Goal: Information Seeking & Learning: Learn about a topic

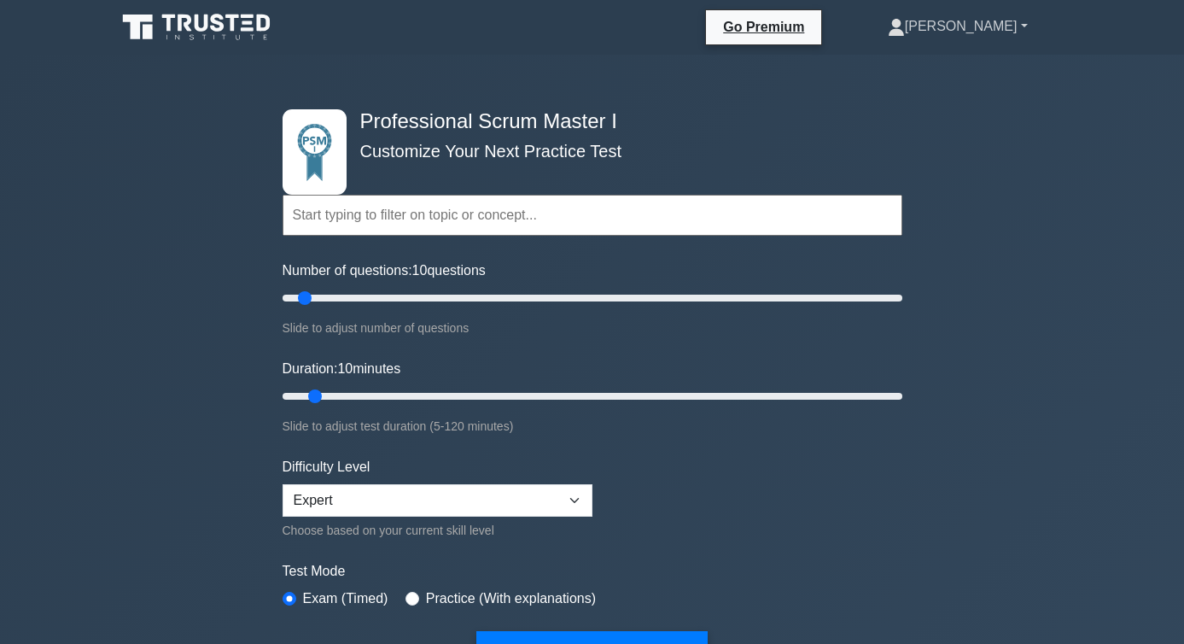
click at [999, 42] on link "[PERSON_NAME]" at bounding box center [958, 26] width 222 height 34
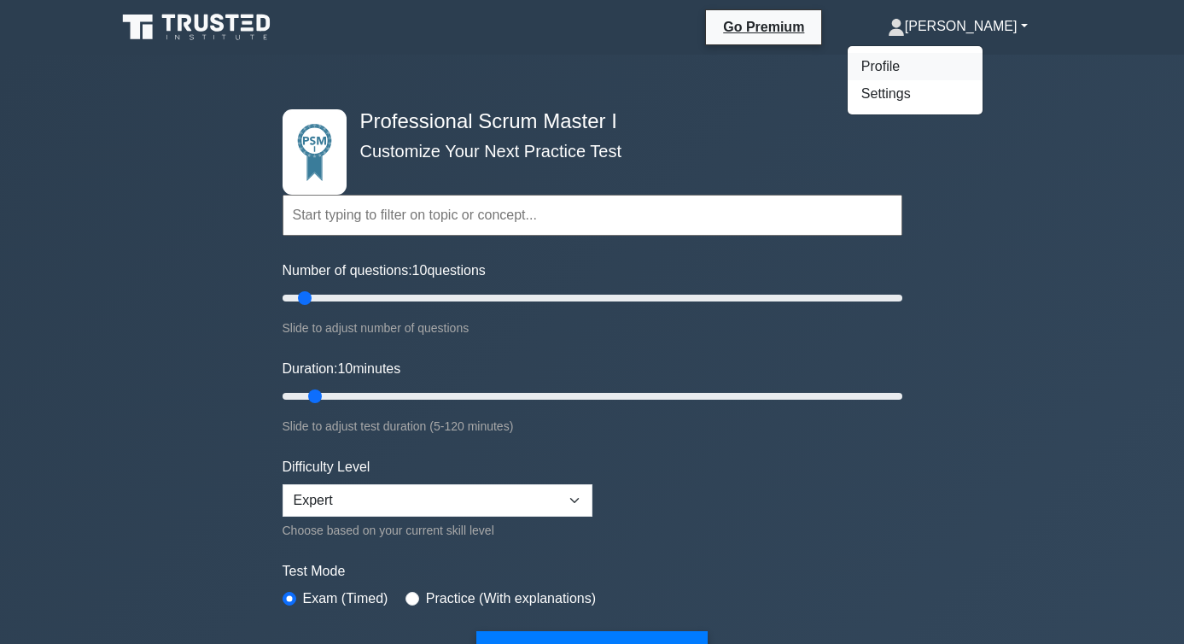
click at [983, 69] on link "Profile" at bounding box center [915, 66] width 135 height 27
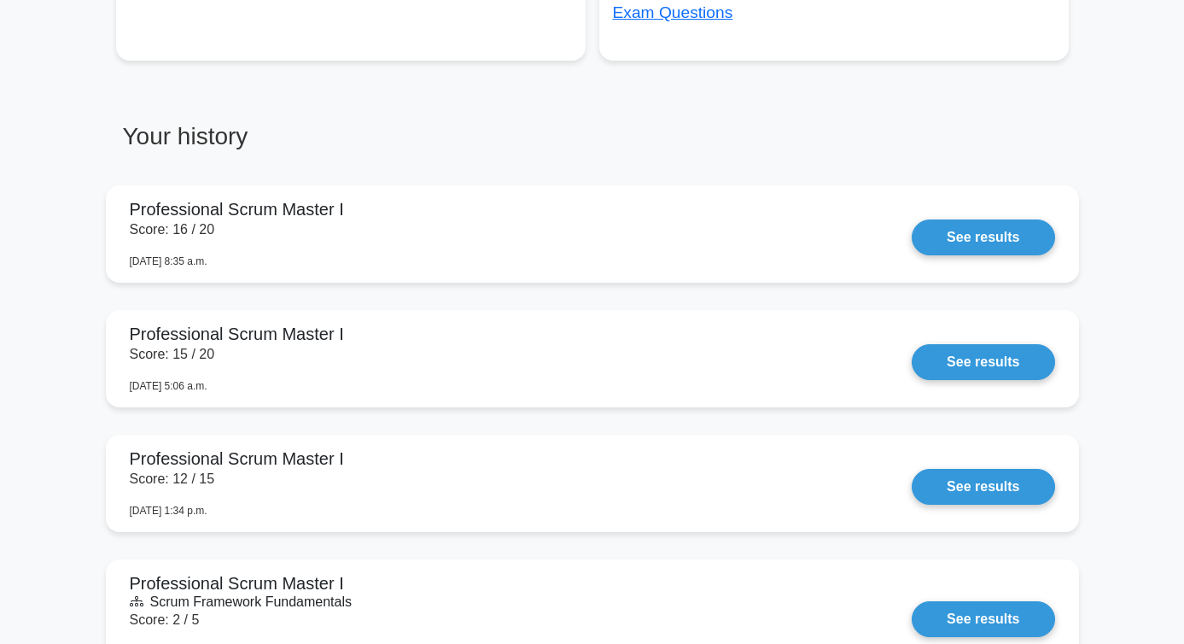
scroll to position [1274, 0]
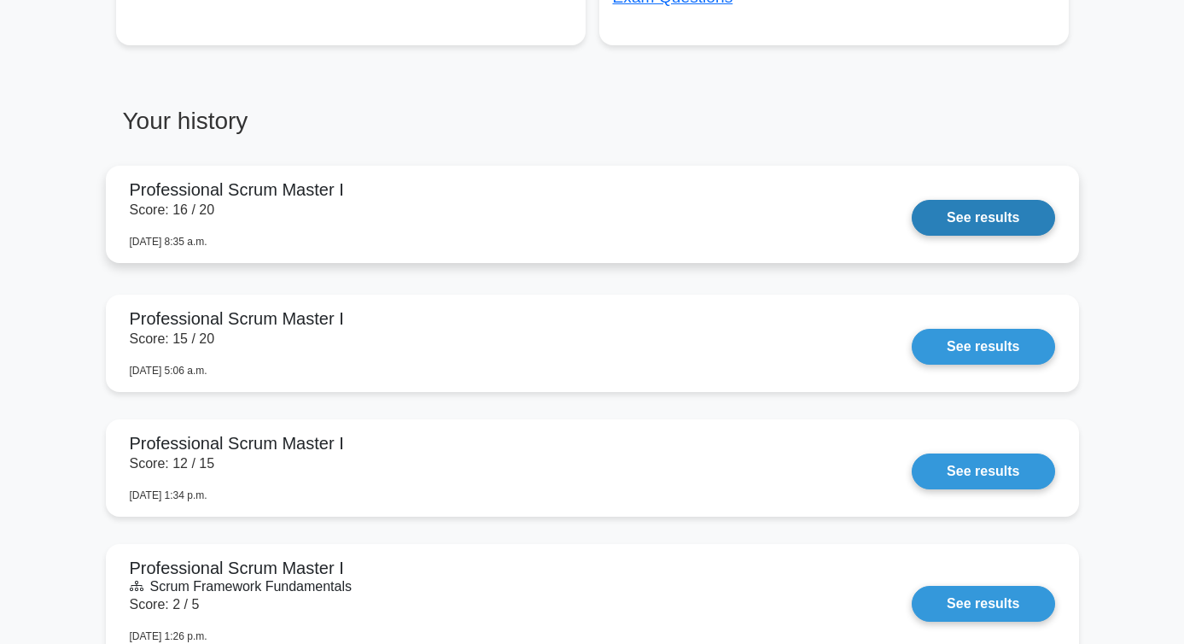
click at [974, 215] on link "See results" at bounding box center [983, 218] width 143 height 36
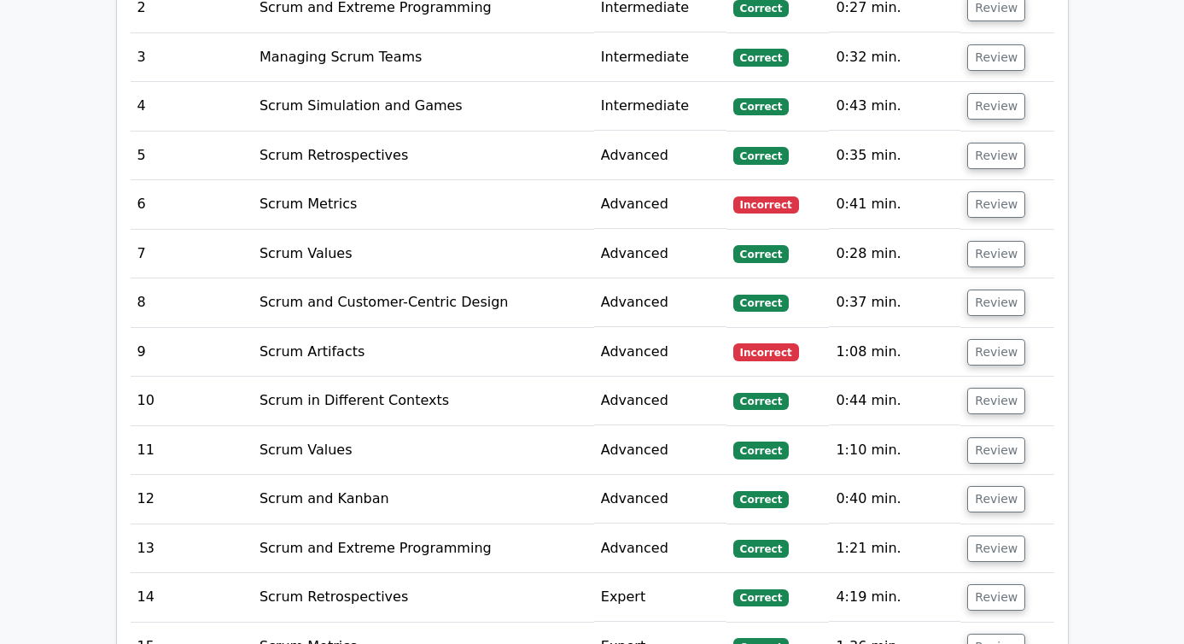
scroll to position [2789, 0]
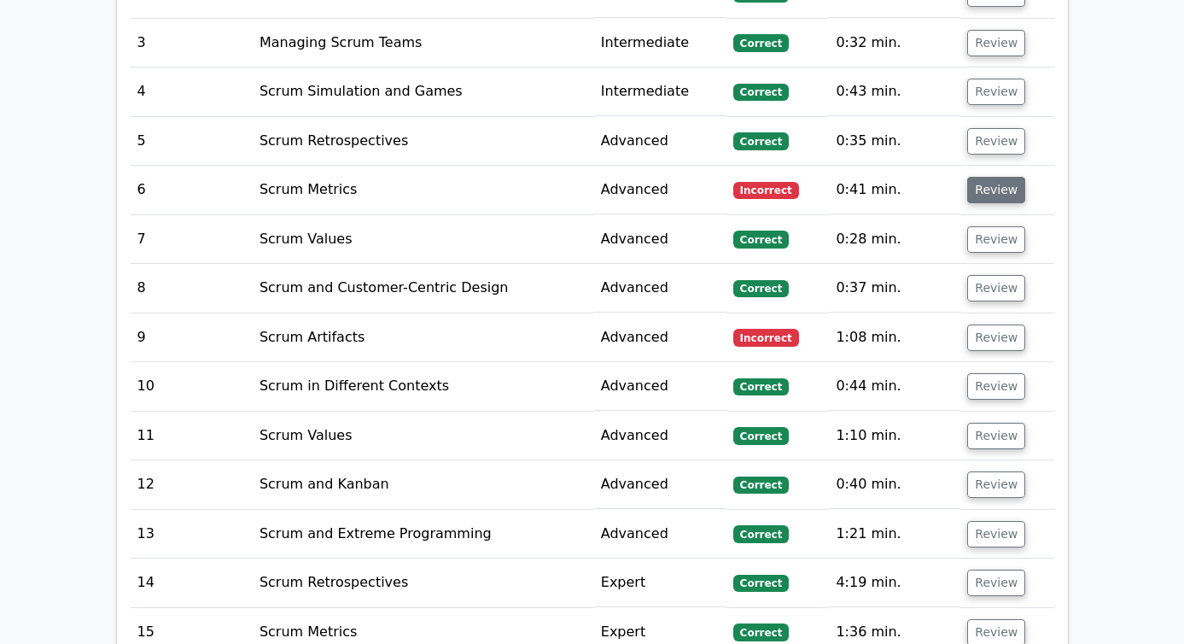
click at [999, 177] on button "Review" at bounding box center [997, 190] width 58 height 26
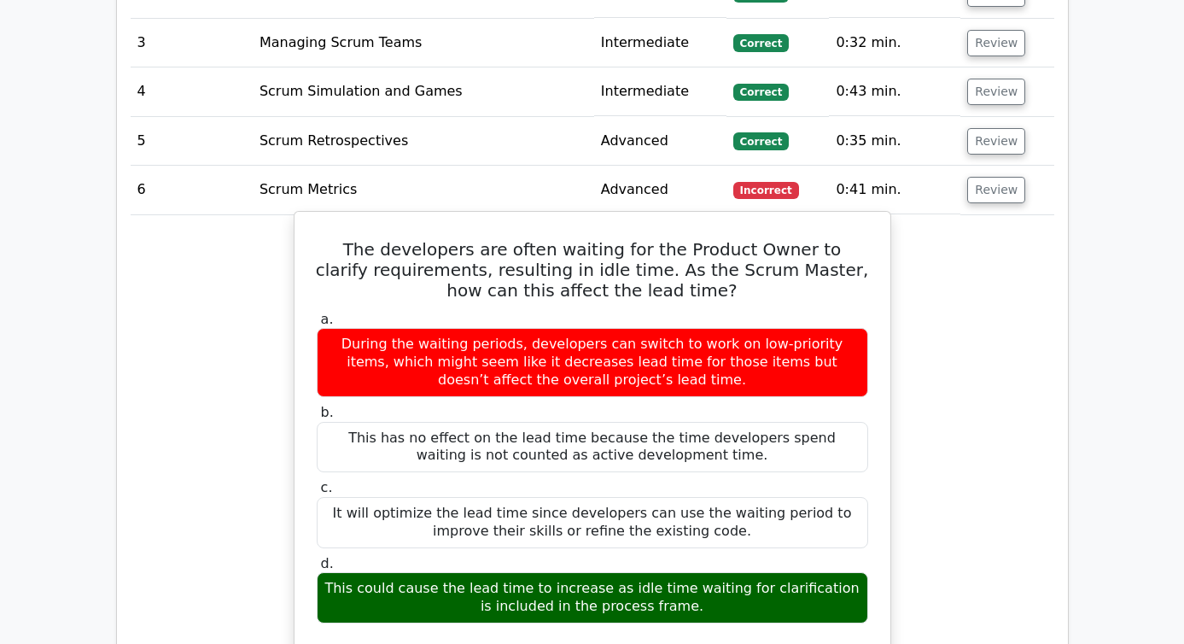
drag, startPoint x: 694, startPoint y: 496, endPoint x: 309, endPoint y: 448, distance: 388.1
click at [309, 555] on div "d. This could cause the lead time to increase as idle time waiting for clarific…" at bounding box center [593, 589] width 572 height 68
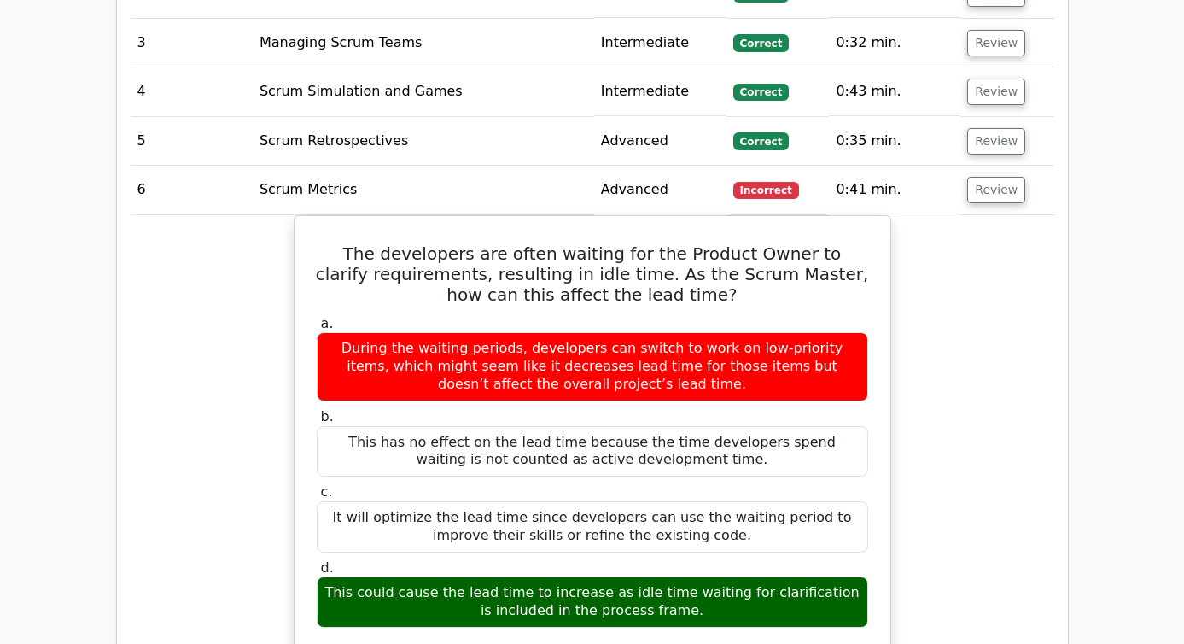
click at [1053, 220] on div "The developers are often waiting for the Product Owner to clarify requirements,…" at bounding box center [593, 595] width 924 height 760
click at [945, 310] on div "The developers are often waiting for the Product Owner to clarify requirements,…" at bounding box center [593, 595] width 924 height 760
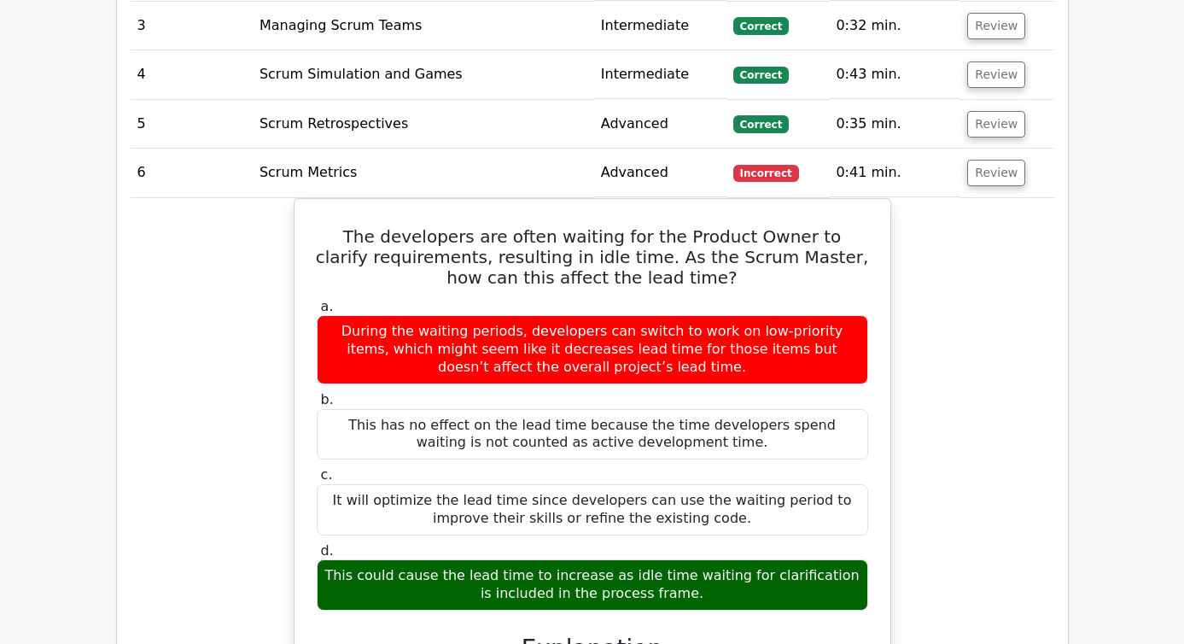
scroll to position [2808, 0]
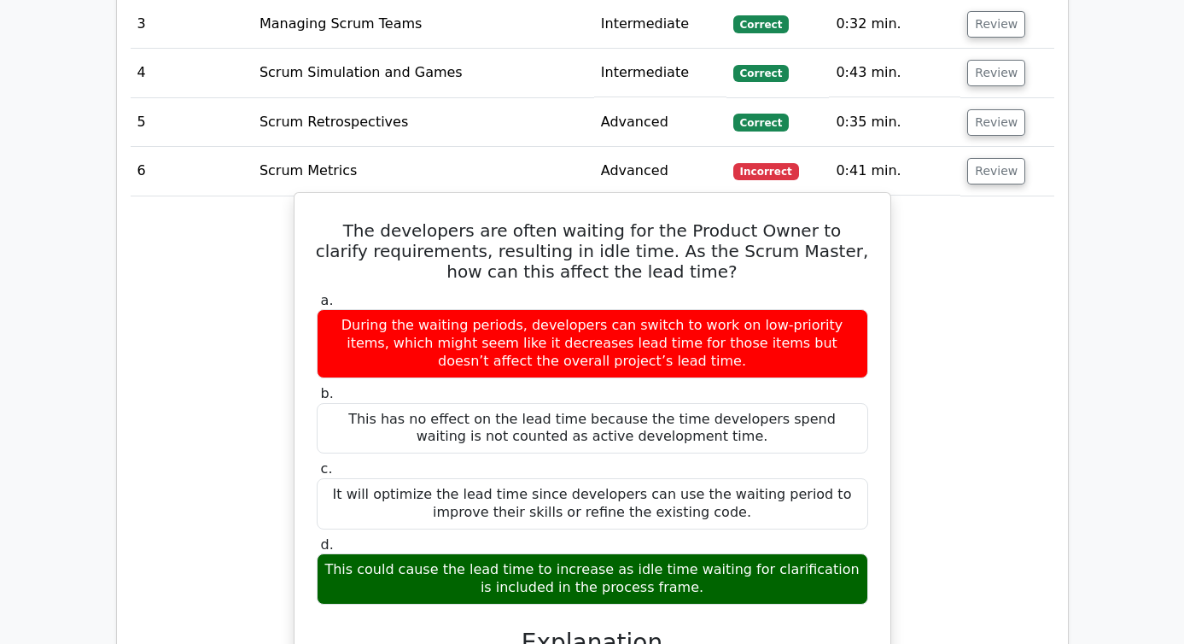
drag, startPoint x: 621, startPoint y: 451, endPoint x: 734, endPoint y: 452, distance: 113.6
click at [734, 553] on div "This could cause the lead time to increase as idle time waiting for clarificati…" at bounding box center [593, 578] width 552 height 51
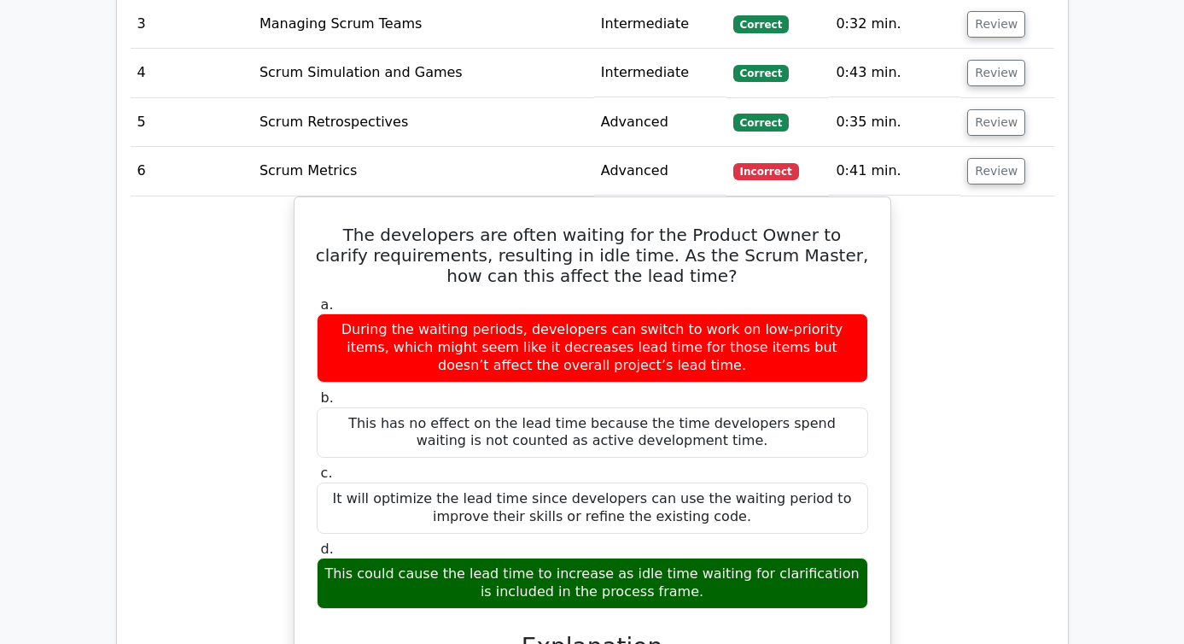
click at [927, 413] on div "The developers are often waiting for the Product Owner to clarify requirements,…" at bounding box center [593, 576] width 924 height 760
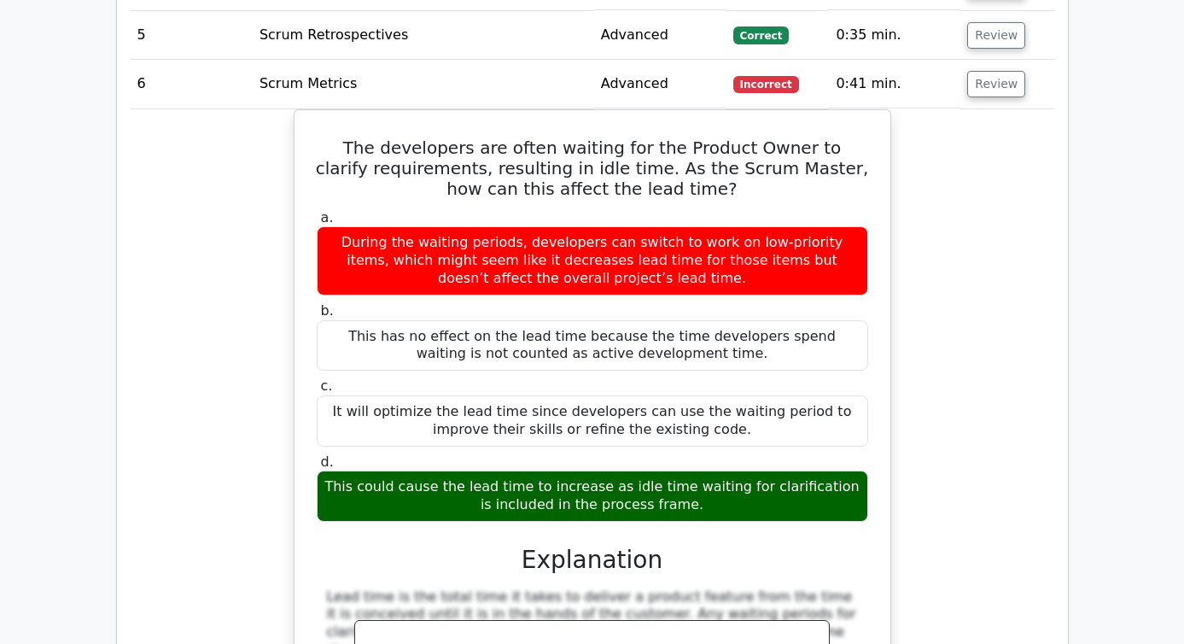
scroll to position [2908, 0]
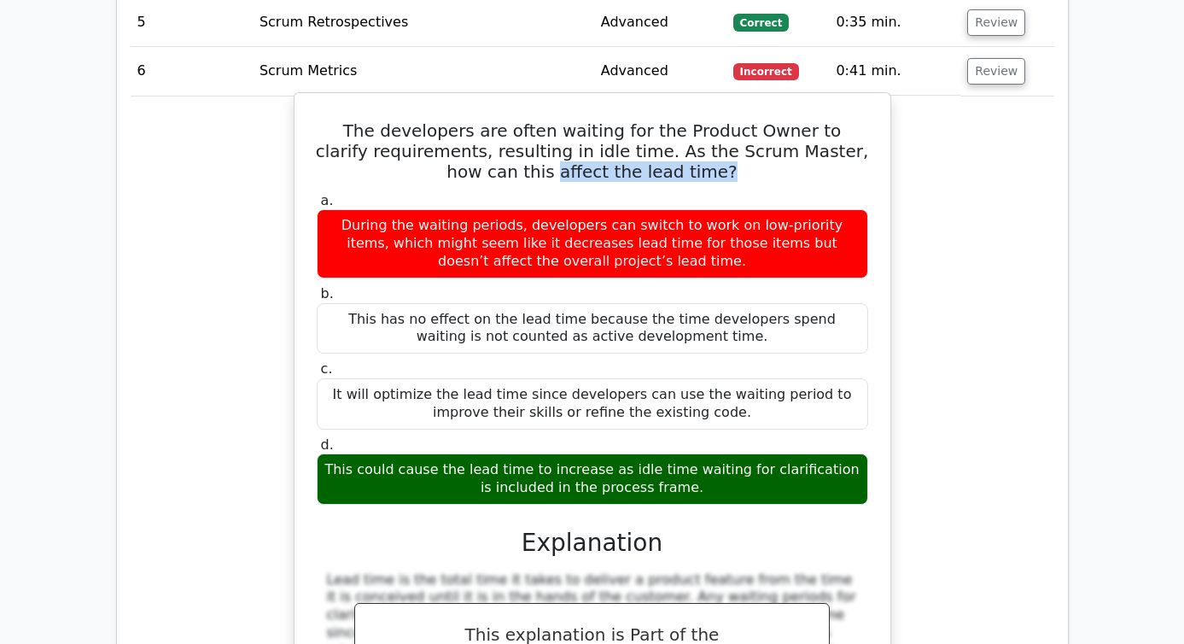
drag, startPoint x: 675, startPoint y: 50, endPoint x: 512, endPoint y: 52, distance: 162.3
click at [512, 120] on h5 "The developers are often waiting for the Product Owner to clarify requirements,…" at bounding box center [592, 150] width 555 height 61
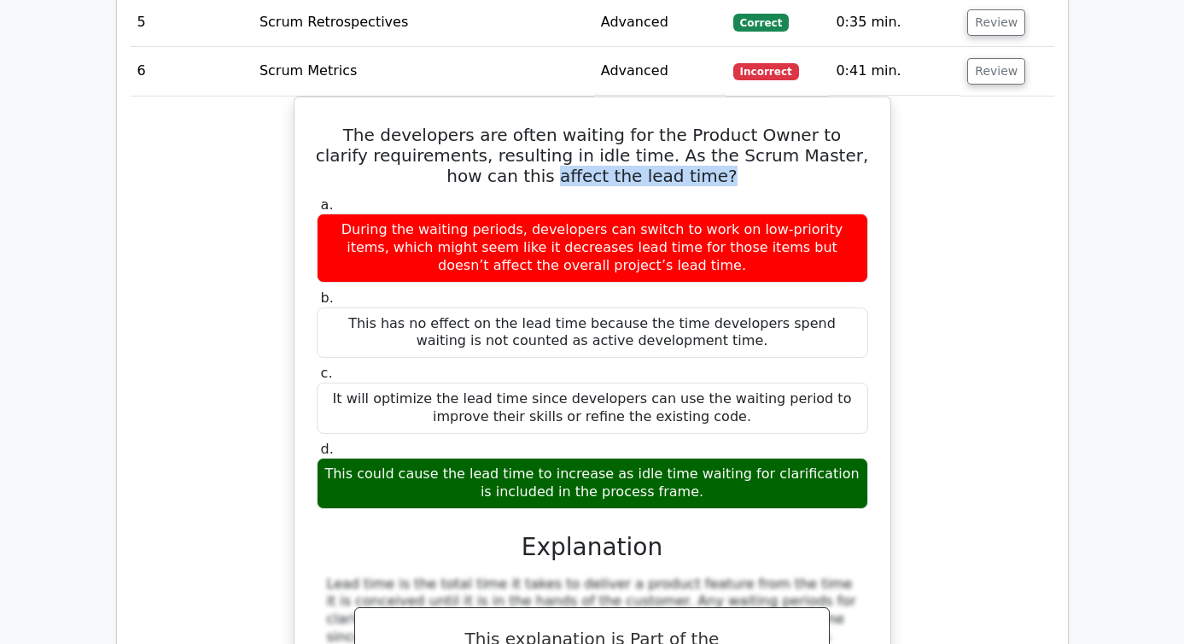
click at [979, 112] on div "The developers are often waiting for the Product Owner to clarify requirements,…" at bounding box center [593, 476] width 924 height 760
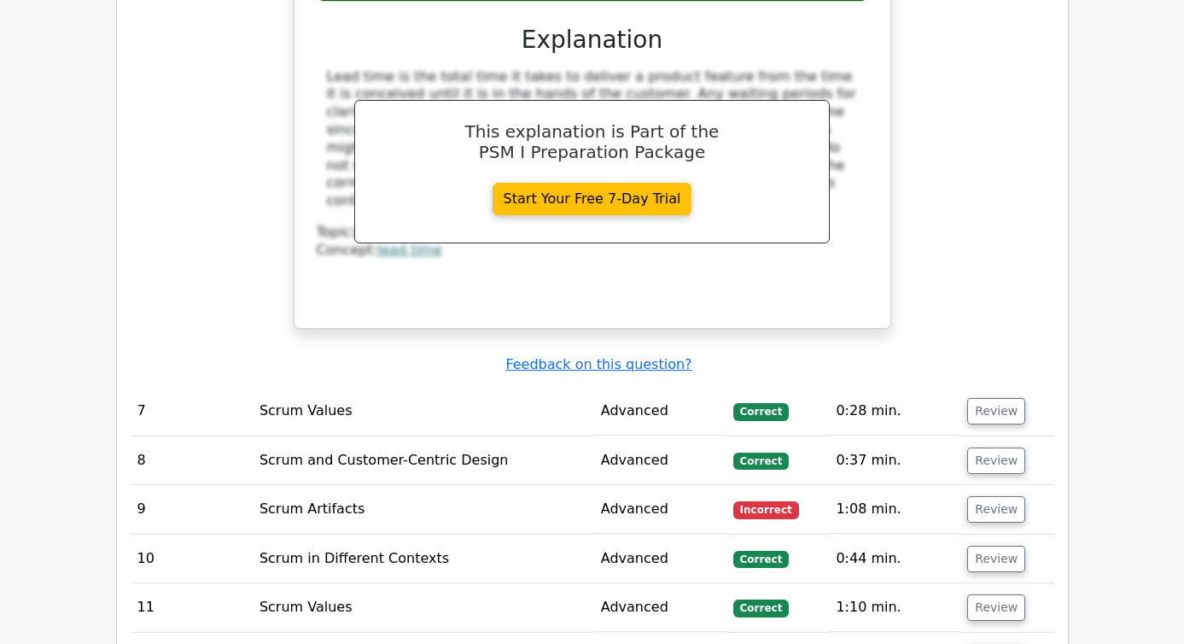
scroll to position [3460, 0]
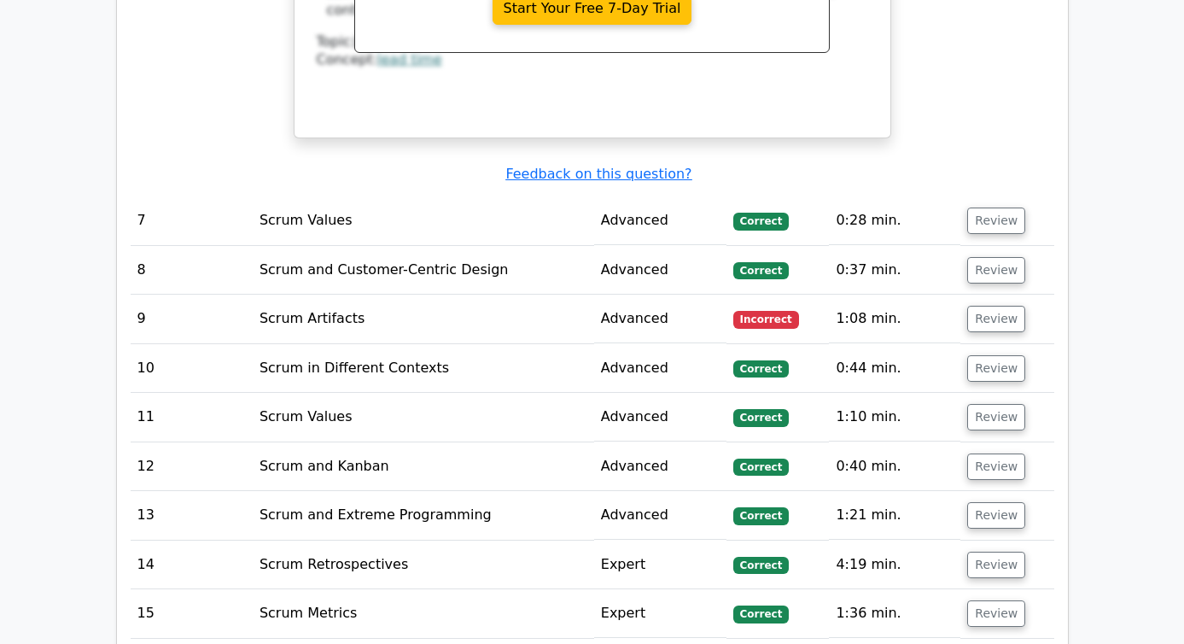
scroll to position [3615, 0]
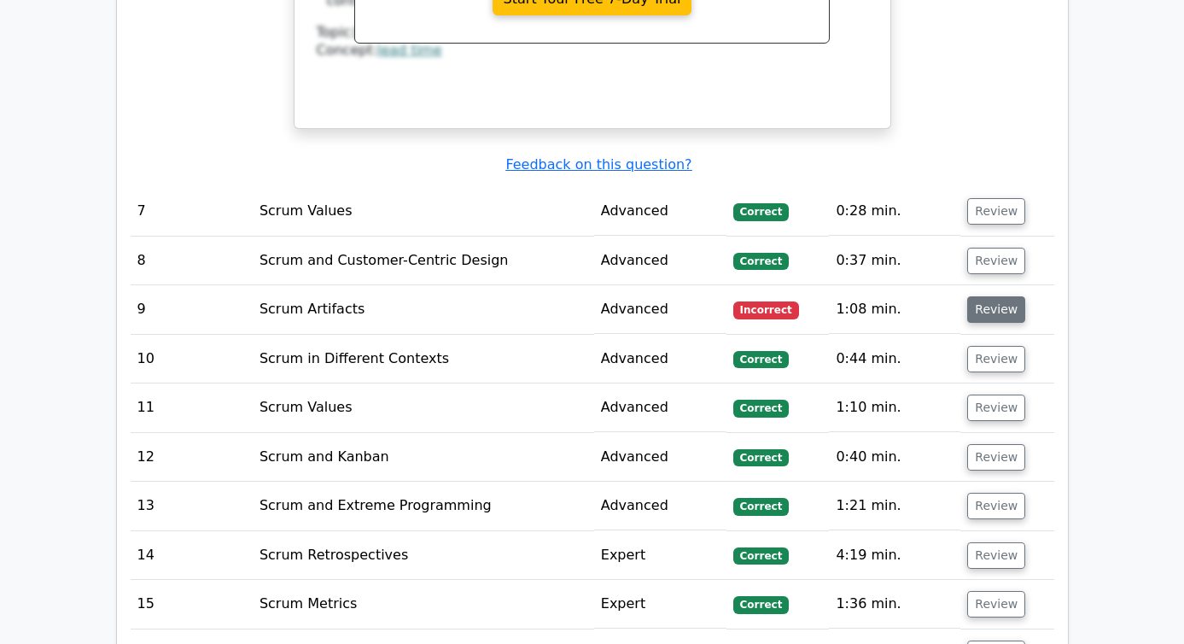
click at [980, 296] on button "Review" at bounding box center [997, 309] width 58 height 26
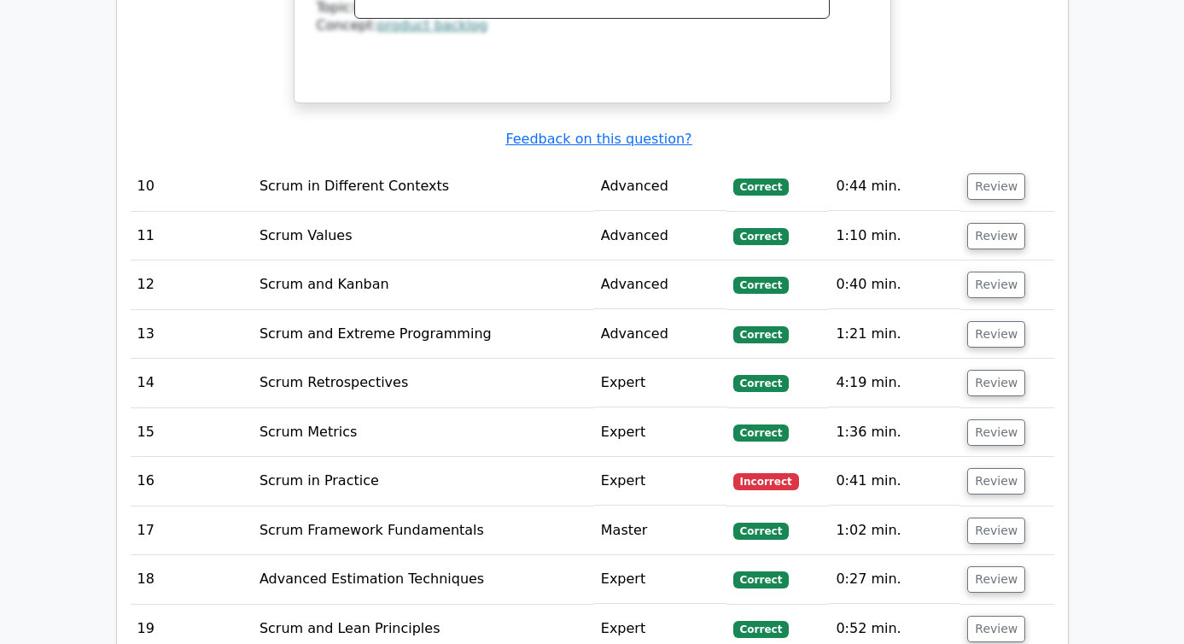
scroll to position [4704, 0]
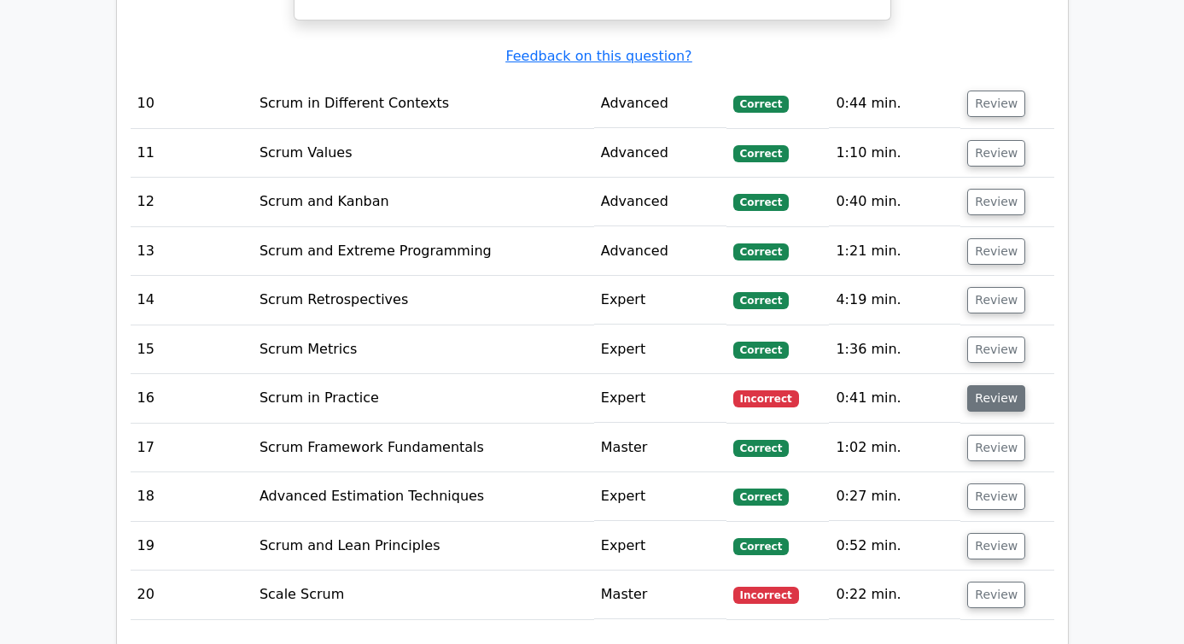
click at [1002, 385] on button "Review" at bounding box center [997, 398] width 58 height 26
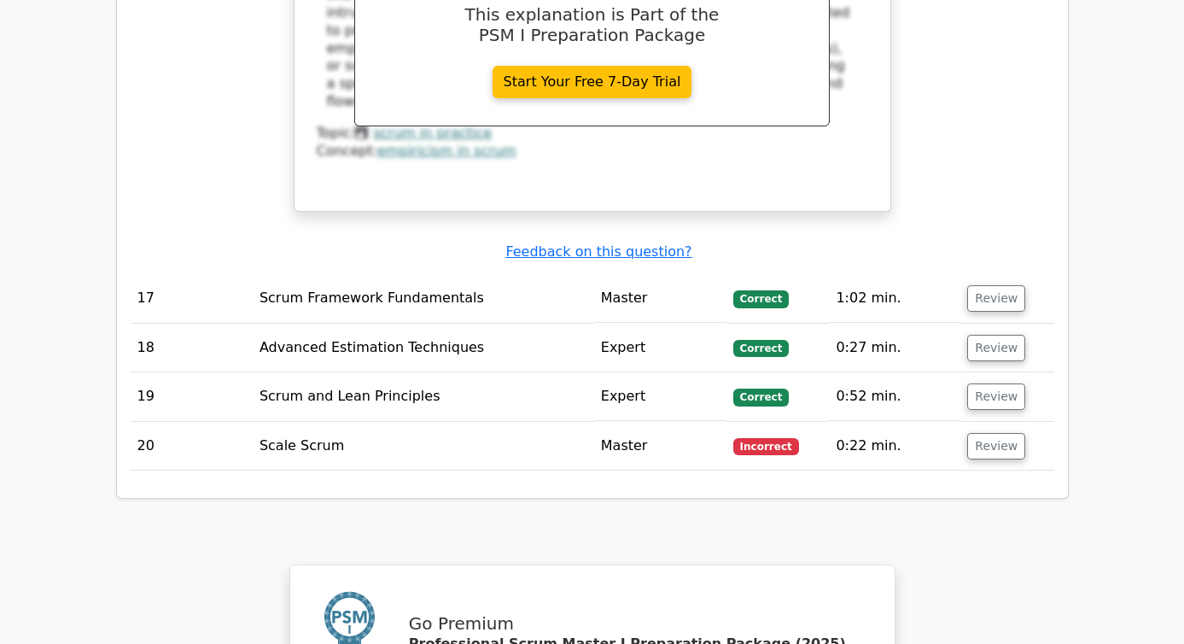
scroll to position [5769, 0]
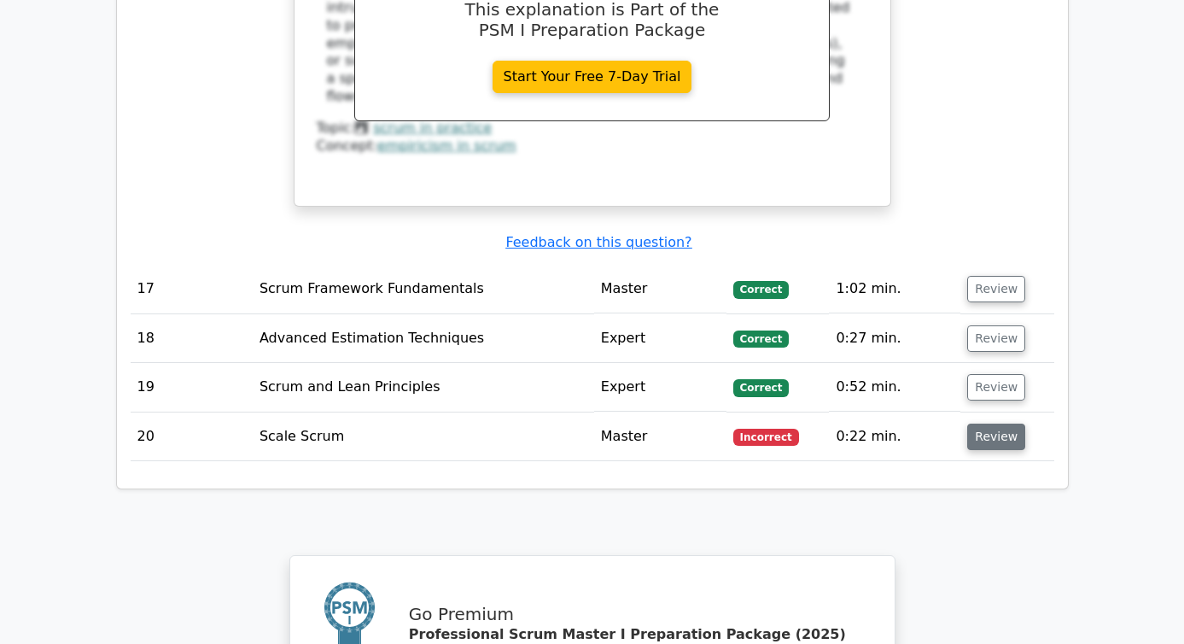
click at [974, 424] on button "Review" at bounding box center [997, 437] width 58 height 26
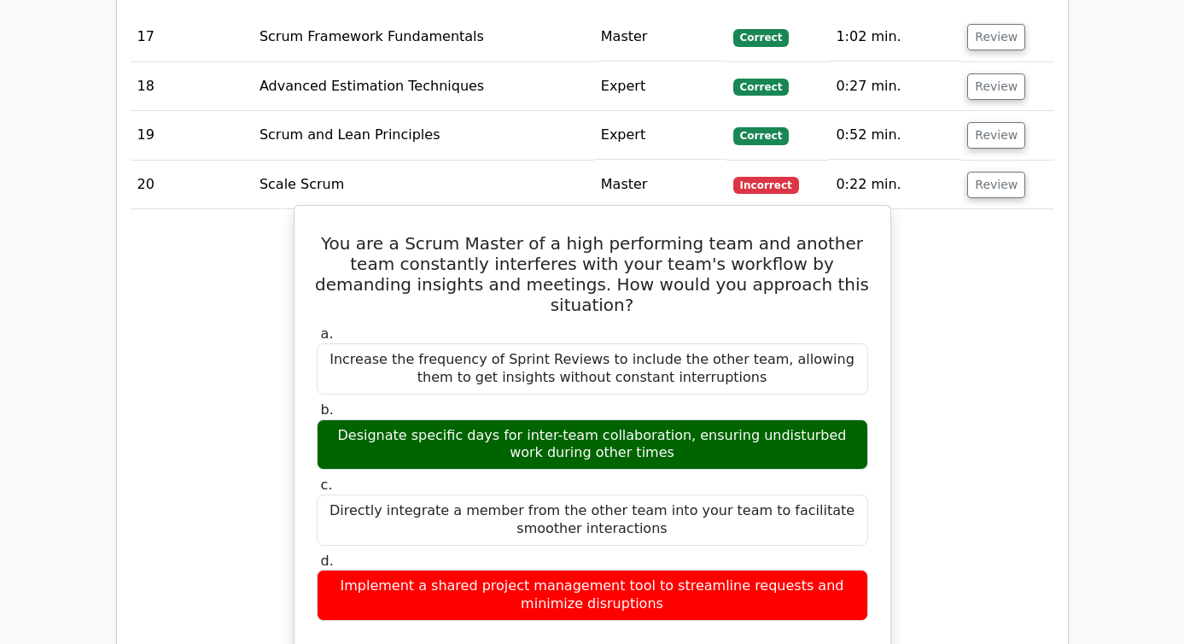
scroll to position [6026, 0]
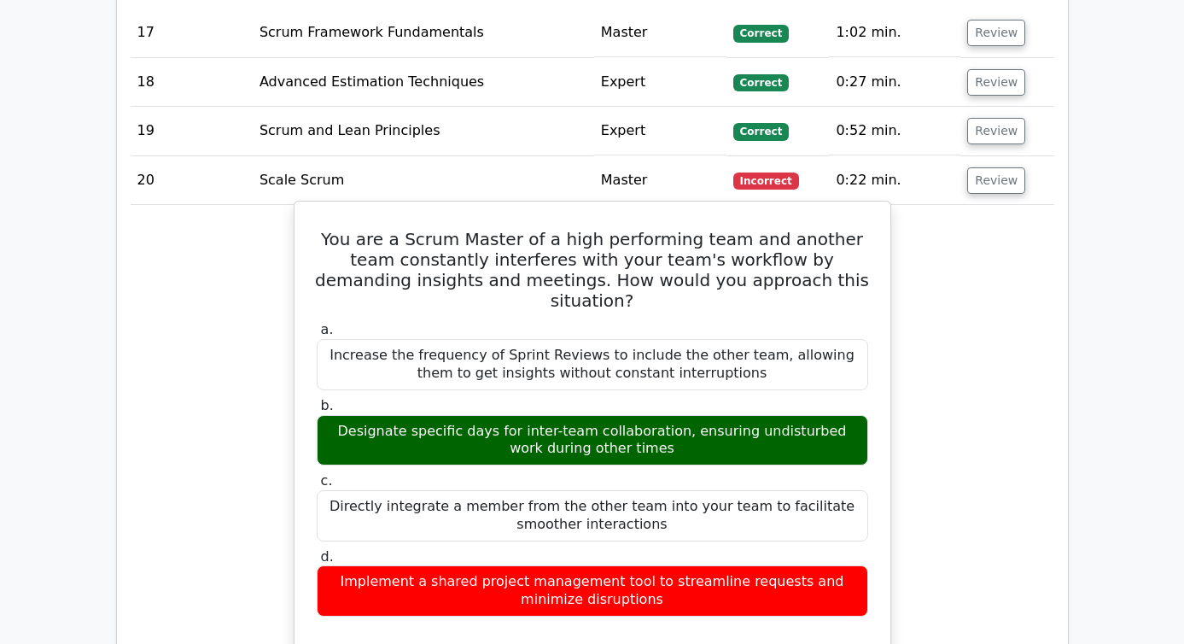
click at [458, 229] on h5 "You are a Scrum Master of a high performing team and another team constantly in…" at bounding box center [592, 270] width 555 height 82
click at [461, 208] on div "You are a Scrum Master of a high performing team and another team constantly in…" at bounding box center [592, 512] width 582 height 608
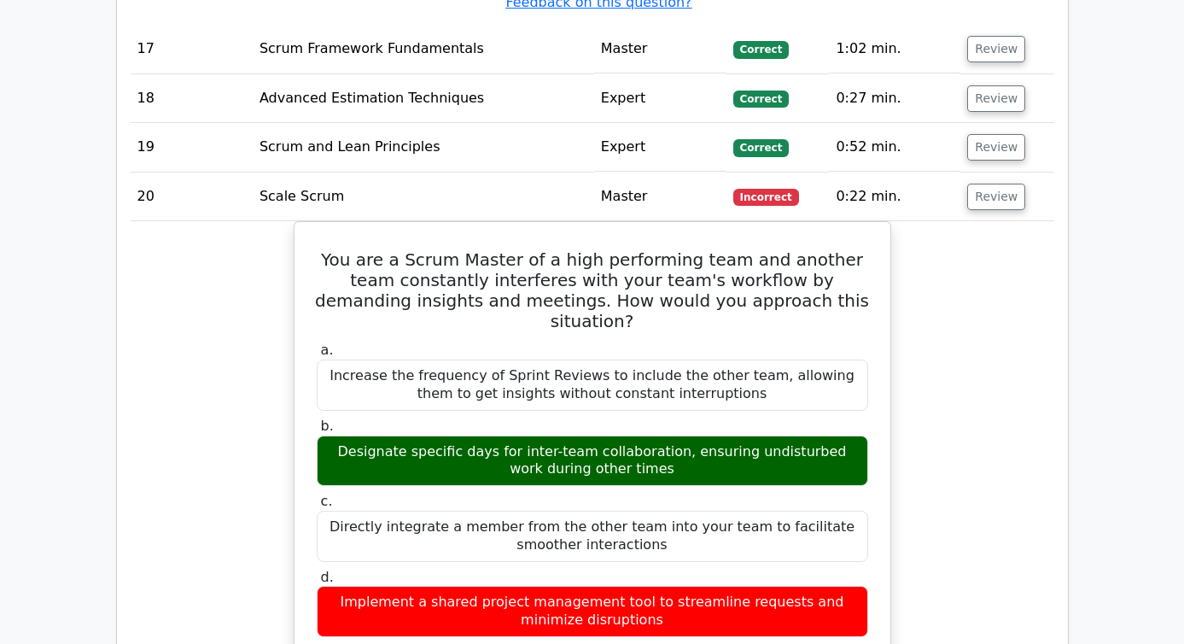
scroll to position [5597, 0]
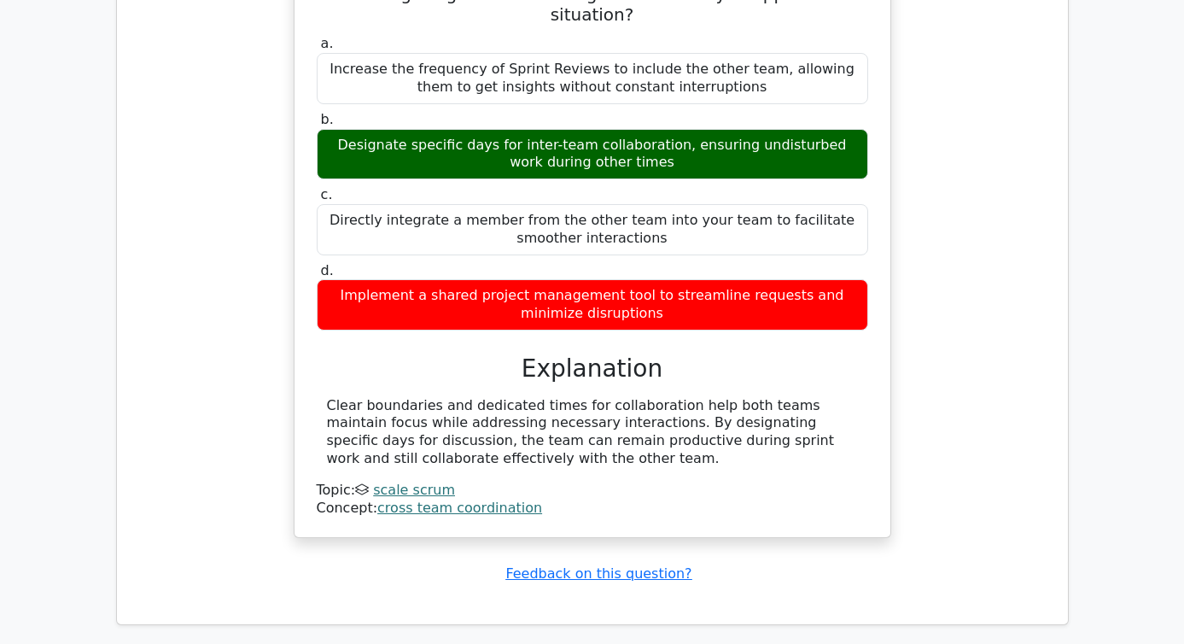
scroll to position [6306, 0]
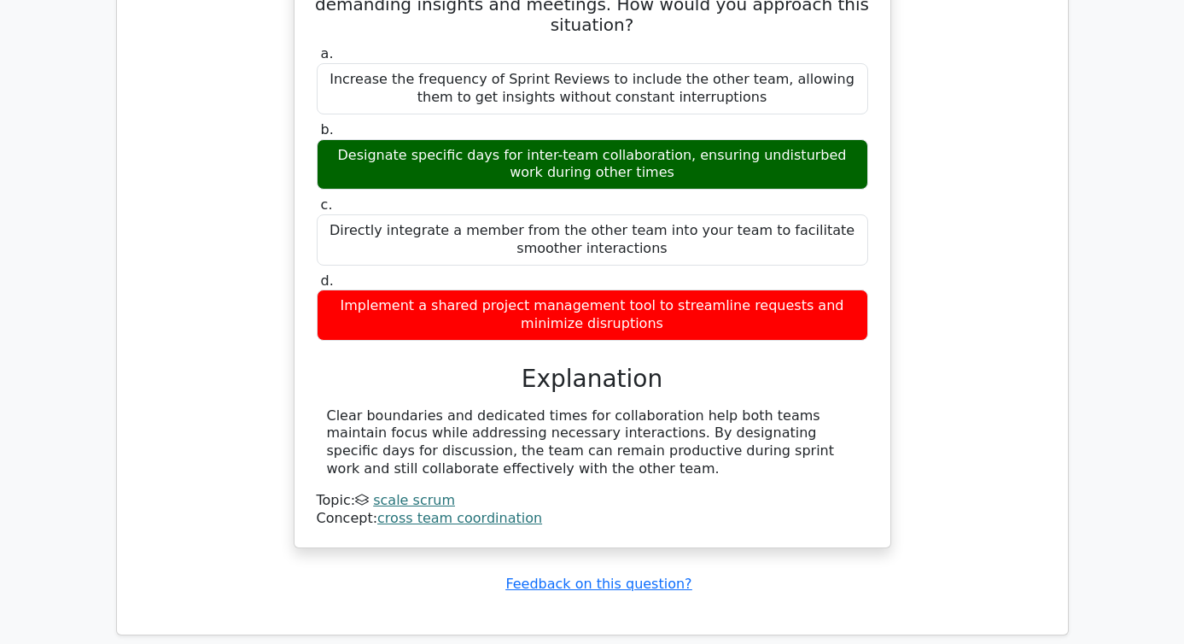
click at [215, 224] on div "You are a Scrum Master of a high performing team and another team constantly in…" at bounding box center [593, 247] width 924 height 644
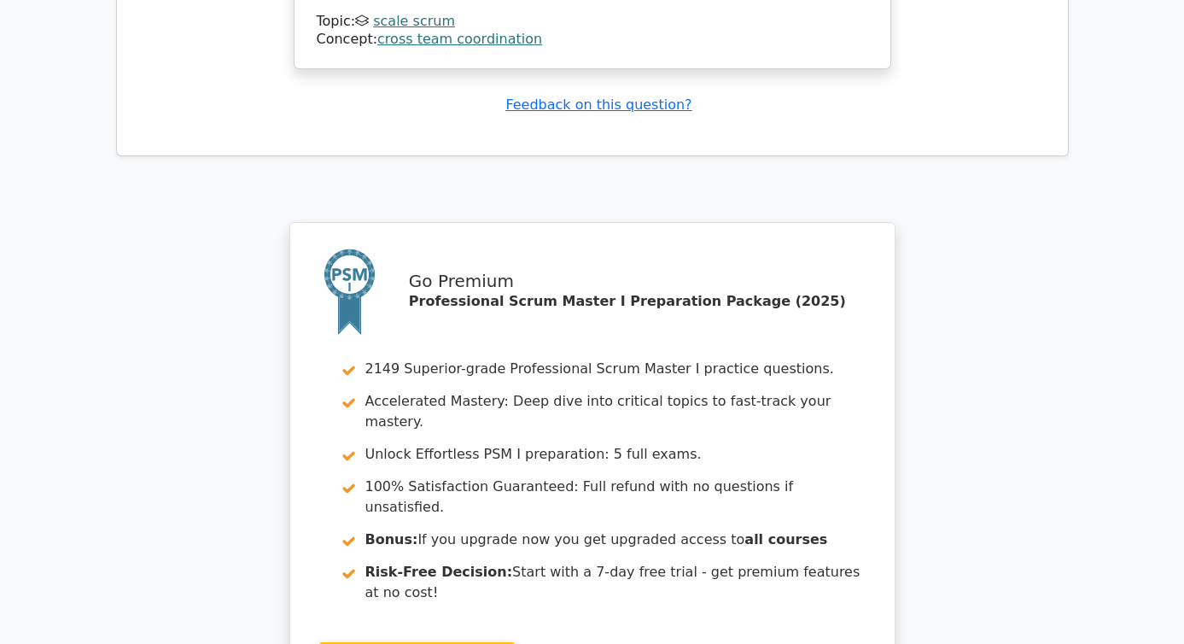
scroll to position [6949, 0]
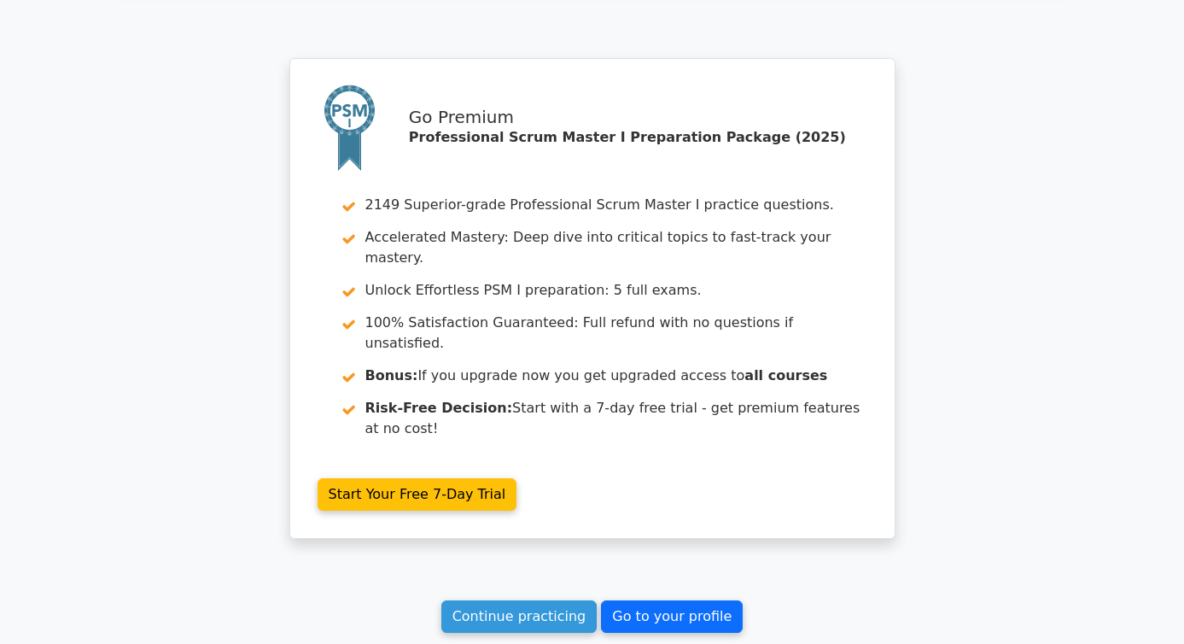
click at [640, 600] on link "Go to your profile" at bounding box center [672, 616] width 142 height 32
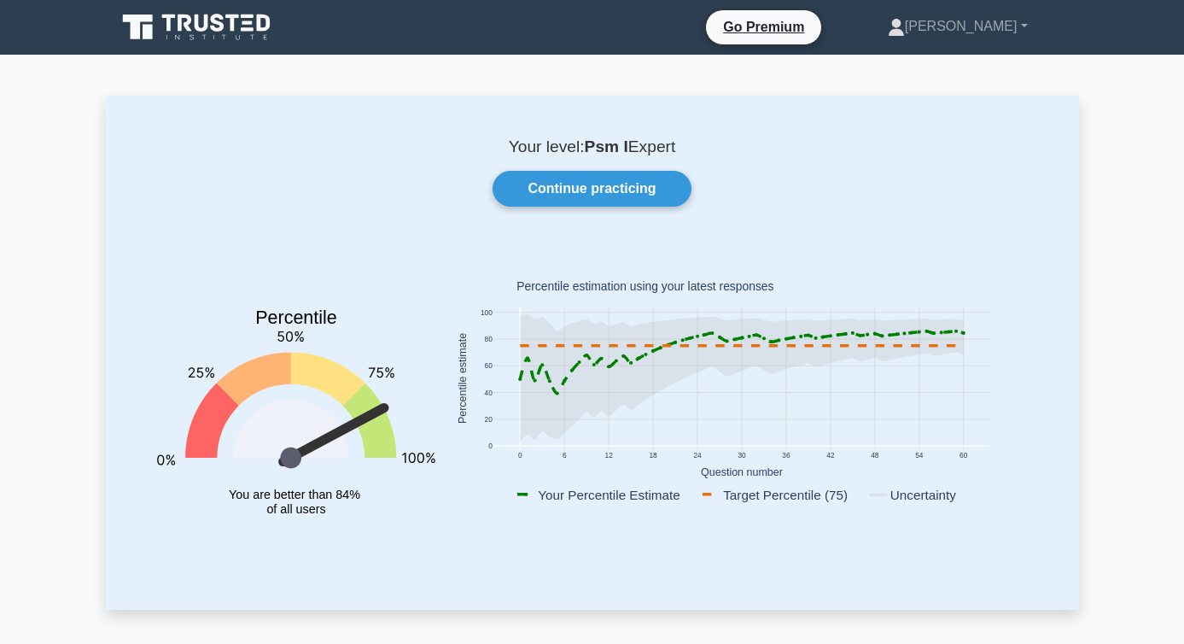
scroll to position [11, 0]
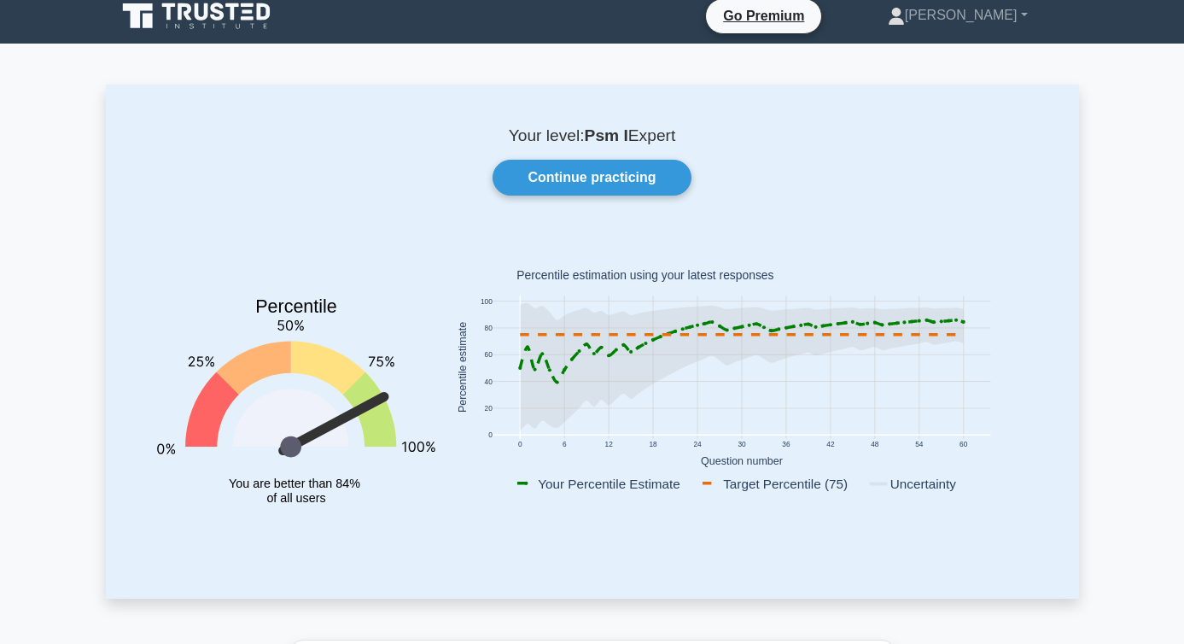
drag, startPoint x: 587, startPoint y: 136, endPoint x: 710, endPoint y: 139, distance: 123.0
click at [711, 139] on p "Your level: Psm I Expert" at bounding box center [593, 136] width 892 height 20
click at [726, 152] on div "Your level: Psm I Expert Continue practicing Percentile You are better than 84%…" at bounding box center [593, 342] width 974 height 514
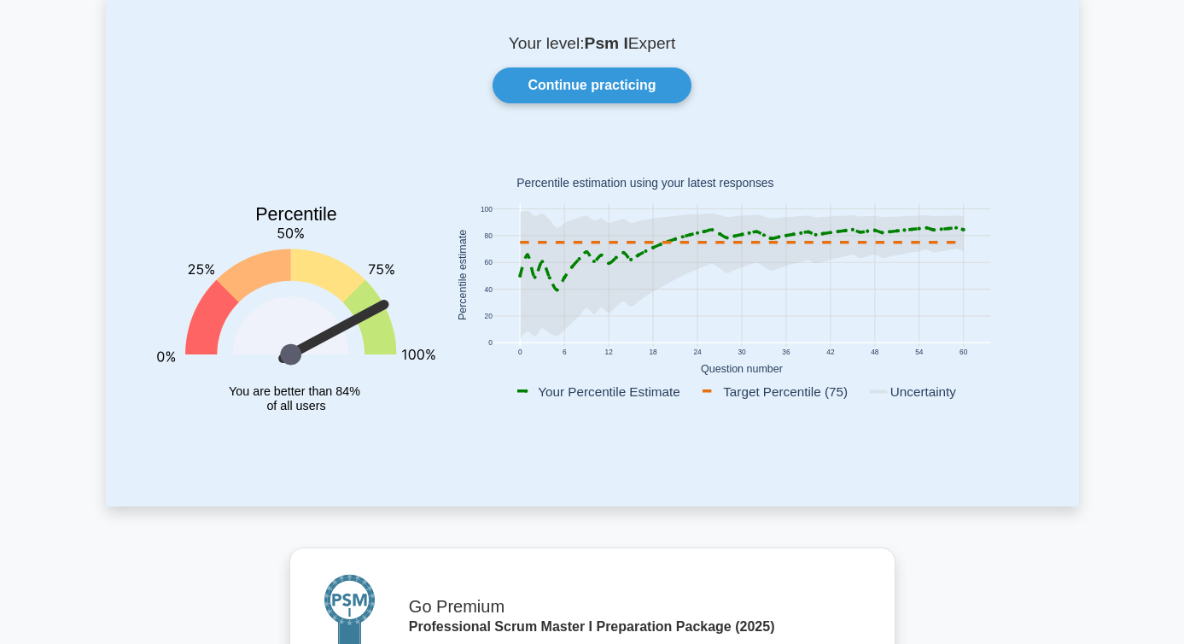
scroll to position [102, 0]
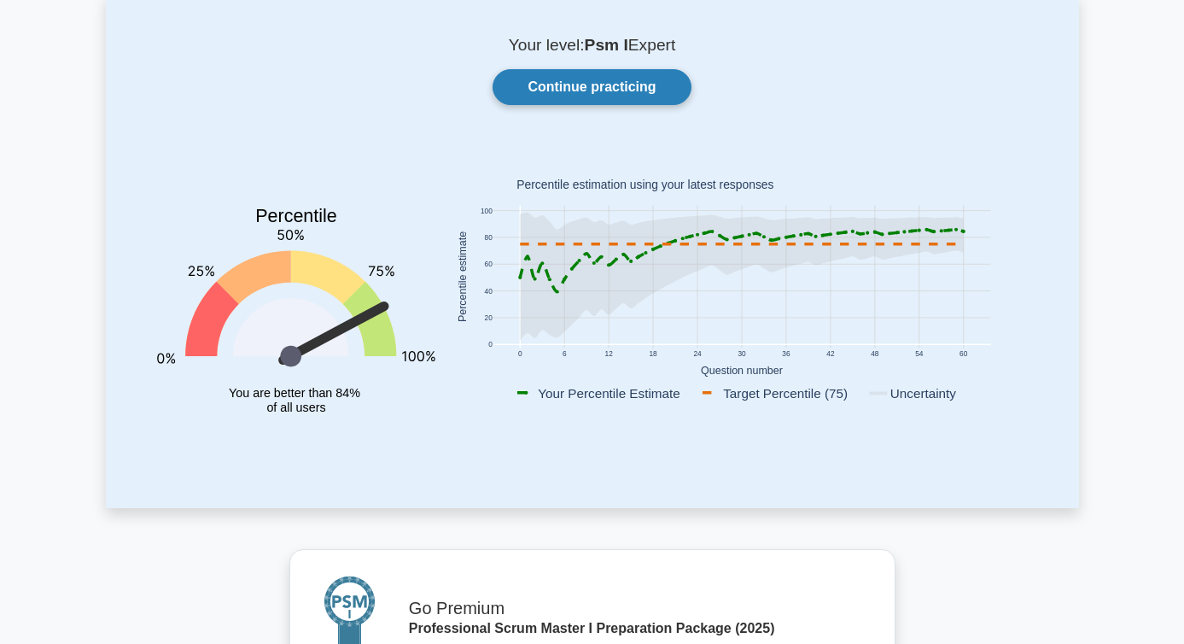
click at [658, 93] on link "Continue practicing" at bounding box center [592, 87] width 198 height 36
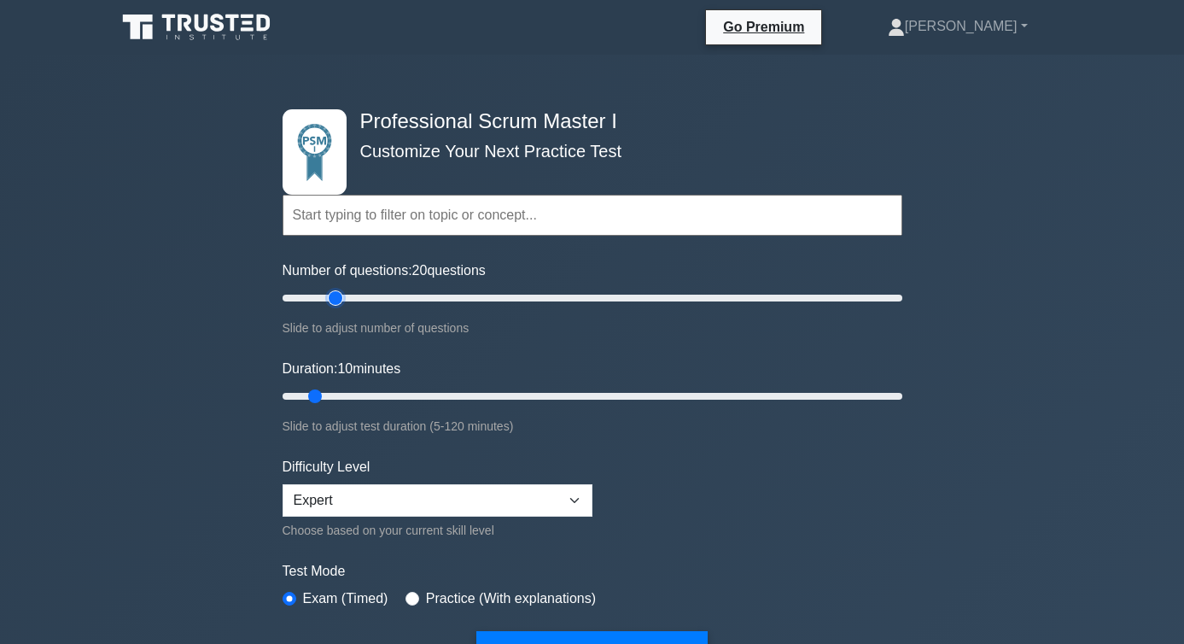
drag, startPoint x: 305, startPoint y: 297, endPoint x: 332, endPoint y: 299, distance: 27.4
click at [332, 299] on input "Number of questions: 20 questions" at bounding box center [593, 298] width 620 height 20
drag, startPoint x: 336, startPoint y: 298, endPoint x: 1097, endPoint y: 301, distance: 760.9
click at [1097, 301] on div "Professional Scrum Master I Customize Your Next Practice Test Topics Scrum Fram…" at bounding box center [592, 611] width 1184 height 1113
type input "20"
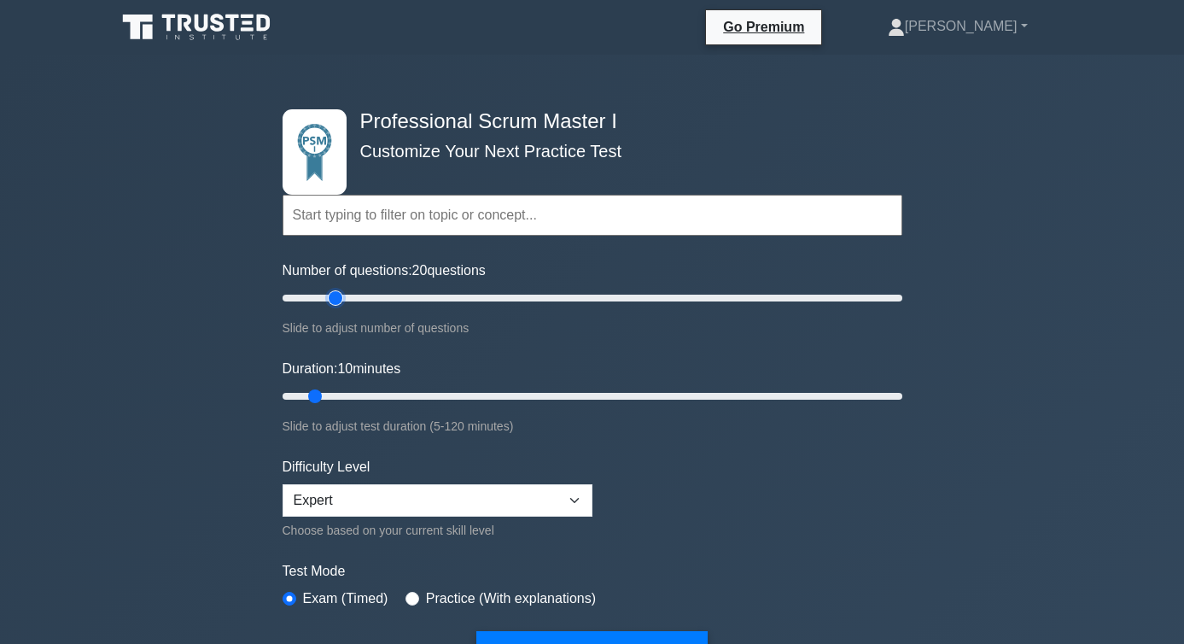
drag, startPoint x: 896, startPoint y: 301, endPoint x: 332, endPoint y: 295, distance: 563.7
click at [332, 295] on input "Number of questions: 20 questions" at bounding box center [593, 298] width 620 height 20
type input "25"
drag, startPoint x: 317, startPoint y: 396, endPoint x: 384, endPoint y: 399, distance: 67.5
click at [384, 399] on input "Duration: 25 minutes" at bounding box center [593, 396] width 620 height 20
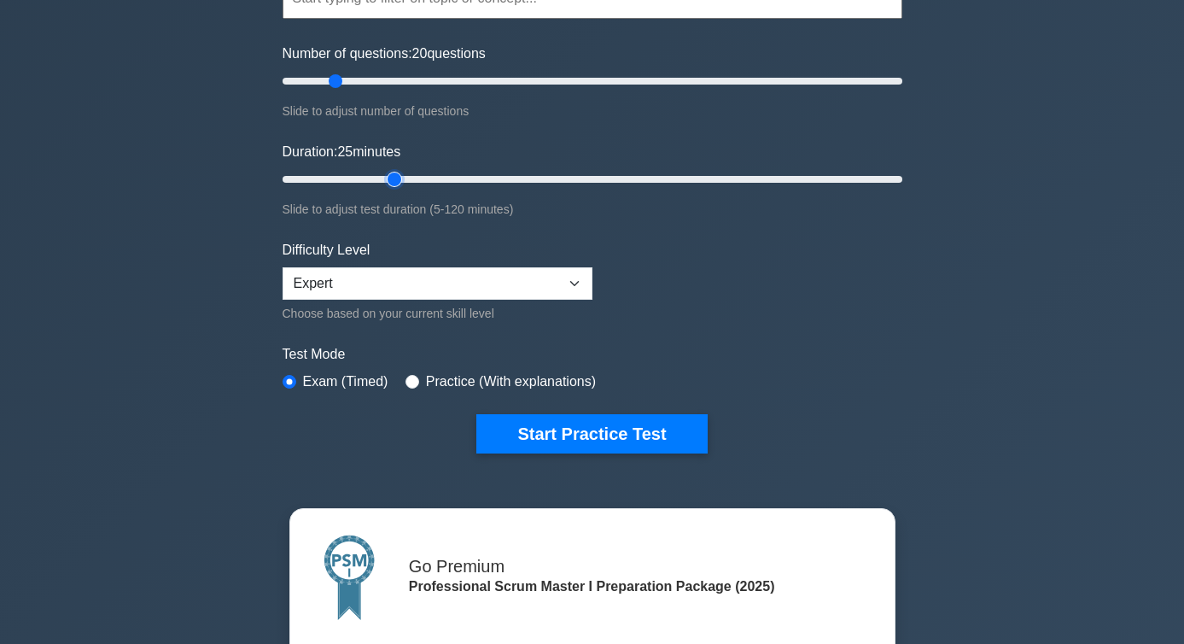
scroll to position [232, 0]
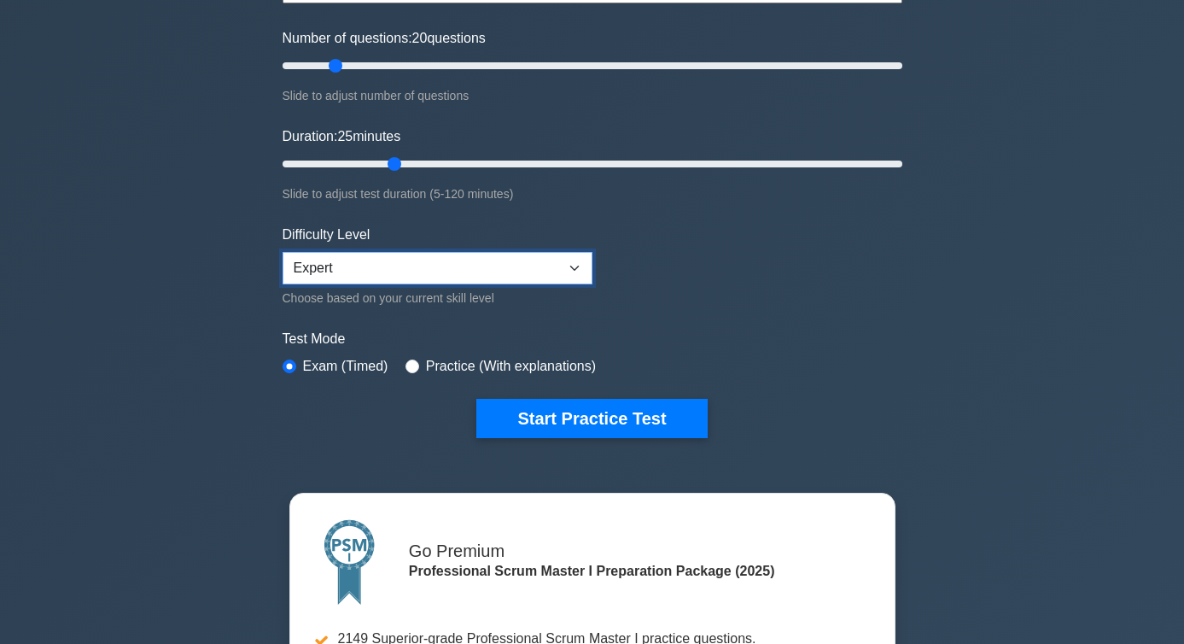
click at [418, 272] on select "Beginner Intermediate Expert" at bounding box center [438, 268] width 310 height 32
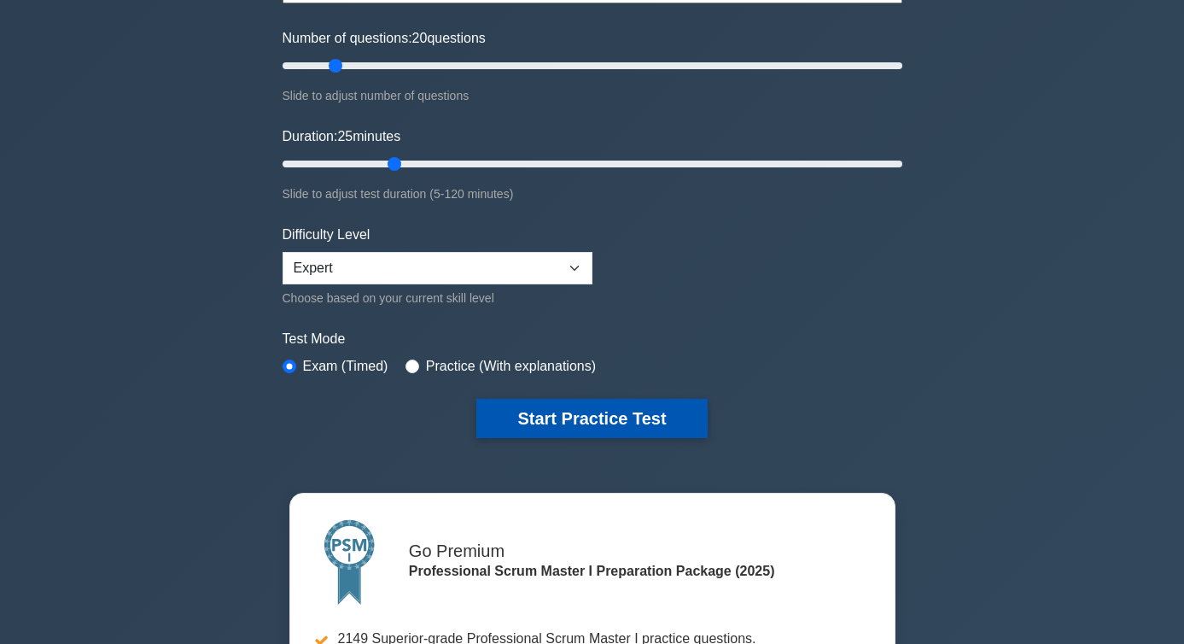
click at [535, 425] on button "Start Practice Test" at bounding box center [592, 418] width 231 height 39
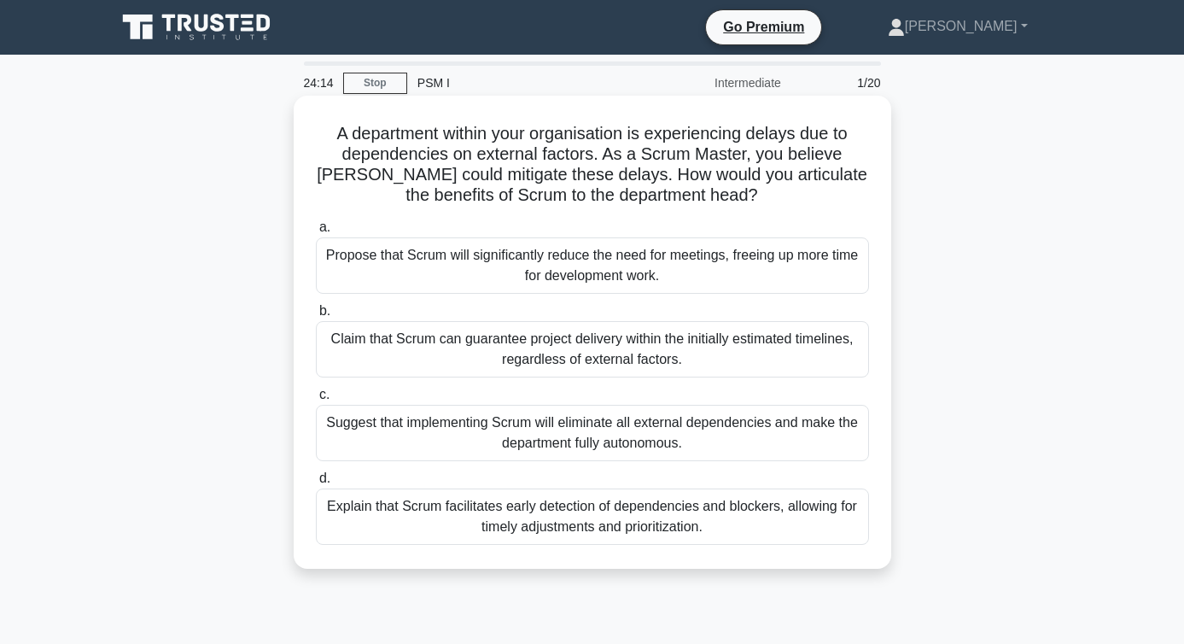
click at [523, 506] on div "Explain that Scrum facilitates early detection of dependencies and blockers, al…" at bounding box center [592, 516] width 553 height 56
click at [316, 484] on input "d. Explain that Scrum facilitates early detection of dependencies and blockers,…" at bounding box center [316, 478] width 0 height 11
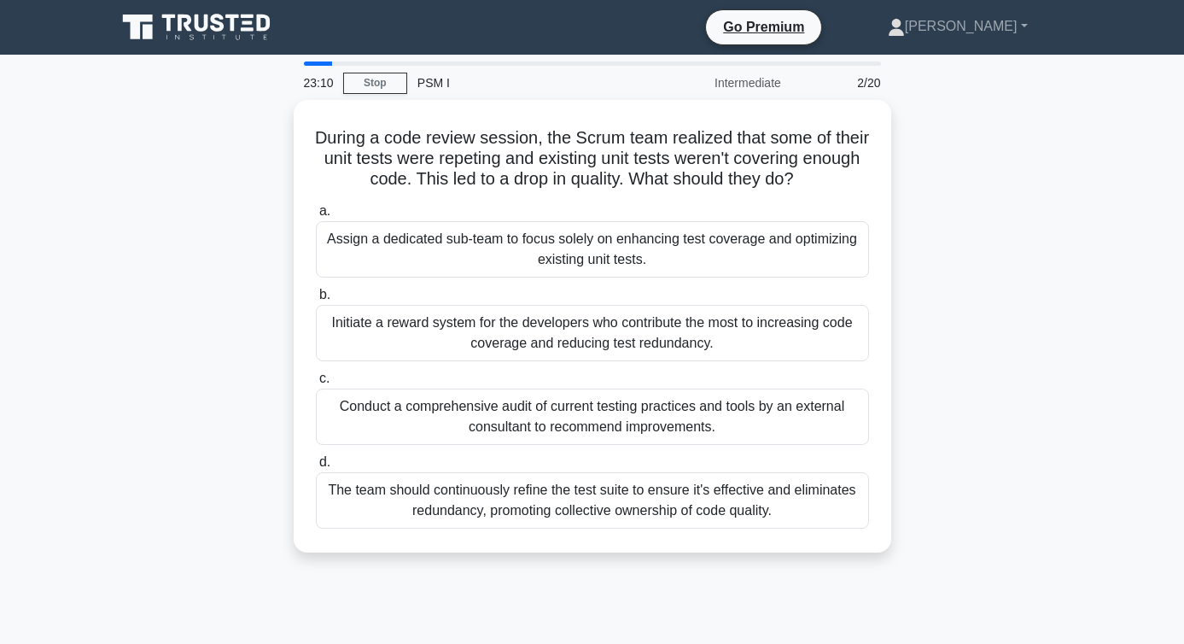
click at [523, 506] on div "The team should continuously refine the test suite to ensure it's effective and…" at bounding box center [592, 500] width 553 height 56
click at [316, 468] on input "d. The team should continuously refine the test suite to ensure it's effective …" at bounding box center [316, 462] width 0 height 11
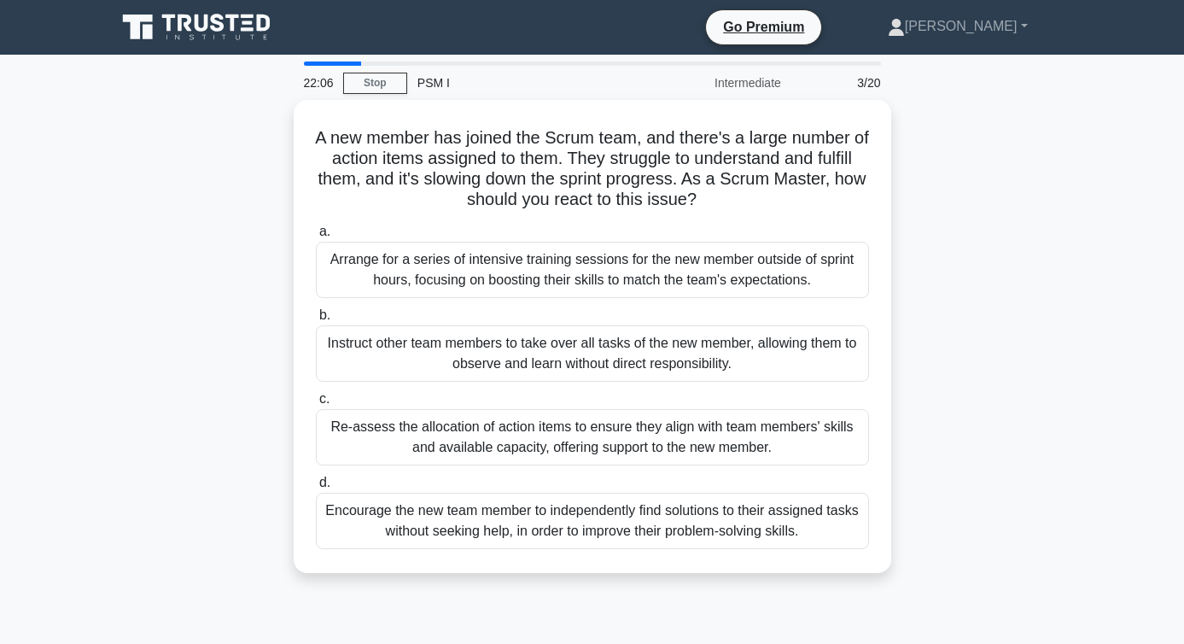
click at [951, 353] on div "A new member has joined the Scrum team, and there's a large number of action it…" at bounding box center [593, 347] width 974 height 494
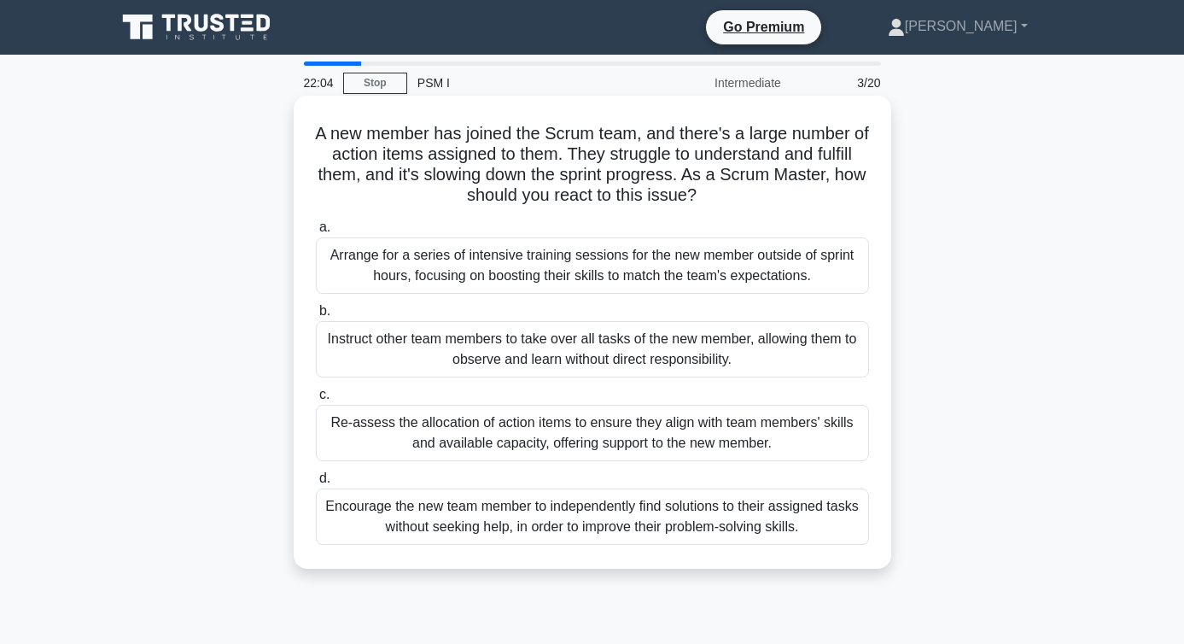
click at [773, 429] on div "Re-assess the allocation of action items to ensure they align with team members…" at bounding box center [592, 433] width 553 height 56
click at [316, 401] on input "c. Re-assess the allocation of action items to ensure they align with team memb…" at bounding box center [316, 394] width 0 height 11
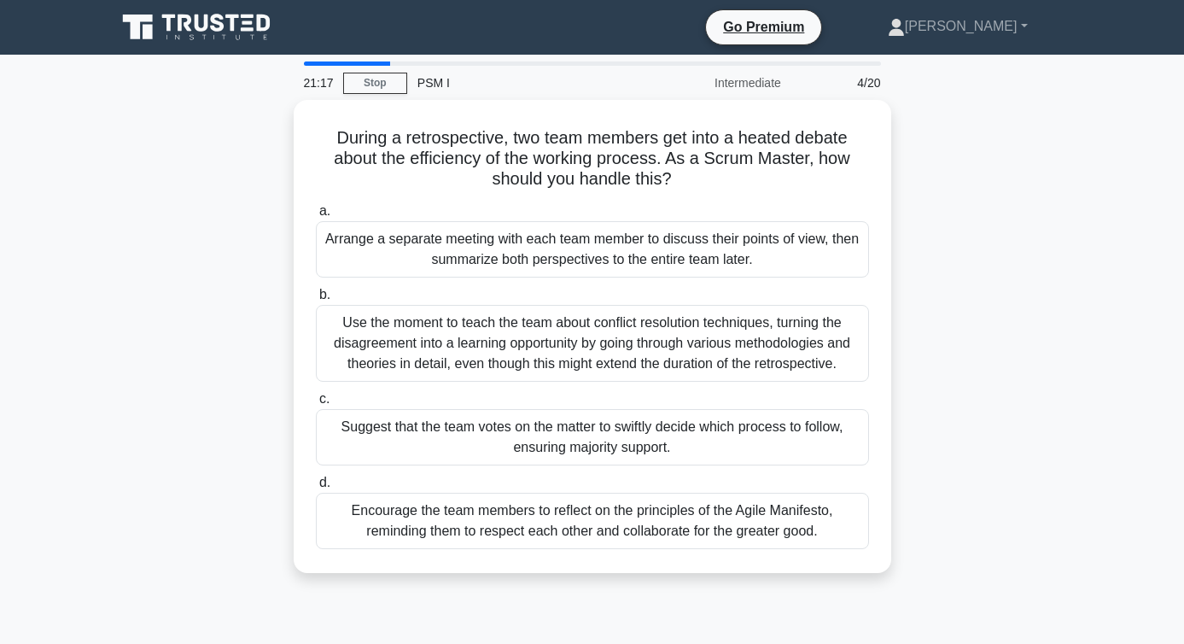
click at [609, 593] on div "During a retrospective, two team members get into a heated debate about the eff…" at bounding box center [593, 347] width 974 height 494
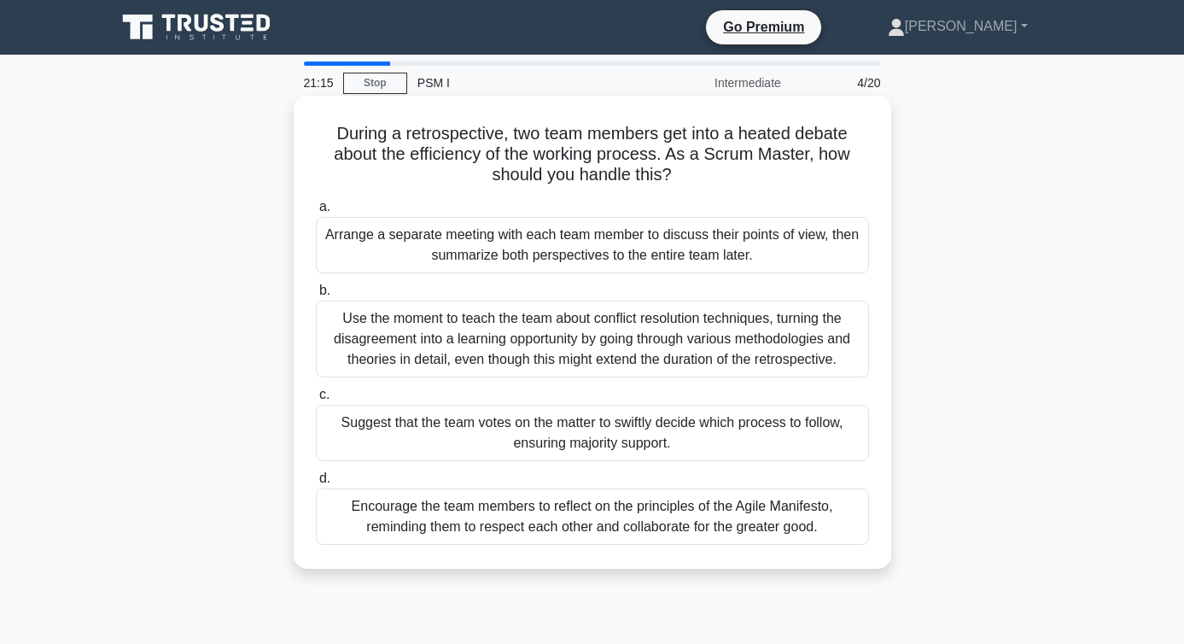
click at [596, 513] on div "Encourage the team members to reflect on the principles of the Agile Manifesto,…" at bounding box center [592, 516] width 553 height 56
click at [316, 484] on input "d. Encourage the team members to reflect on the principles of the Agile Manifes…" at bounding box center [316, 478] width 0 height 11
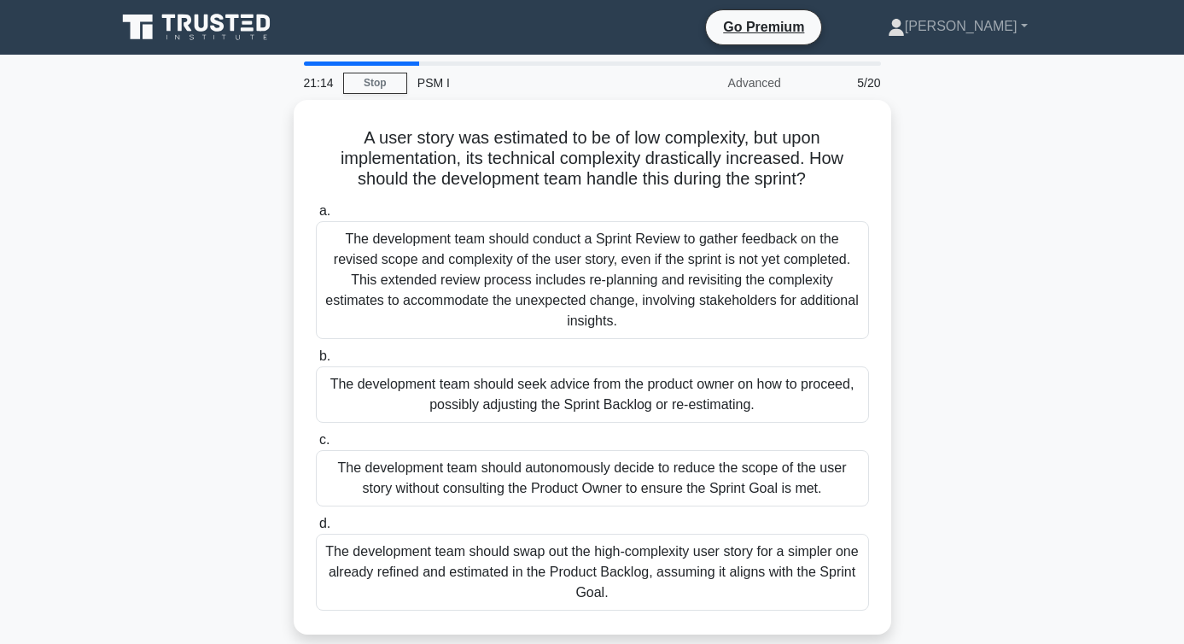
click at [1065, 198] on div "A user story was estimated to be of low complexity, but upon implementation, it…" at bounding box center [593, 377] width 974 height 555
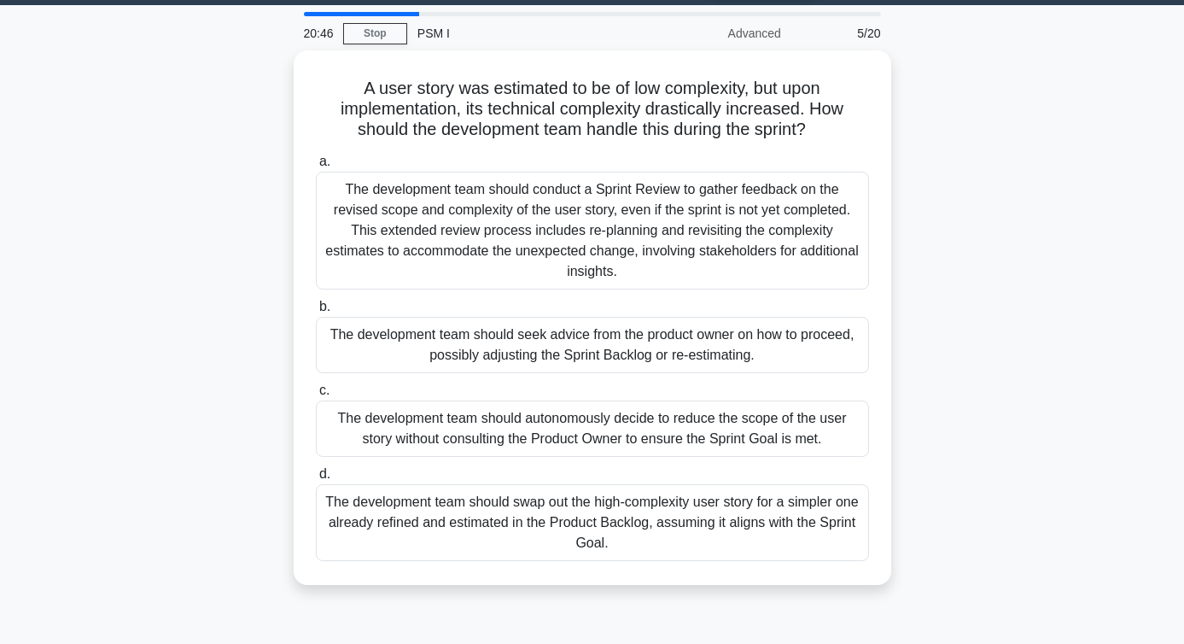
scroll to position [47, 0]
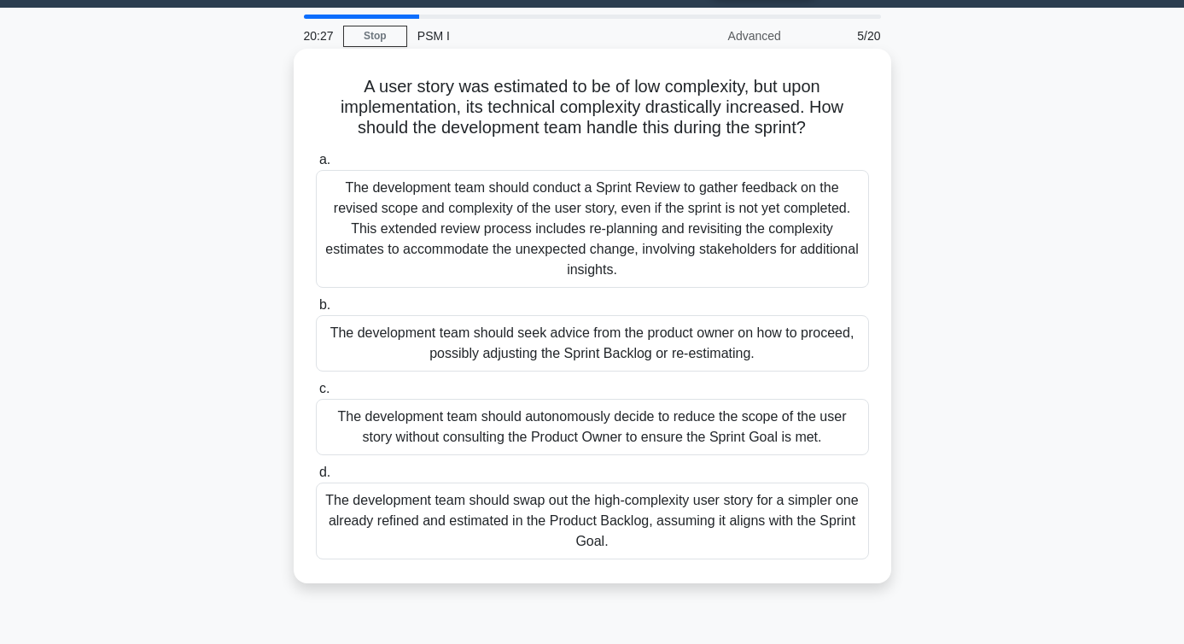
click at [746, 339] on div "The development team should seek advice from the product owner on how to procee…" at bounding box center [592, 343] width 553 height 56
click at [316, 311] on input "b. The development team should seek advice from the product owner on how to pro…" at bounding box center [316, 305] width 0 height 11
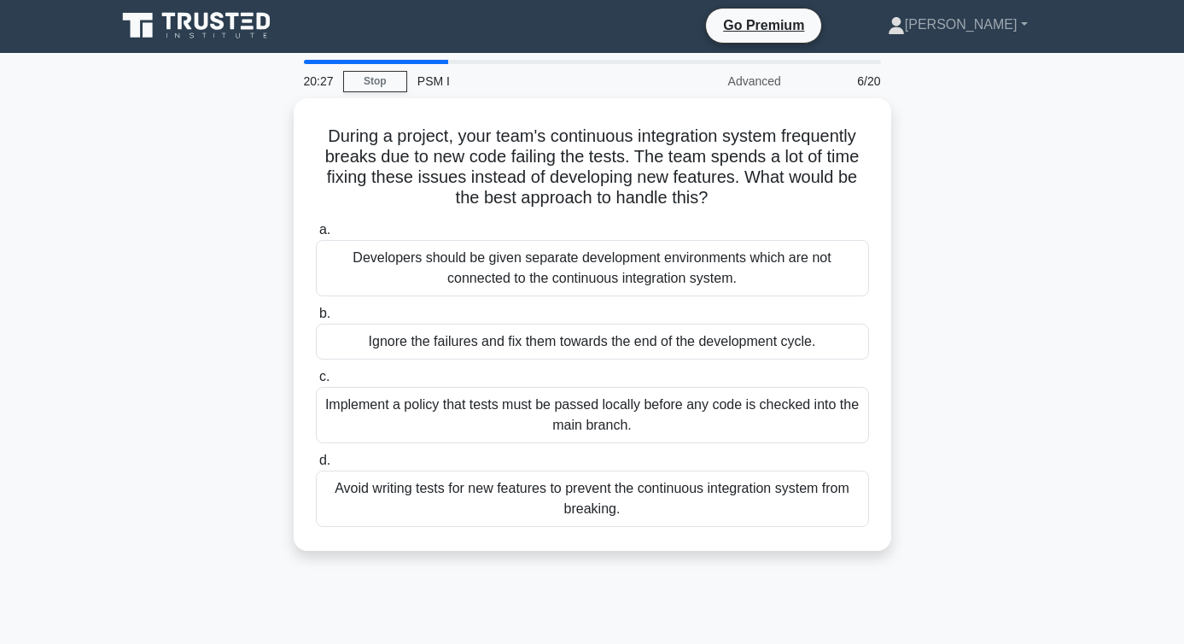
scroll to position [0, 0]
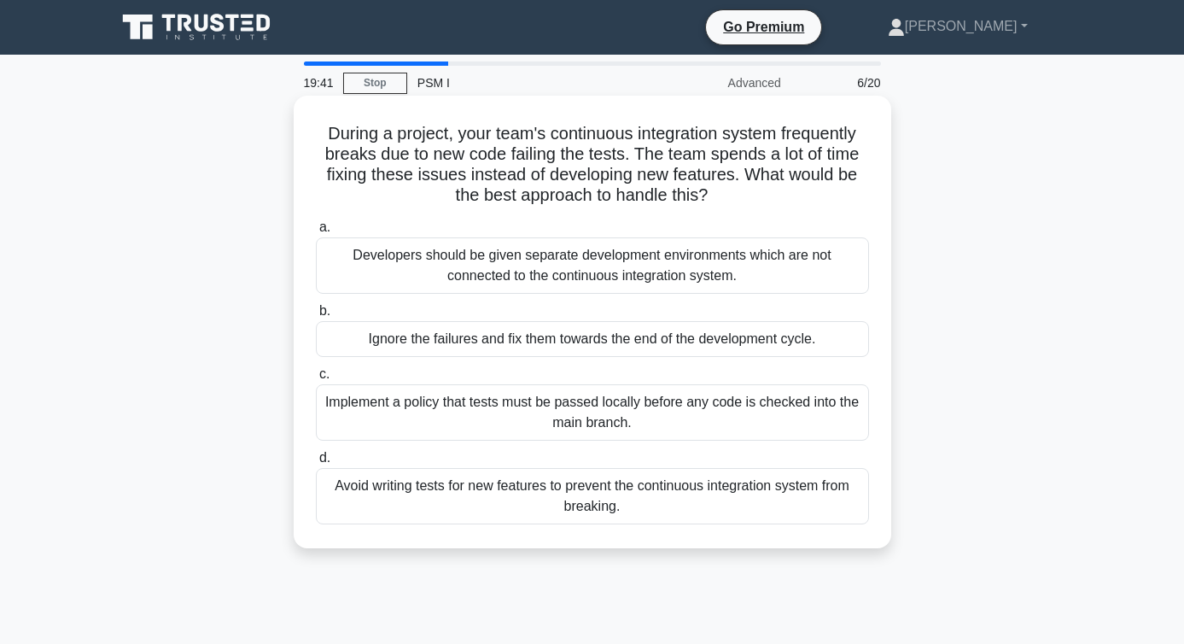
click at [676, 425] on div "Implement a policy that tests must be passed locally before any code is checked…" at bounding box center [592, 412] width 553 height 56
click at [316, 380] on input "c. Implement a policy that tests must be passed locally before any code is chec…" at bounding box center [316, 374] width 0 height 11
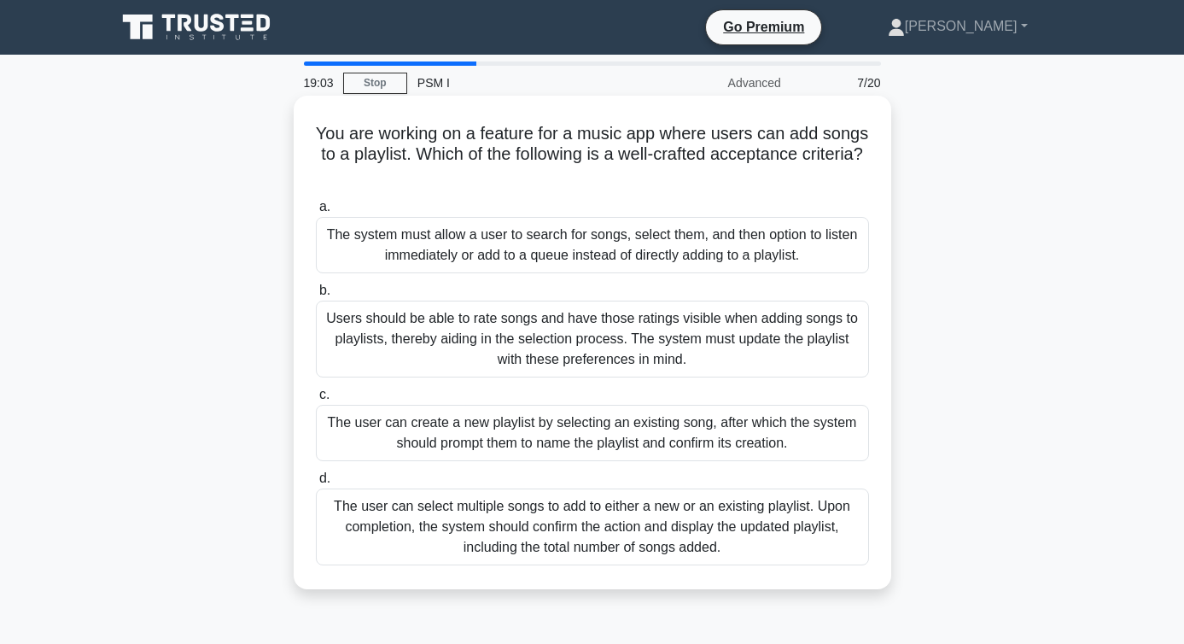
click at [709, 512] on div "The user can select multiple songs to add to either a new or an existing playli…" at bounding box center [592, 526] width 553 height 77
click at [316, 484] on input "d. The user can select multiple songs to add to either a new or an existing pla…" at bounding box center [316, 478] width 0 height 11
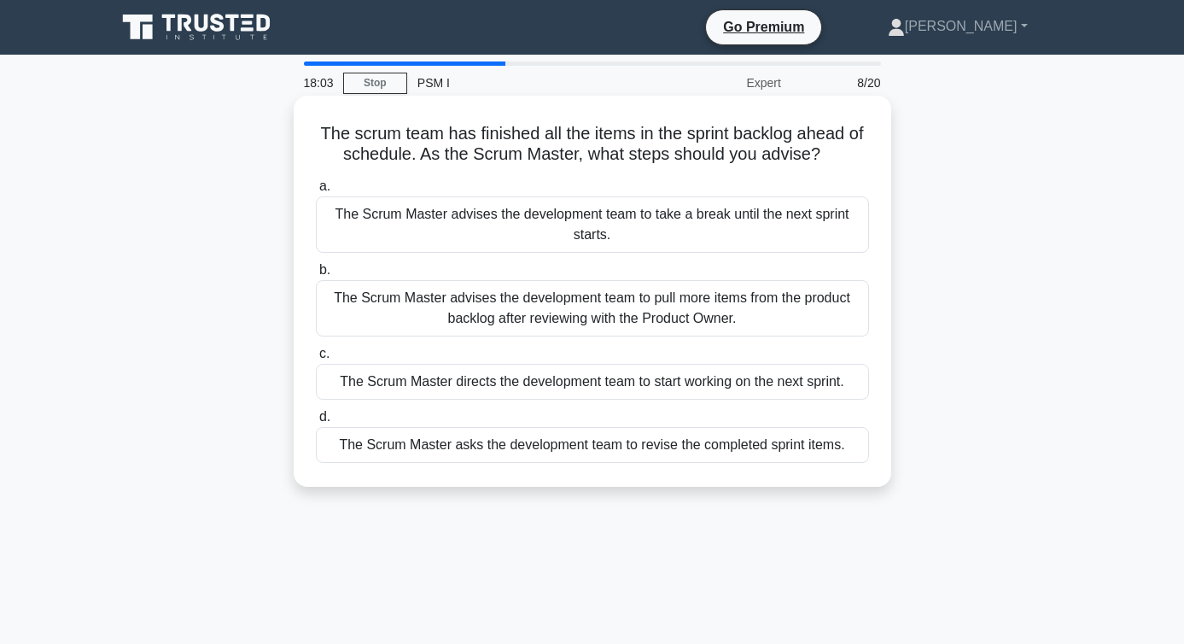
click at [768, 309] on div "The Scrum Master advises the development team to pull more items from the produ…" at bounding box center [592, 308] width 553 height 56
click at [316, 276] on input "b. The Scrum Master advises the development team to pull more items from the pr…" at bounding box center [316, 270] width 0 height 11
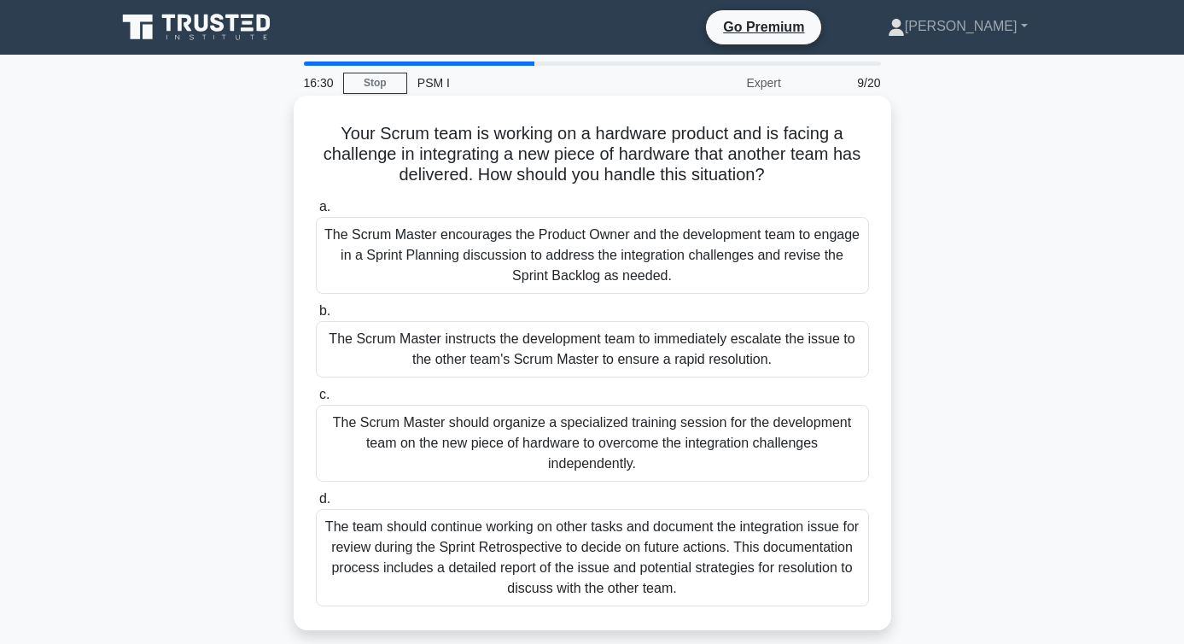
click at [698, 244] on div "The Scrum Master encourages the Product Owner and the development team to engag…" at bounding box center [592, 255] width 553 height 77
click at [316, 213] on input "a. The Scrum Master encourages the Product Owner and the development team to en…" at bounding box center [316, 207] width 0 height 11
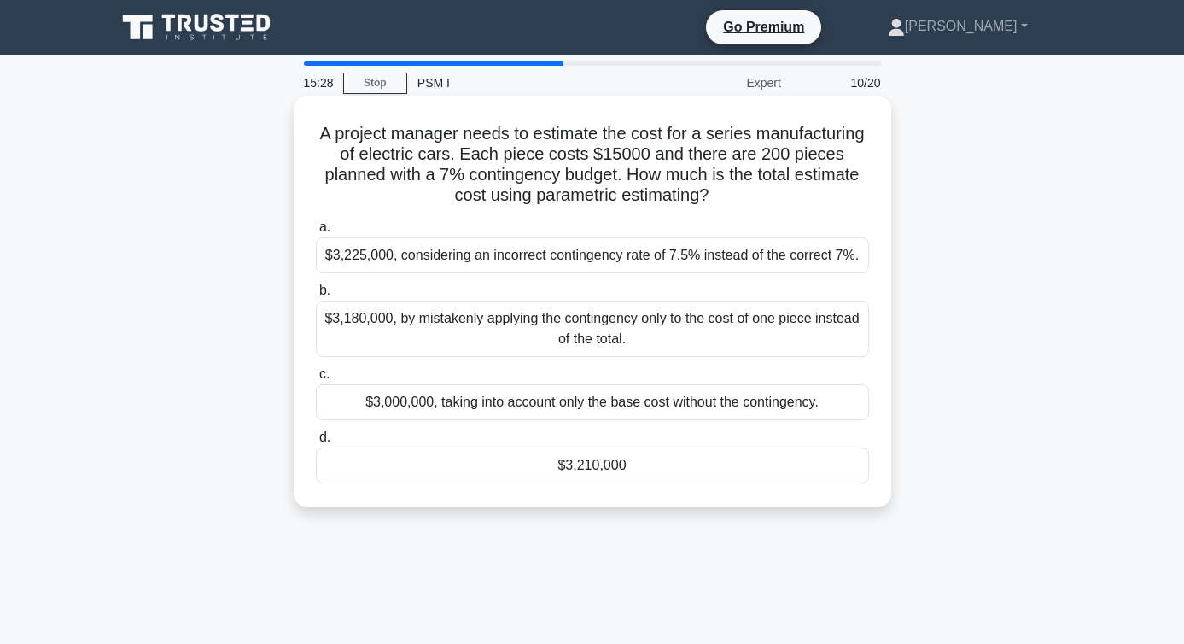
click at [592, 483] on div "$3,210,000" at bounding box center [592, 465] width 553 height 36
click at [316, 443] on input "d. $3,210,000" at bounding box center [316, 437] width 0 height 11
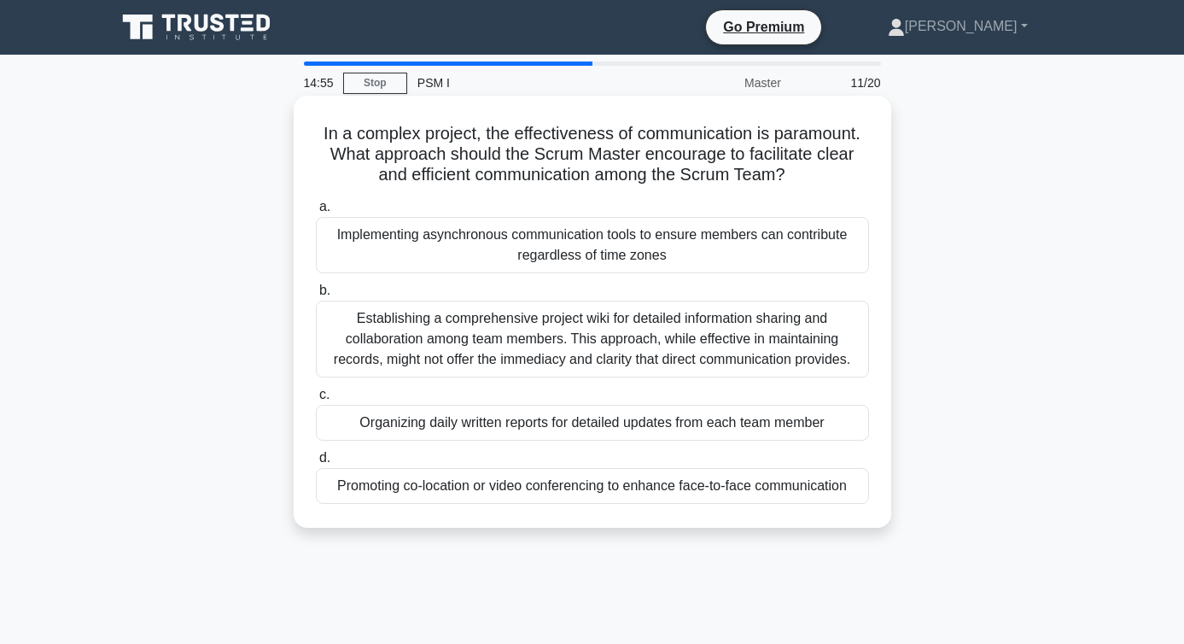
click at [379, 482] on div "Promoting co-location or video conferencing to enhance face-to-face communicati…" at bounding box center [592, 486] width 553 height 36
click at [316, 464] on input "d. Promoting co-location or video conferencing to enhance face-to-face communic…" at bounding box center [316, 458] width 0 height 11
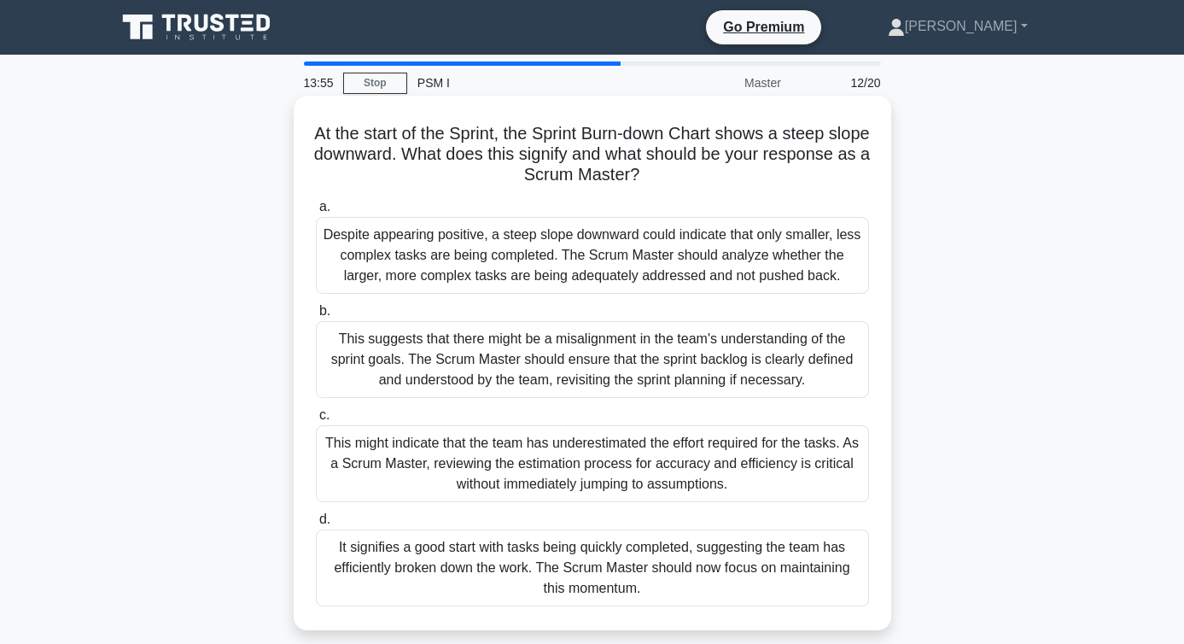
click at [403, 353] on div "This suggests that there might be a misalignment in the team's understanding of…" at bounding box center [592, 359] width 553 height 77
click at [316, 317] on input "b. This suggests that there might be a misalignment in the team's understanding…" at bounding box center [316, 311] width 0 height 11
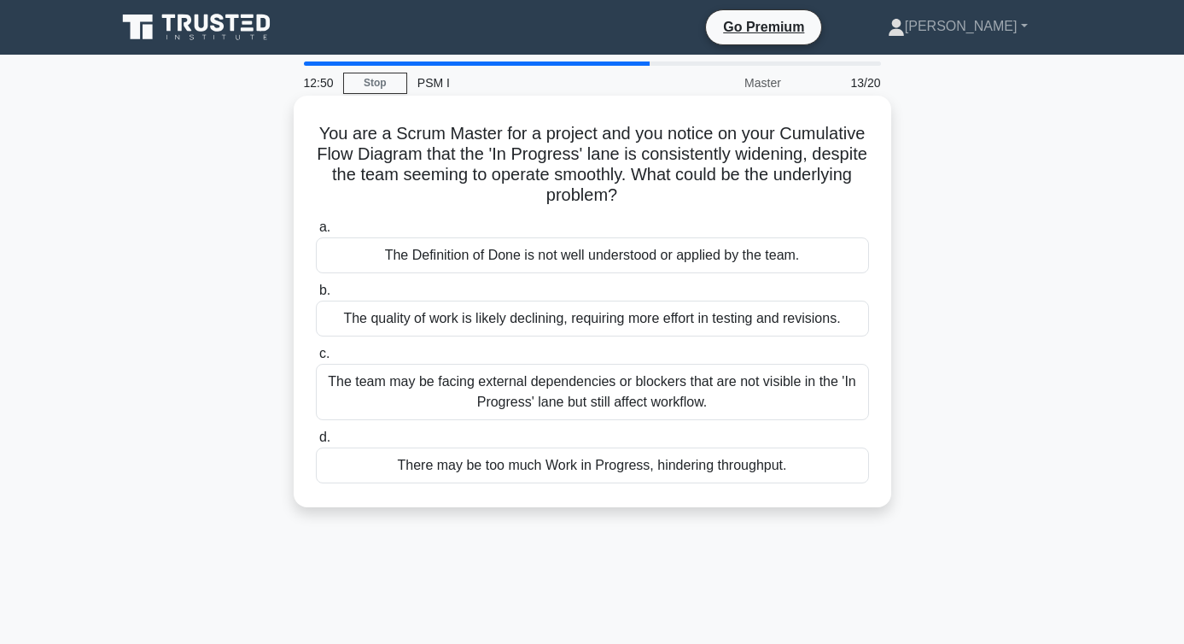
click at [354, 384] on div "The team may be facing external dependencies or blockers that are not visible i…" at bounding box center [592, 392] width 553 height 56
click at [316, 360] on input "c. The team may be facing external dependencies or blockers that are not visibl…" at bounding box center [316, 353] width 0 height 11
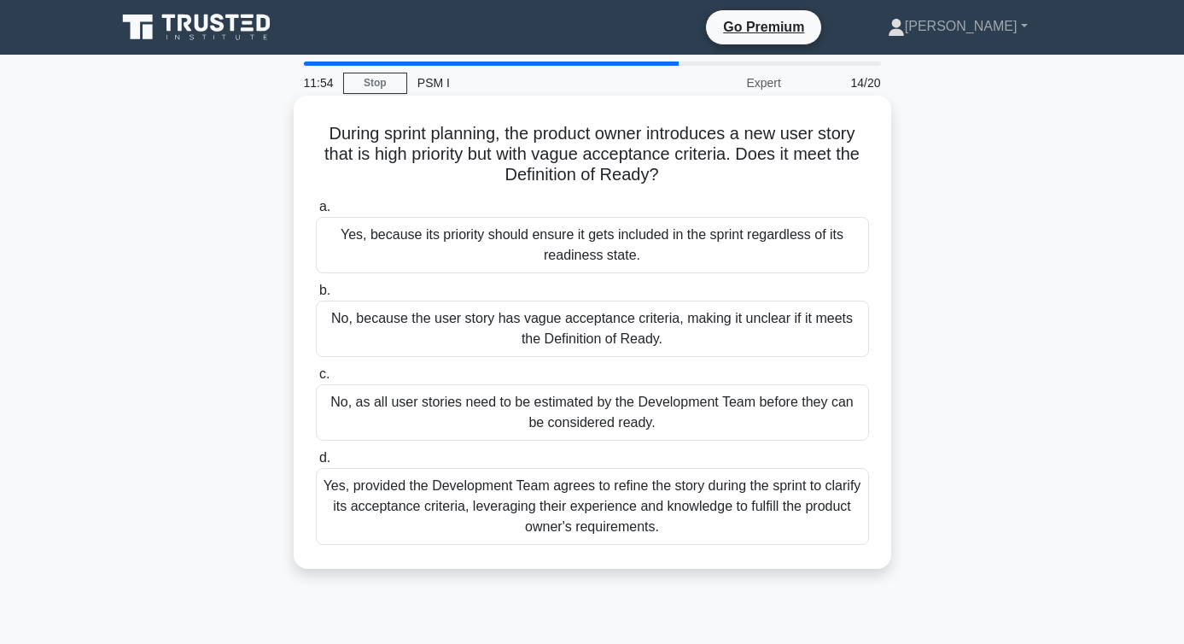
click at [378, 351] on div "No, because the user story has vague acceptance criteria, making it unclear if …" at bounding box center [592, 329] width 553 height 56
click at [316, 296] on input "b. No, because the user story has vague acceptance criteria, making it unclear …" at bounding box center [316, 290] width 0 height 11
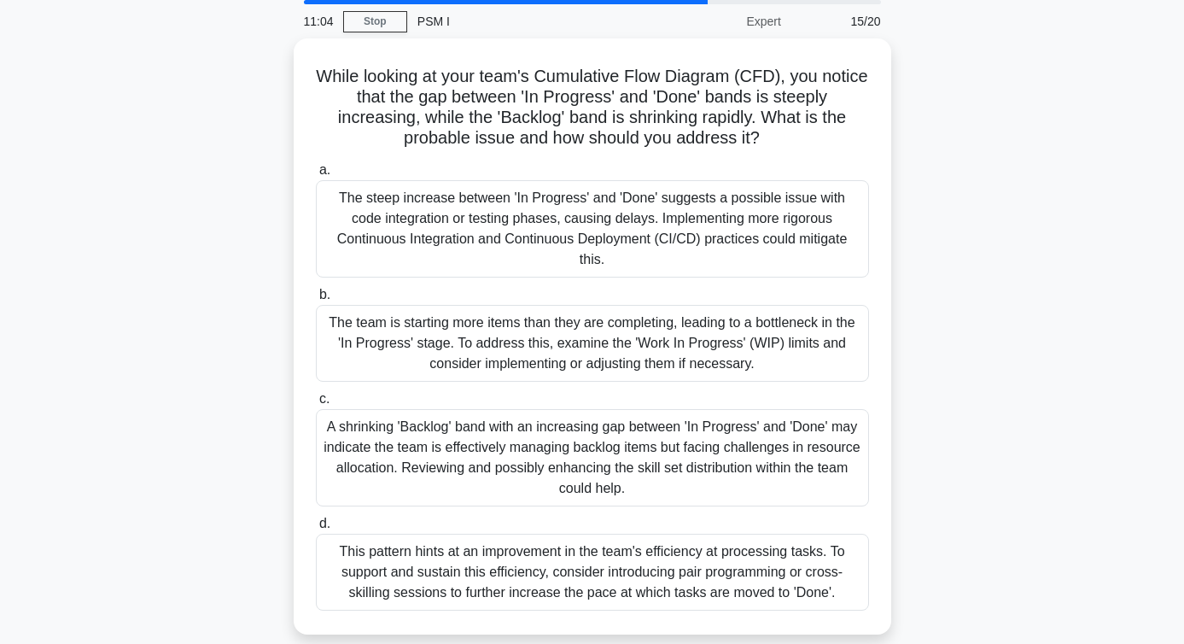
scroll to position [63, 0]
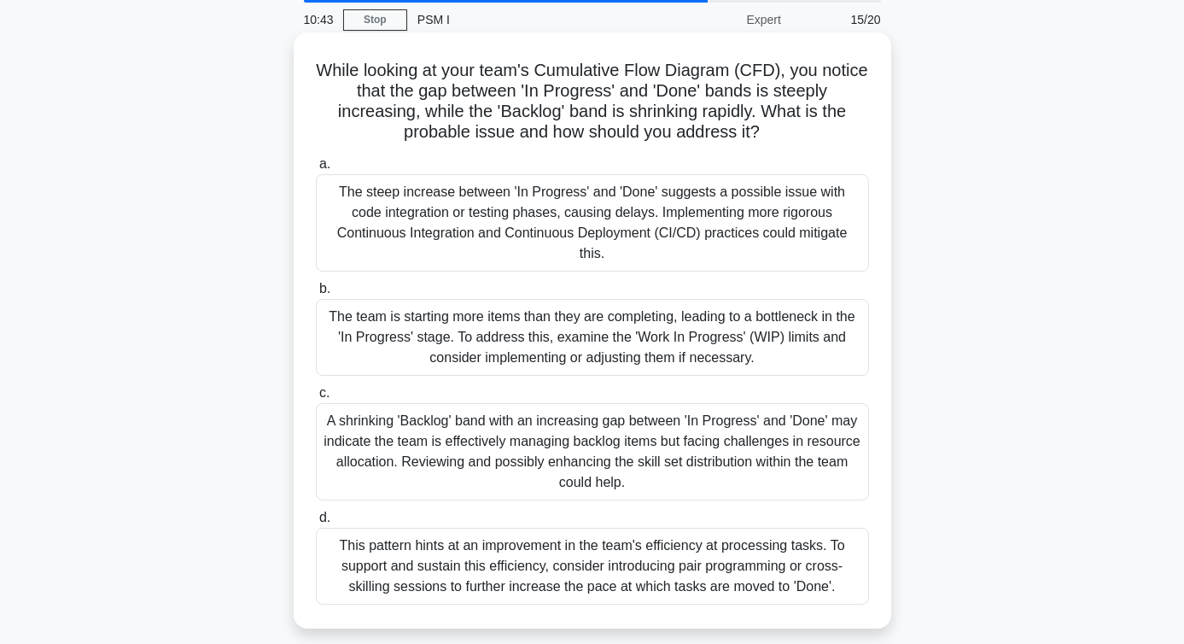
click at [459, 316] on div "The team is starting more items than they are completing, leading to a bottlene…" at bounding box center [592, 337] width 553 height 77
click at [316, 295] on input "b. The team is starting more items than they are completing, leading to a bottl…" at bounding box center [316, 289] width 0 height 11
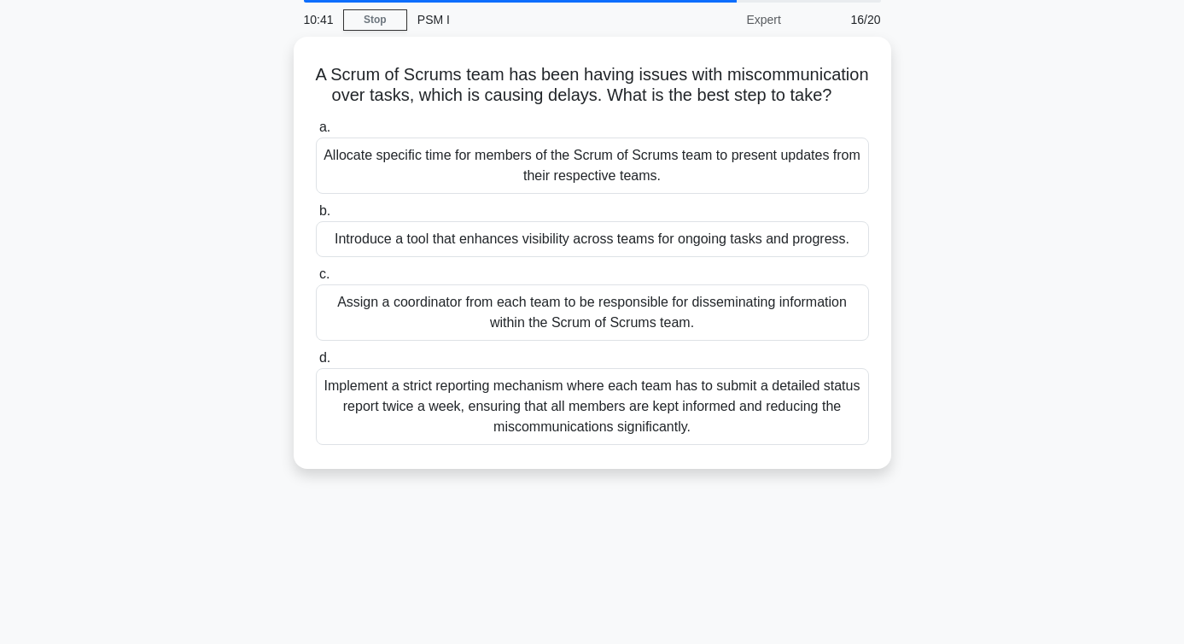
scroll to position [0, 0]
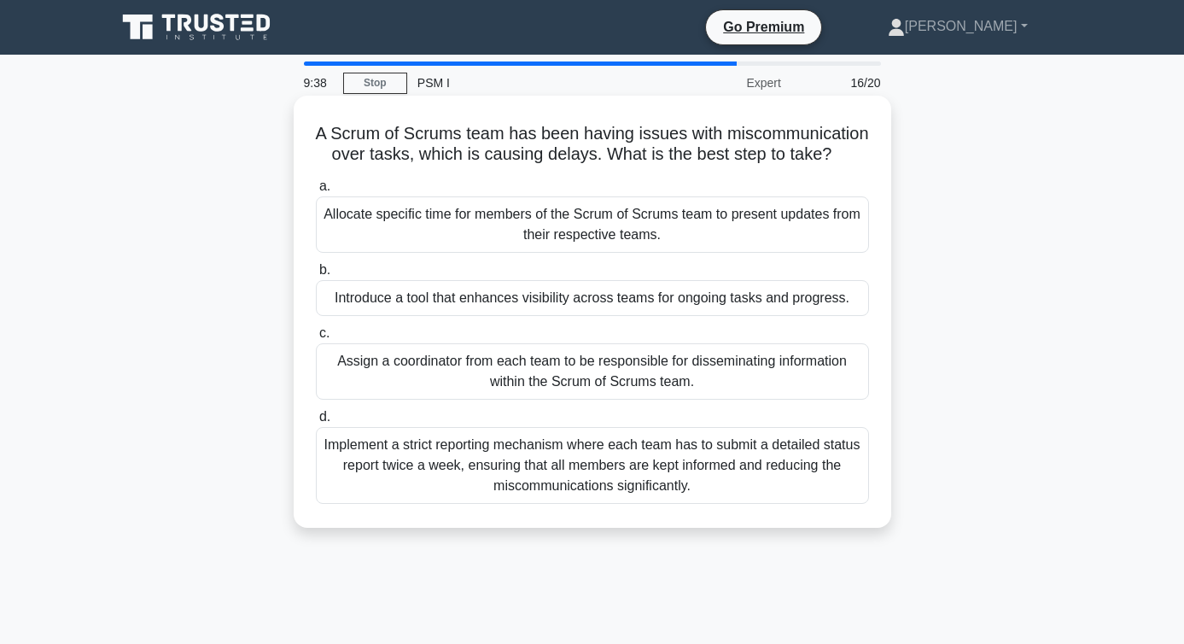
click at [418, 301] on div "Introduce a tool that enhances visibility across teams for ongoing tasks and pr…" at bounding box center [592, 298] width 553 height 36
click at [316, 276] on input "b. Introduce a tool that enhances visibility across teams for ongoing tasks and…" at bounding box center [316, 270] width 0 height 11
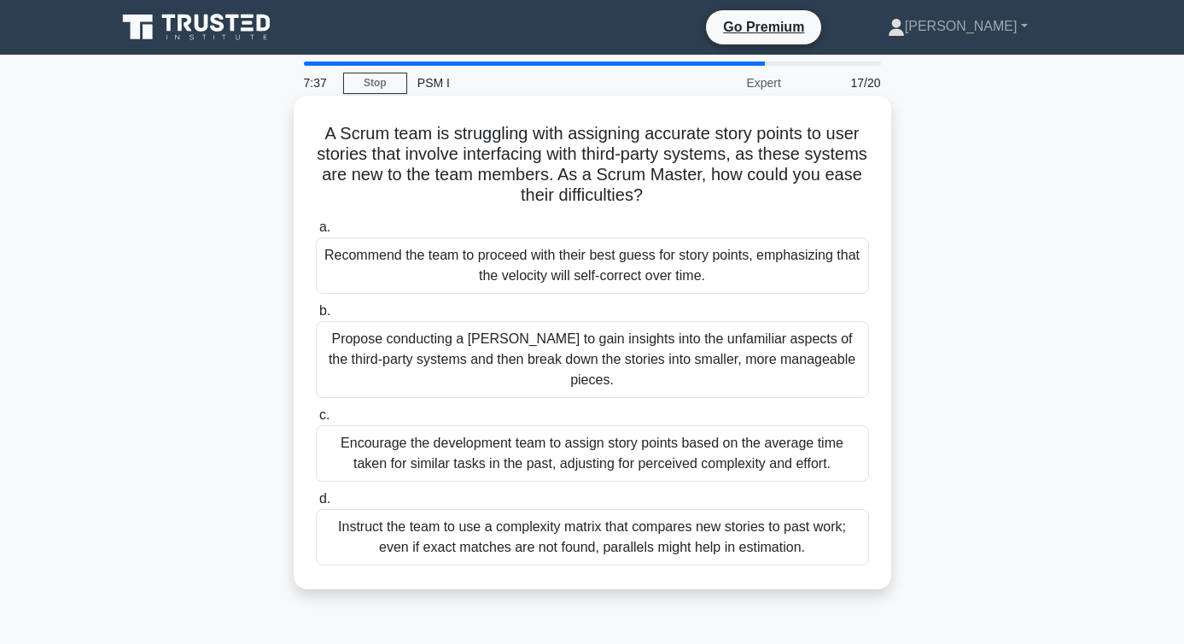
click at [434, 353] on div "Propose conducting a spike to gain insights into the unfamiliar aspects of the …" at bounding box center [592, 359] width 553 height 77
click at [316, 317] on input "b. Propose conducting a spike to gain insights into the unfamiliar aspects of t…" at bounding box center [316, 311] width 0 height 11
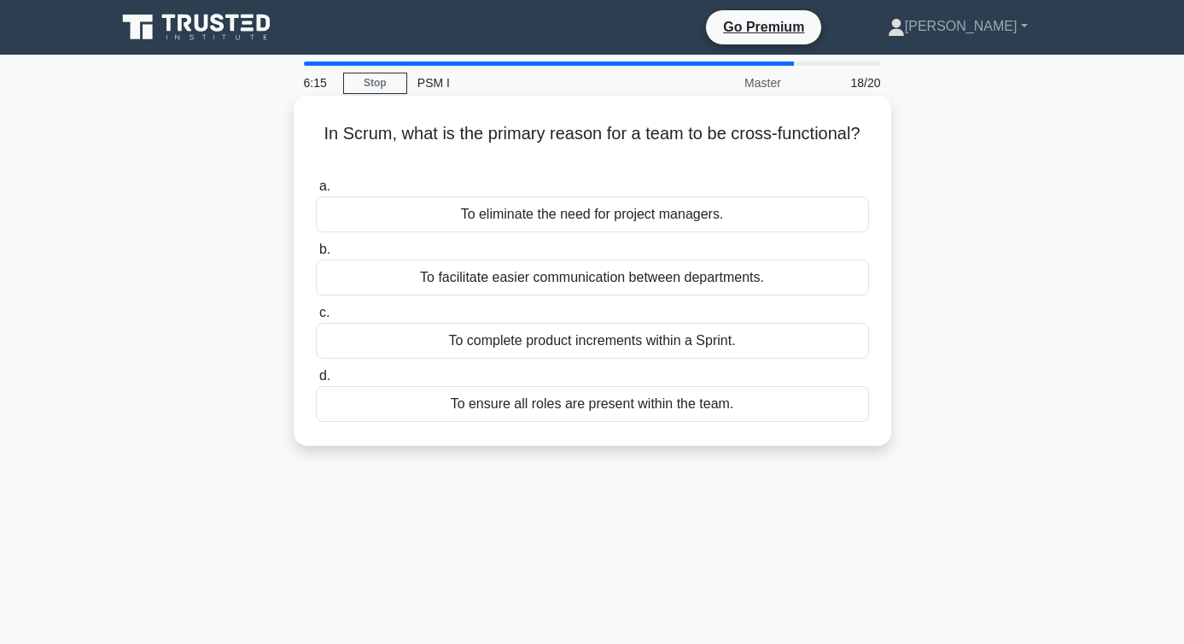
click at [478, 406] on div "To ensure all roles are present within the team." at bounding box center [592, 404] width 553 height 36
click at [316, 382] on input "d. To ensure all roles are present within the team." at bounding box center [316, 376] width 0 height 11
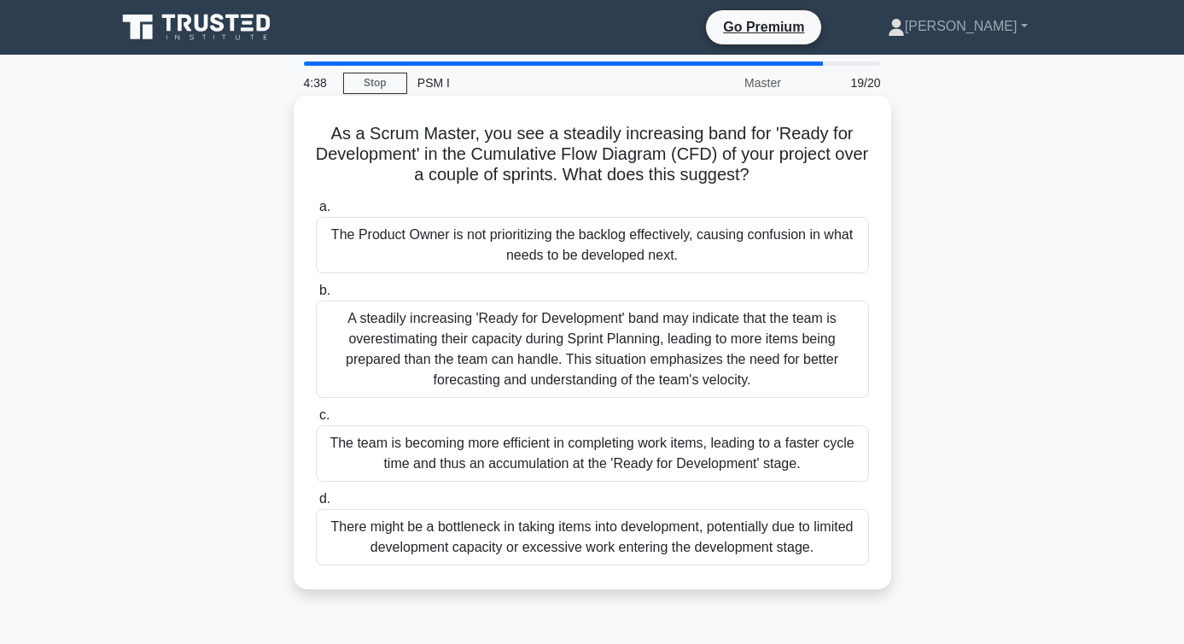
click at [535, 359] on div "A steadily increasing 'Ready for Development' band may indicate that the team i…" at bounding box center [592, 349] width 553 height 97
click at [316, 296] on input "b. A steadily increasing 'Ready for Development' band may indicate that the tea…" at bounding box center [316, 290] width 0 height 11
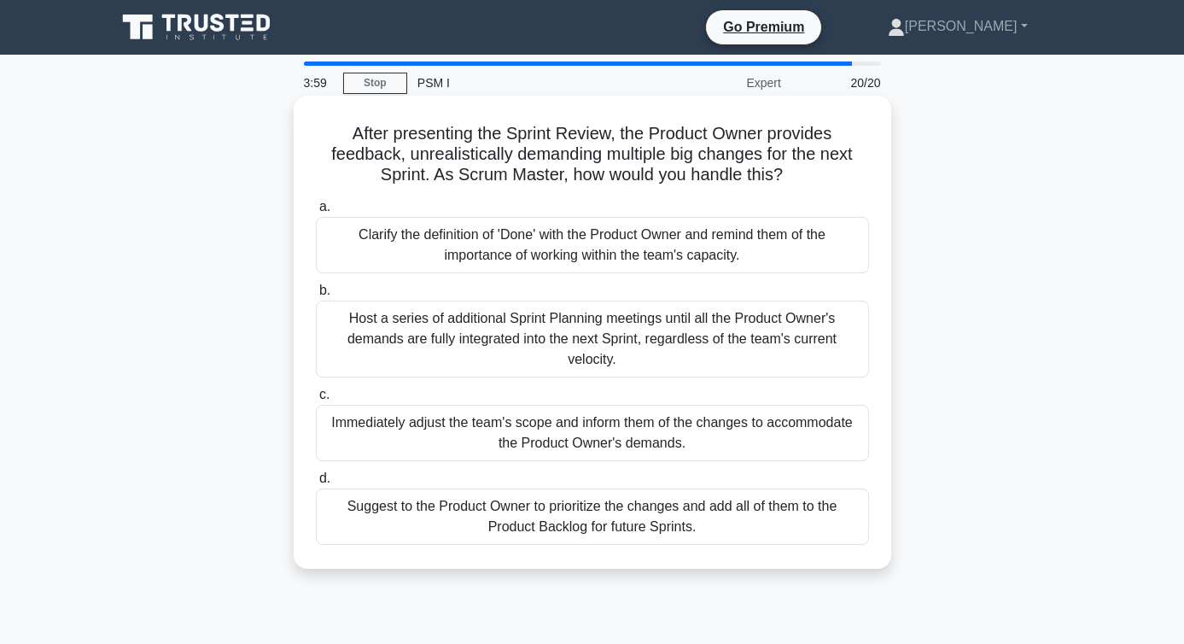
click at [410, 503] on div "Suggest to the Product Owner to prioritize the changes and add all of them to t…" at bounding box center [592, 516] width 553 height 56
click at [316, 484] on input "d. Suggest to the Product Owner to prioritize the changes and add all of them t…" at bounding box center [316, 478] width 0 height 11
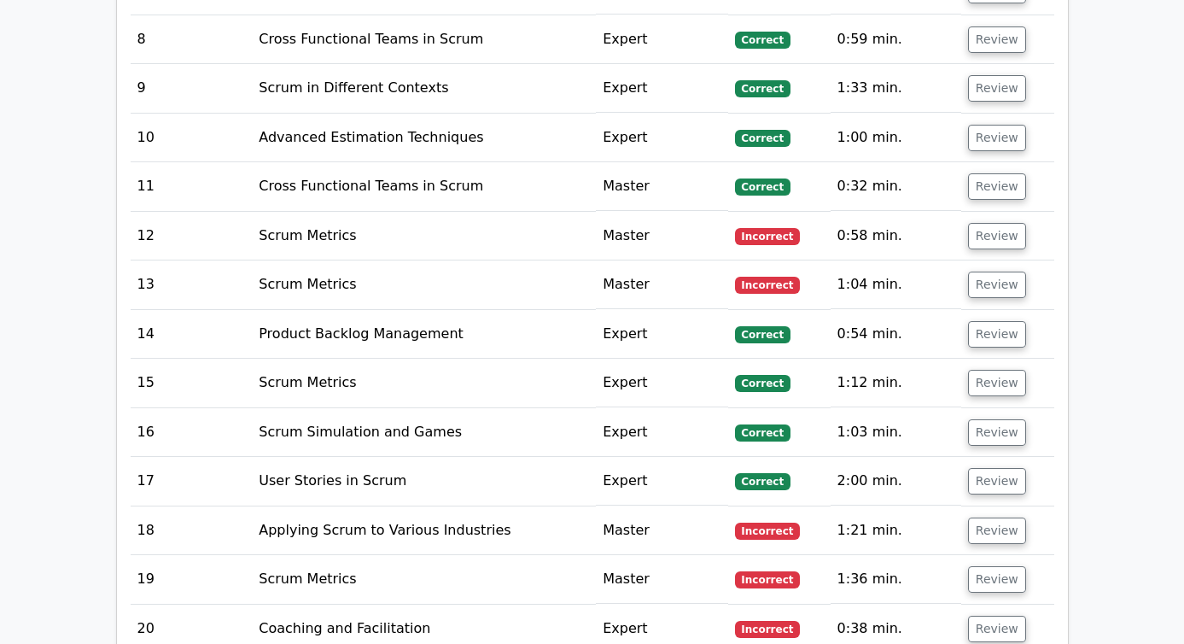
scroll to position [3008, 0]
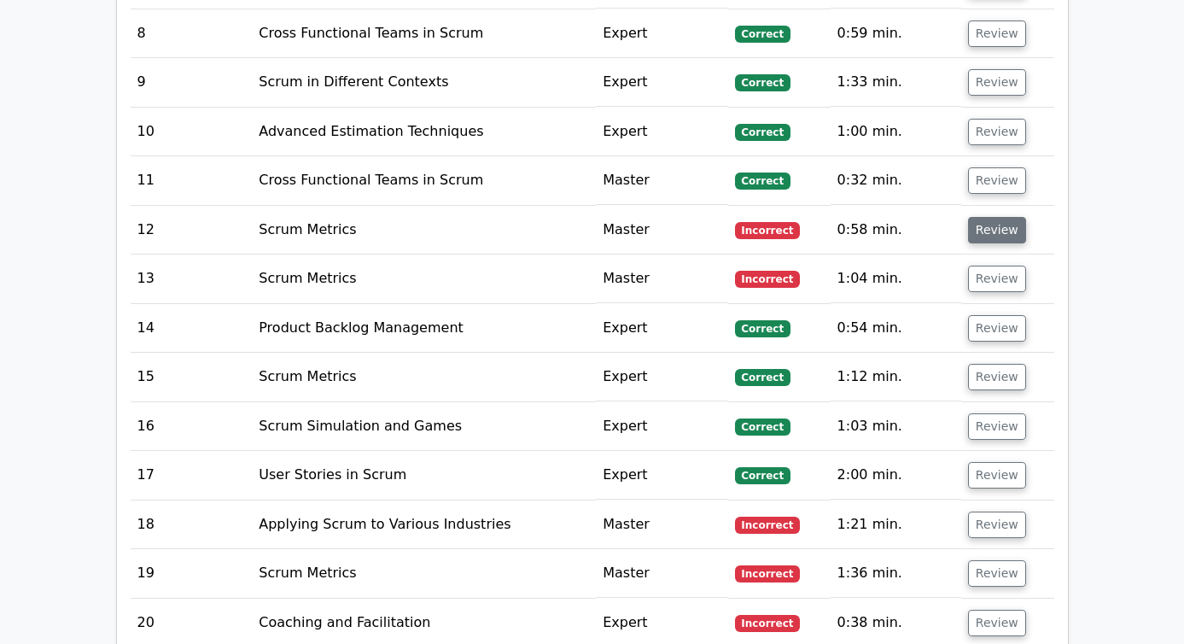
click at [987, 217] on button "Review" at bounding box center [997, 230] width 58 height 26
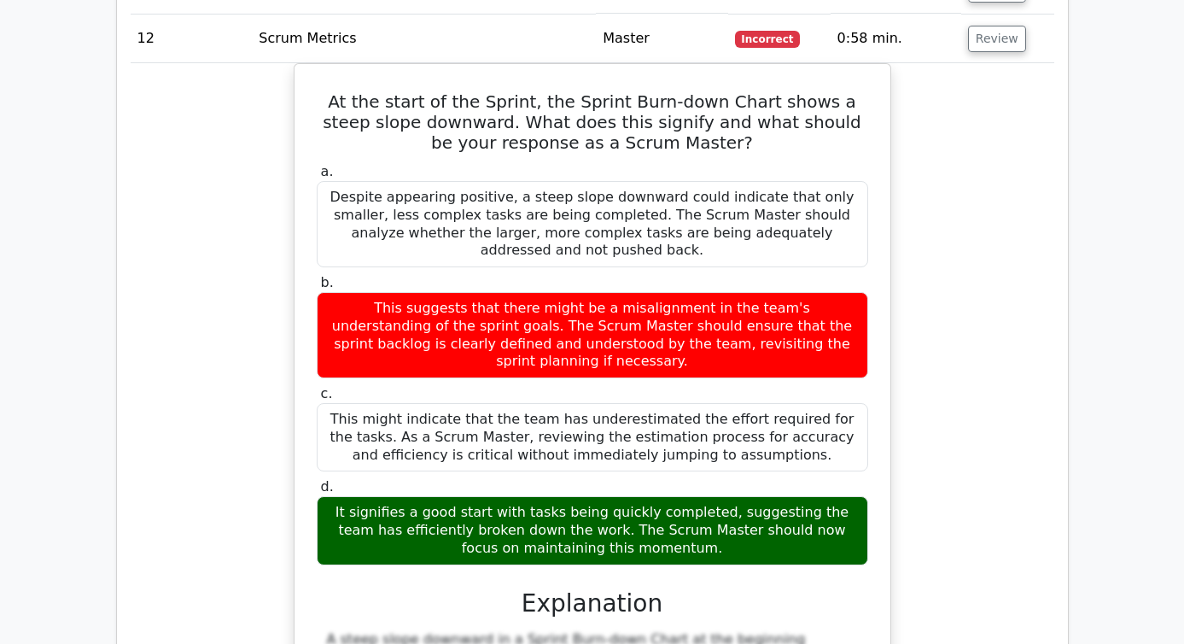
scroll to position [3196, 0]
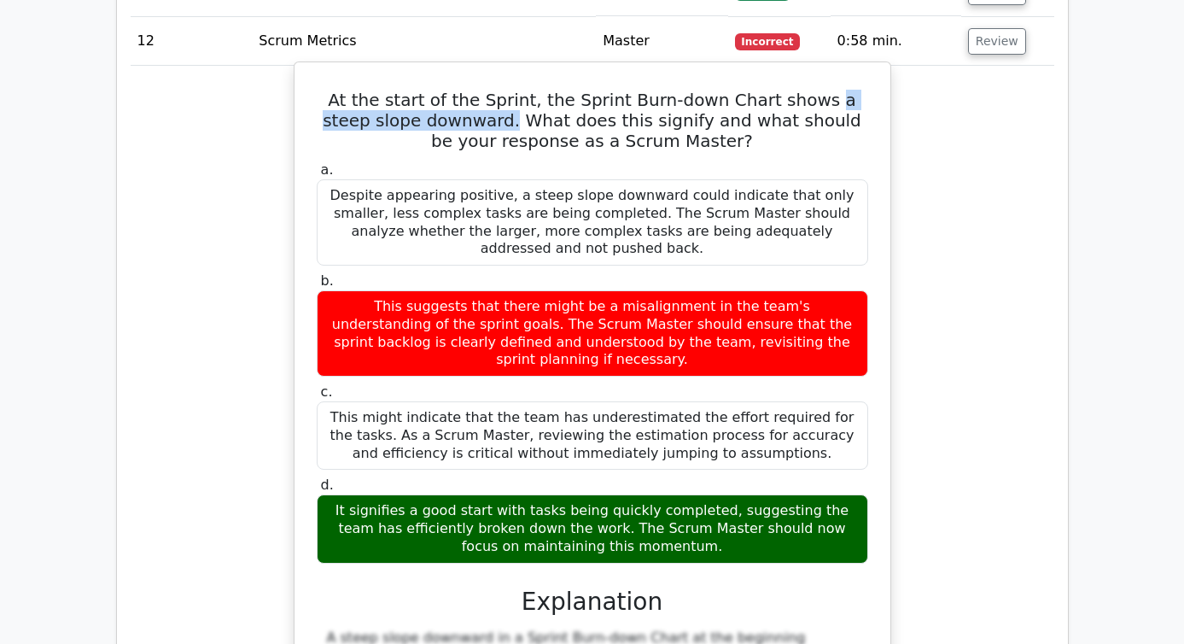
drag, startPoint x: 792, startPoint y: 20, endPoint x: 476, endPoint y: 44, distance: 317.7
click at [476, 90] on h5 "At the start of the Sprint, the Sprint Burn-down Chart shows a steep slope down…" at bounding box center [592, 120] width 555 height 61
click at [572, 90] on h5 "At the start of the Sprint, the Sprint Burn-down Chart shows a steep slope down…" at bounding box center [592, 120] width 555 height 61
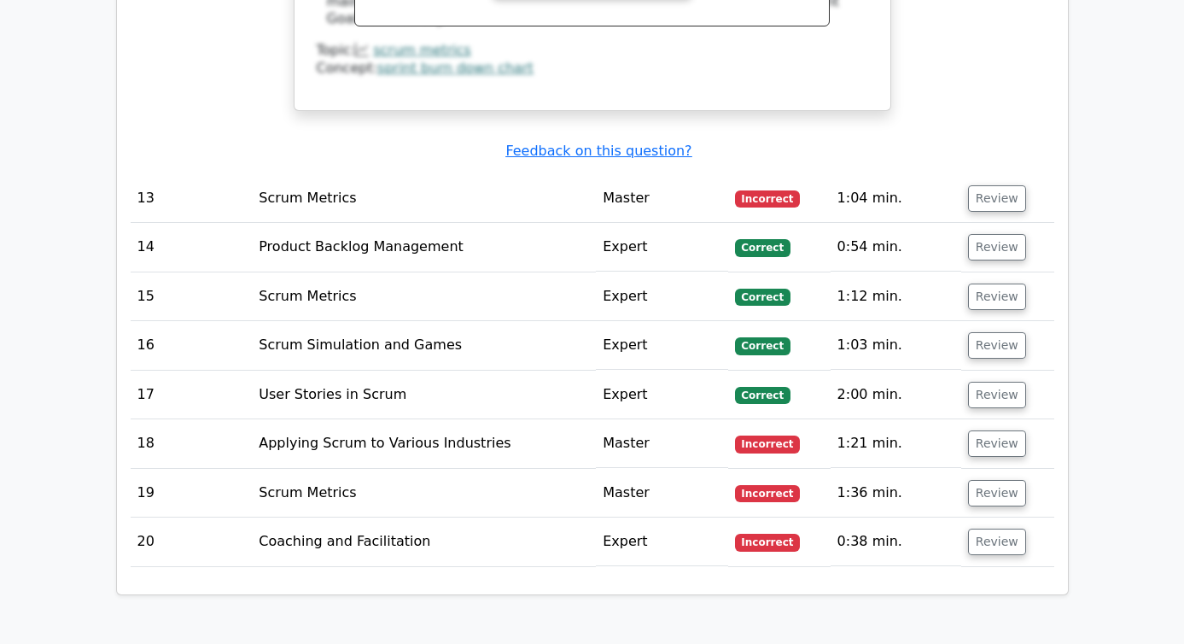
scroll to position [3980, 0]
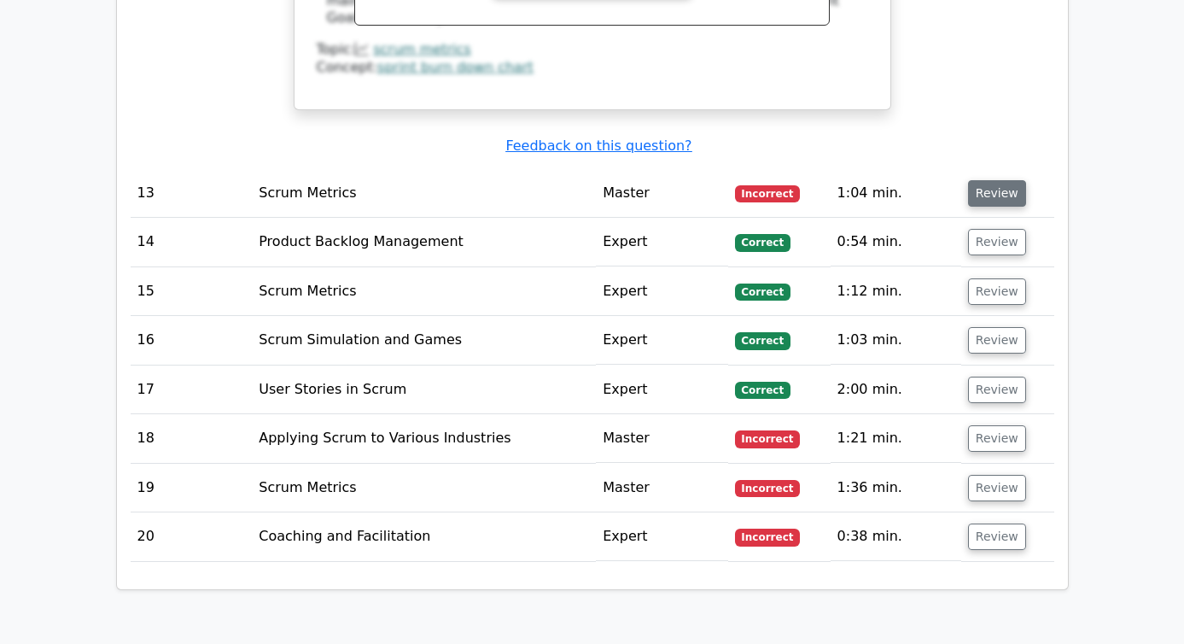
click at [1009, 180] on button "Review" at bounding box center [997, 193] width 58 height 26
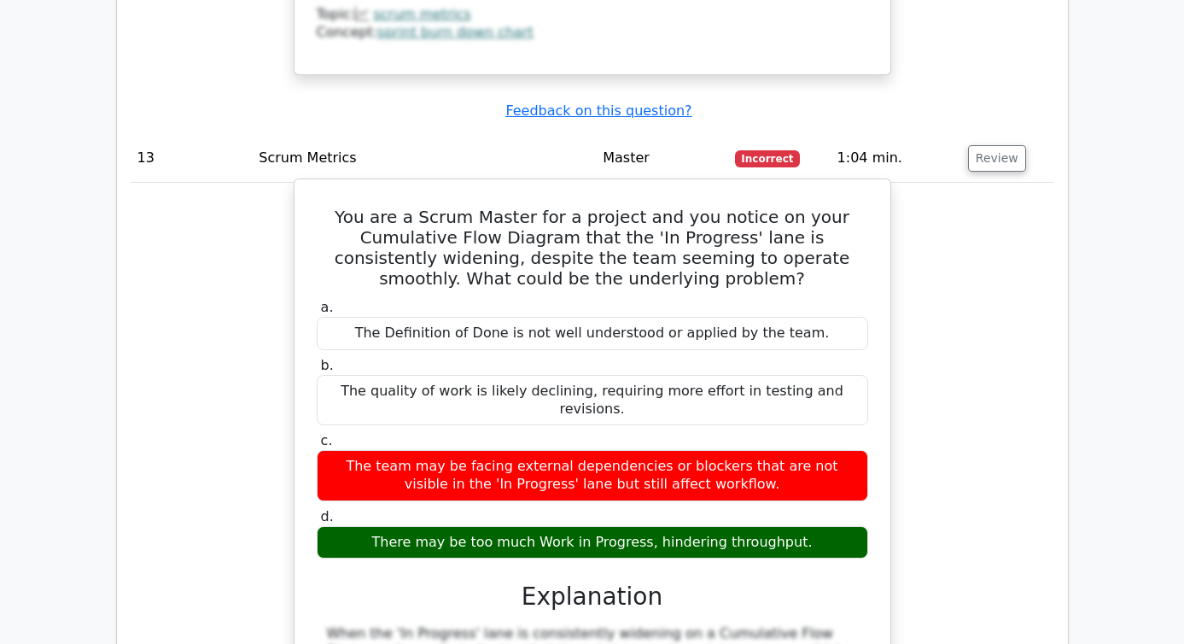
scroll to position [4020, 0]
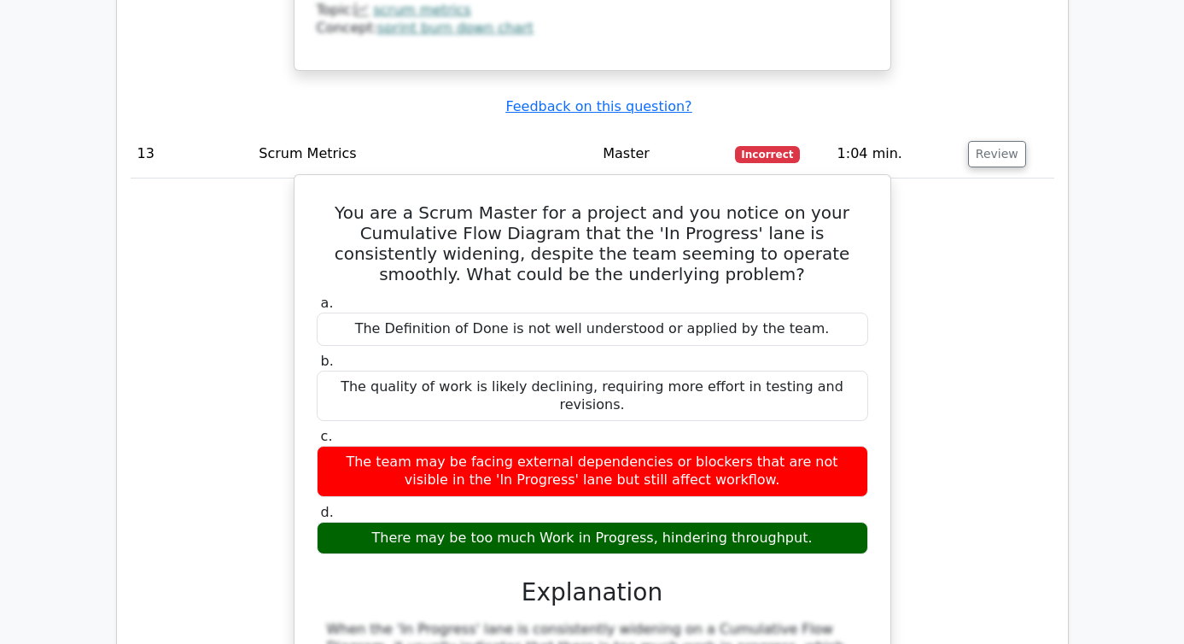
drag, startPoint x: 660, startPoint y: 405, endPoint x: 800, endPoint y: 406, distance: 140.1
click at [800, 522] on div "There may be too much Work in Progress, hindering throughput." at bounding box center [593, 538] width 552 height 33
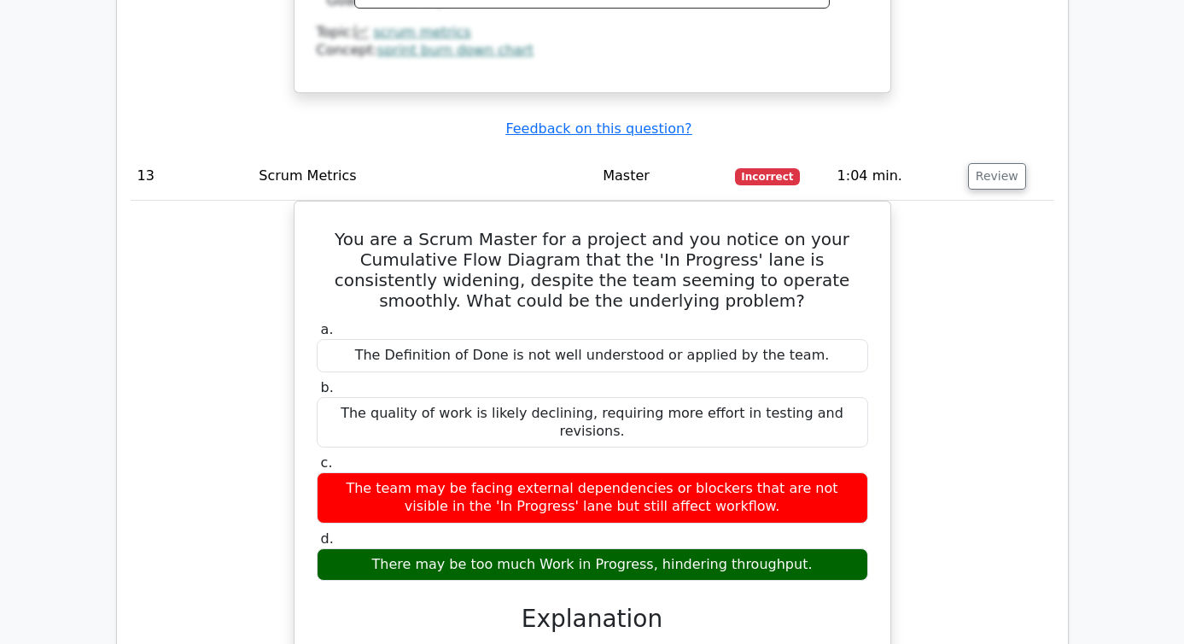
click at [1024, 329] on div "You are a Scrum Master for a project and you notice on your Cumulative Flow Dia…" at bounding box center [593, 565] width 924 height 728
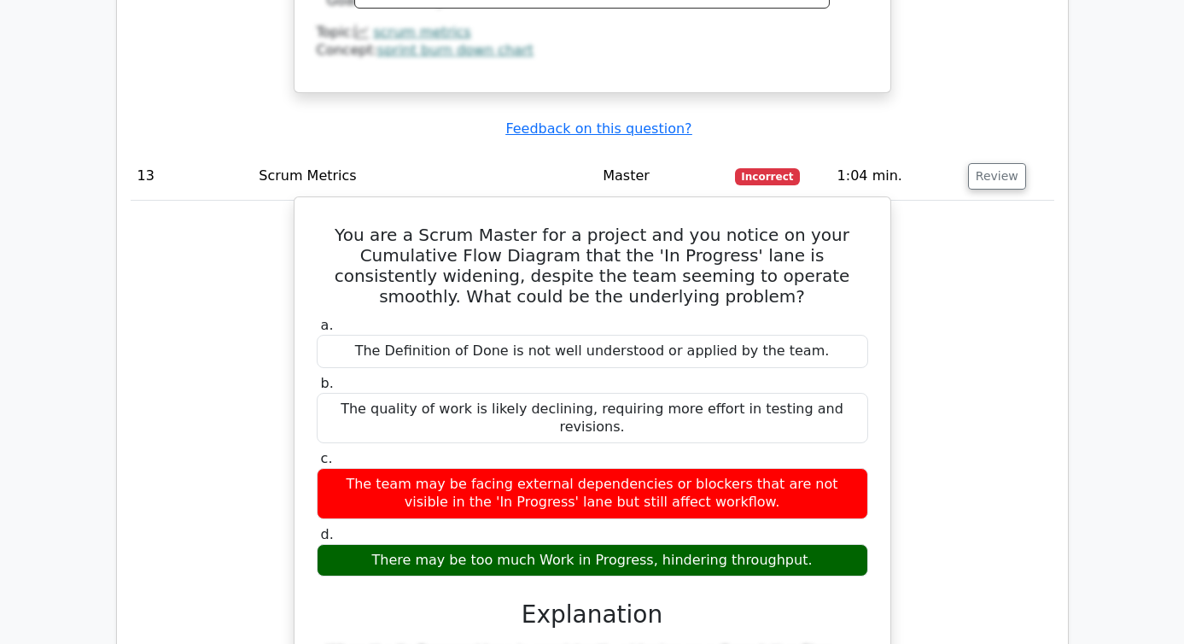
drag, startPoint x: 799, startPoint y: 425, endPoint x: 658, endPoint y: 427, distance: 141.8
click at [658, 544] on div "There may be too much Work in Progress, hindering throughput." at bounding box center [593, 560] width 552 height 33
copy div "hindering throughput."
click at [533, 526] on label "d. There may be too much Work in Progress, hindering throughput." at bounding box center [593, 551] width 552 height 51
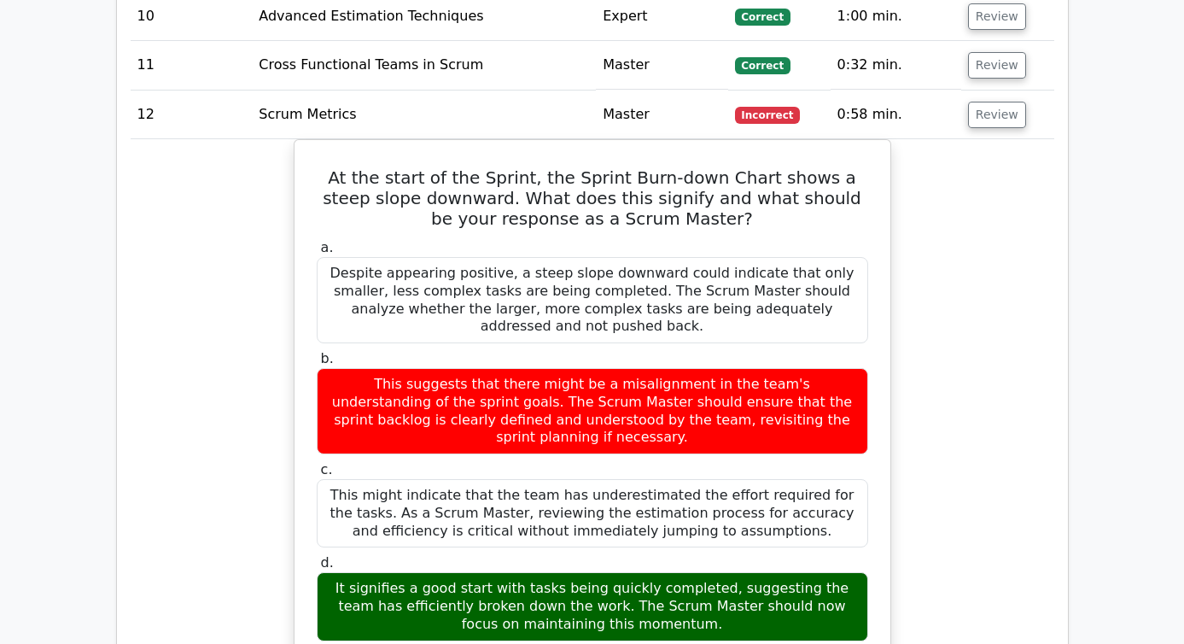
scroll to position [3130, 0]
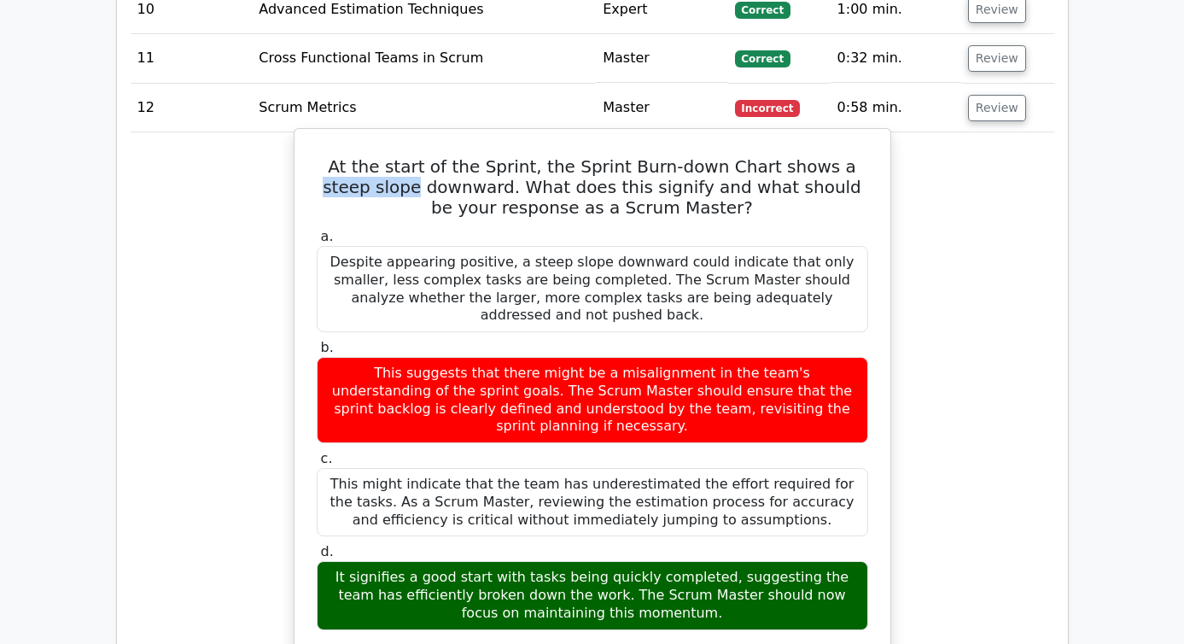
drag, startPoint x: 806, startPoint y: 83, endPoint x: 387, endPoint y: 109, distance: 420.1
click at [387, 156] on h5 "At the start of the Sprint, the Sprint Burn-down Chart shows a steep slope down…" at bounding box center [592, 186] width 555 height 61
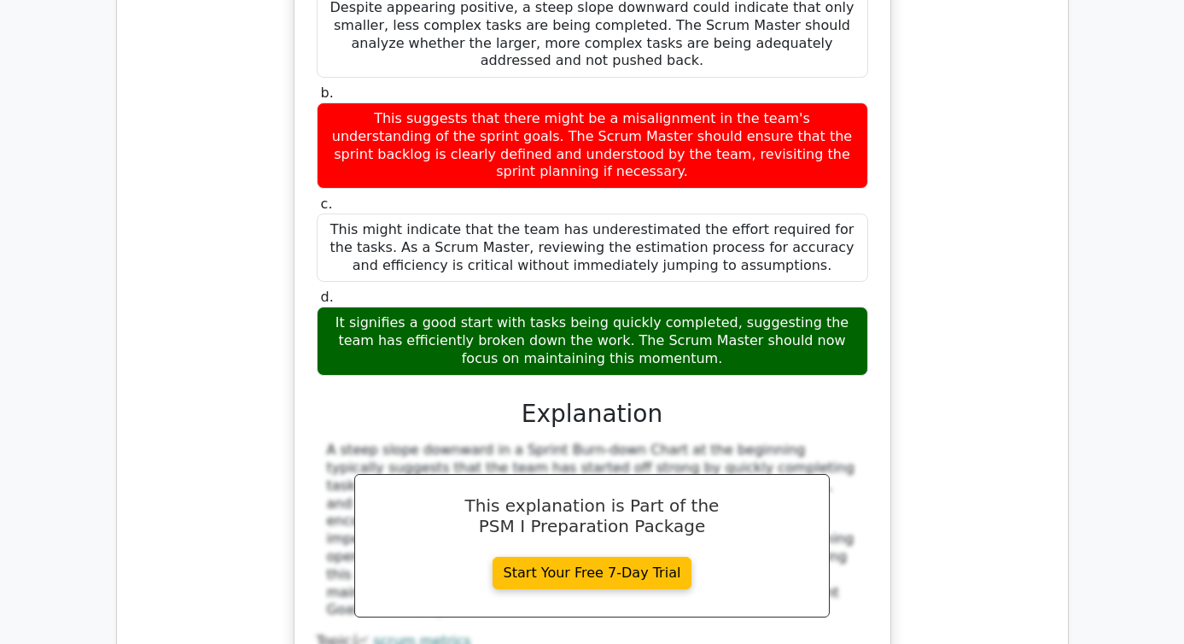
scroll to position [3430, 0]
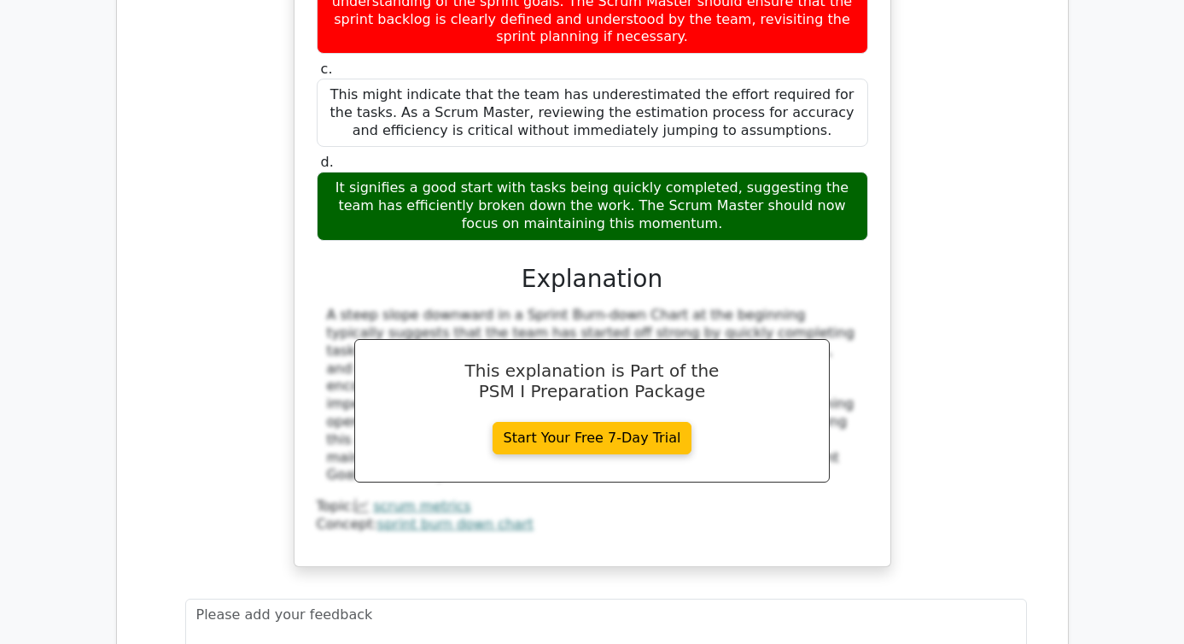
scroll to position [3545, 0]
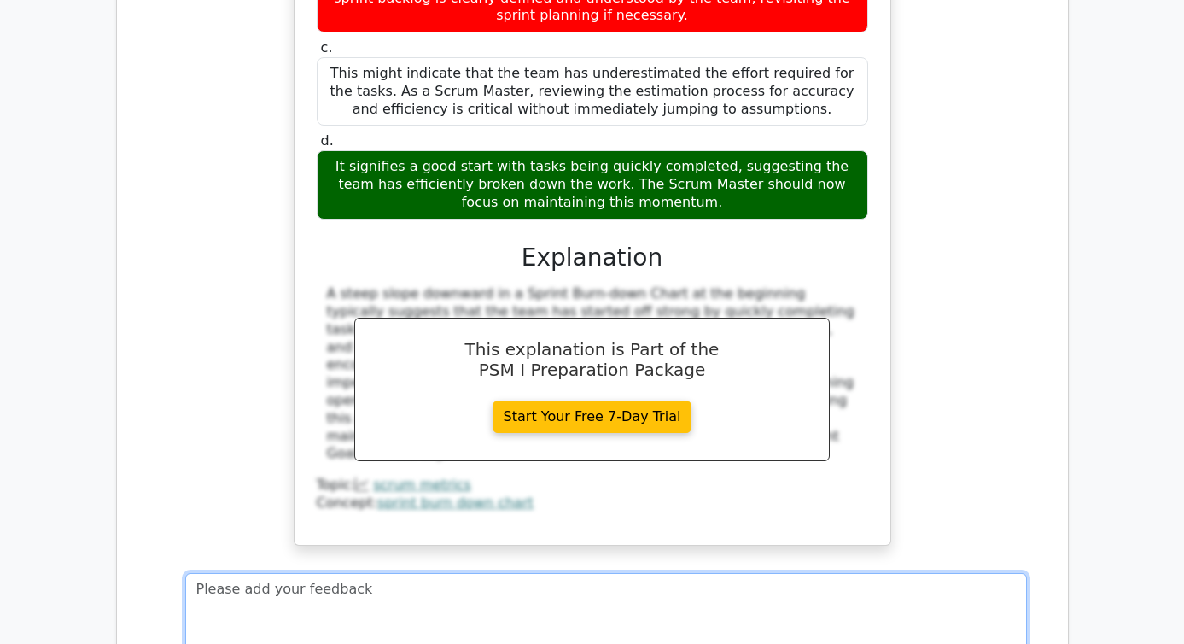
click at [437, 573] on textarea at bounding box center [606, 630] width 842 height 114
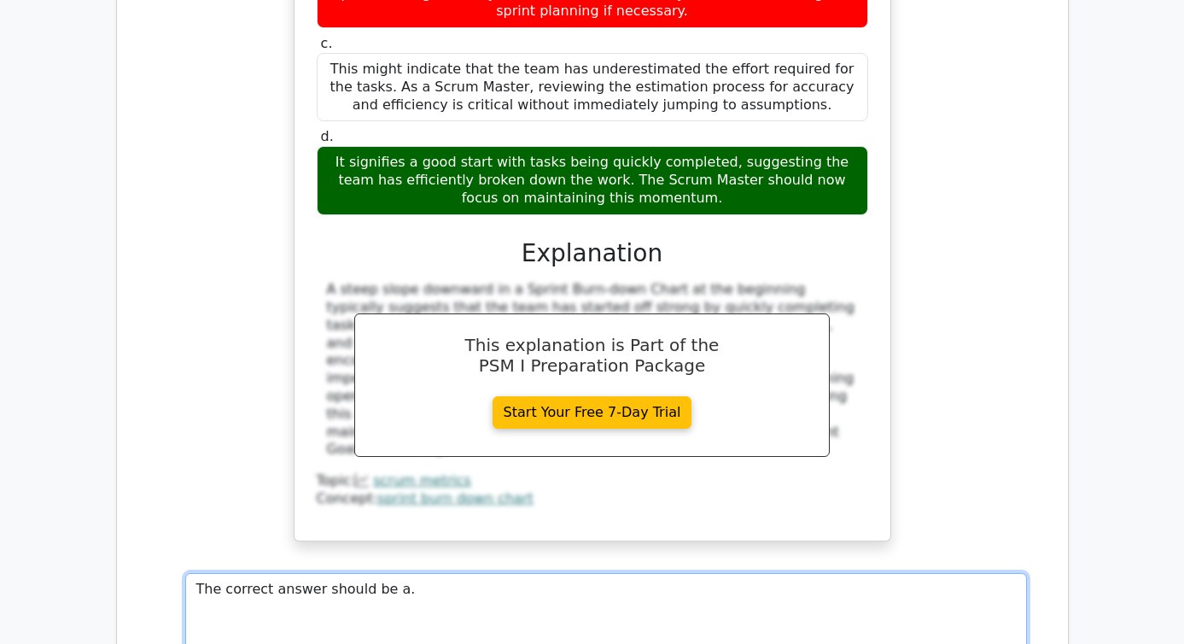
paste textarea "A Sprint Burn-down Chart tracks the remaining work in the Sprint over time. Nor…"
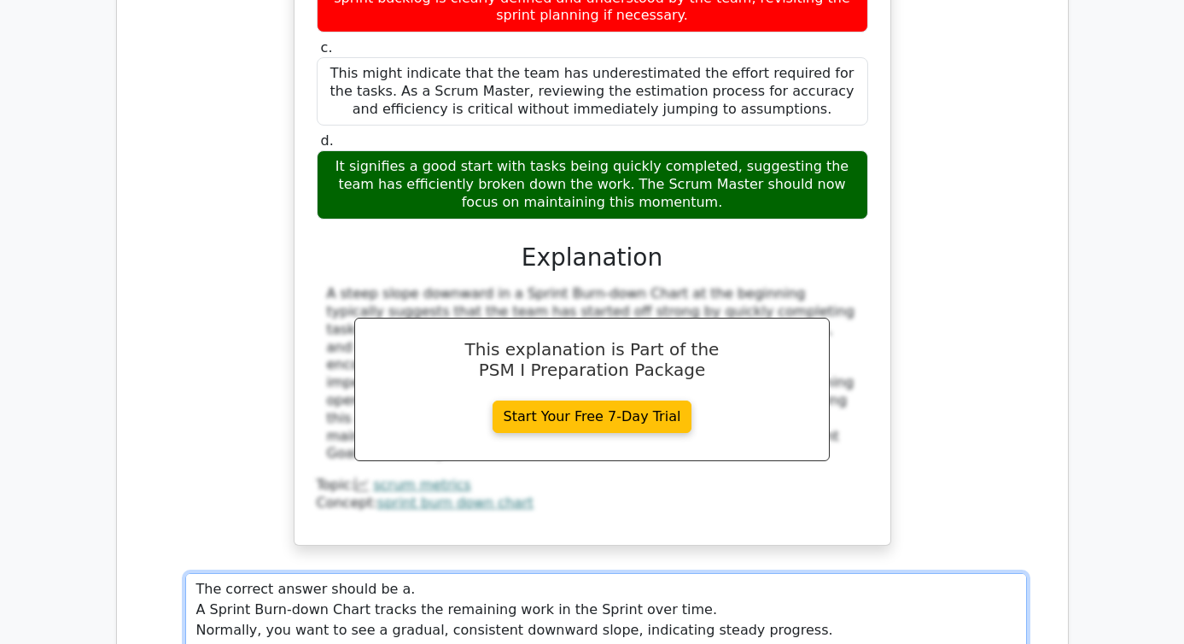
scroll to position [1, 0]
click at [195, 573] on textarea "The correct answer should be a. A Sprint Burn-down Chart tracks the remaining w…" at bounding box center [606, 630] width 842 height 114
click at [835, 573] on textarea "The correct answer should be a. A Sprint Burn-down Chart tracks the remaining w…" at bounding box center [606, 630] width 842 height 114
paste textarea "What it might mean: The team could be completing only the small, easy tasks fir…"
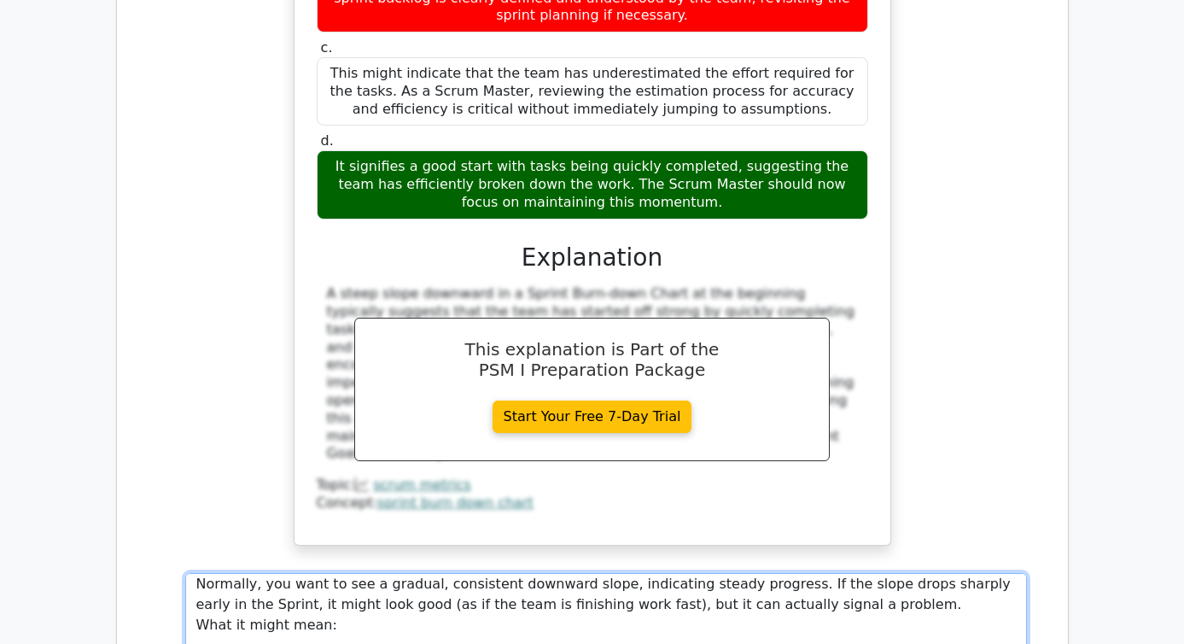
scroll to position [44, 0]
click at [196, 573] on textarea "The correct answer should be a. A Sprint Burn-down Chart tracks the remaining w…" at bounding box center [606, 630] width 842 height 114
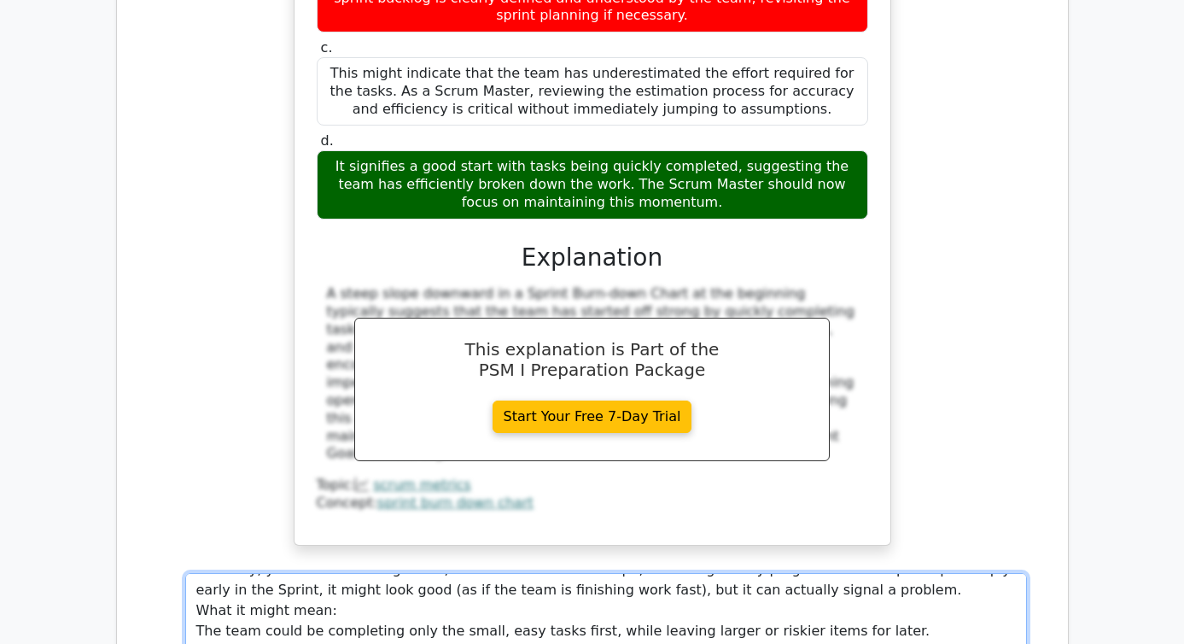
click at [200, 573] on textarea "The correct answer should be a. A Sprint Burn-down Chart tracks the remaining w…" at bounding box center [606, 630] width 842 height 114
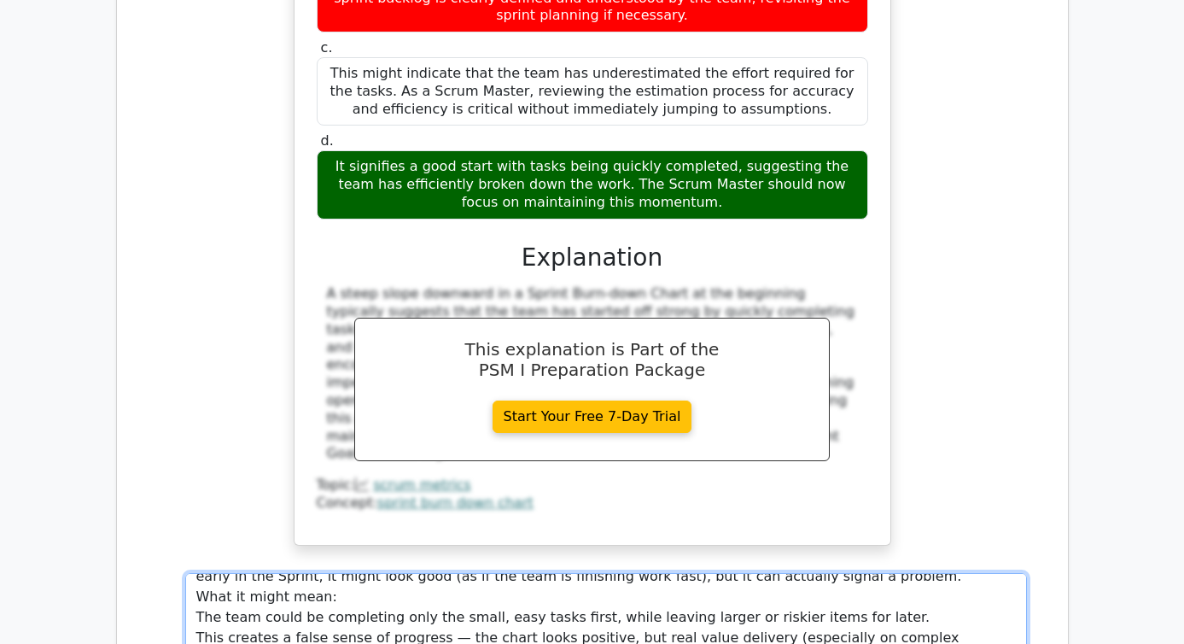
scroll to position [102, 0]
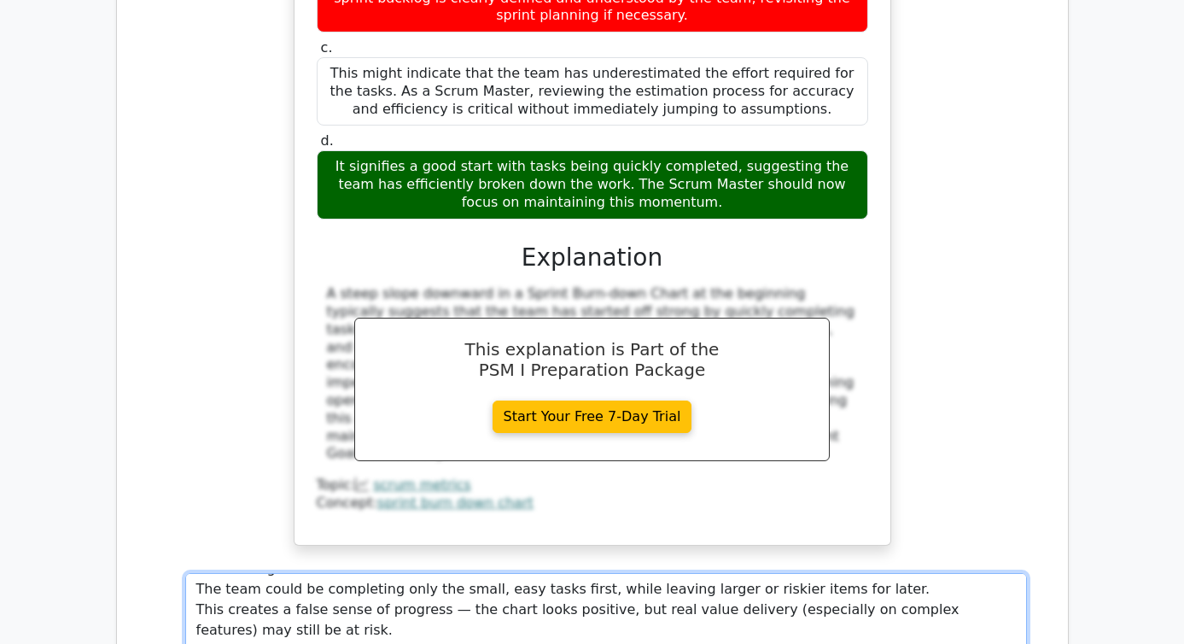
click at [193, 573] on textarea "The correct answer should be a. A Sprint Burn-down Chart tracks the remaining w…" at bounding box center [606, 630] width 842 height 114
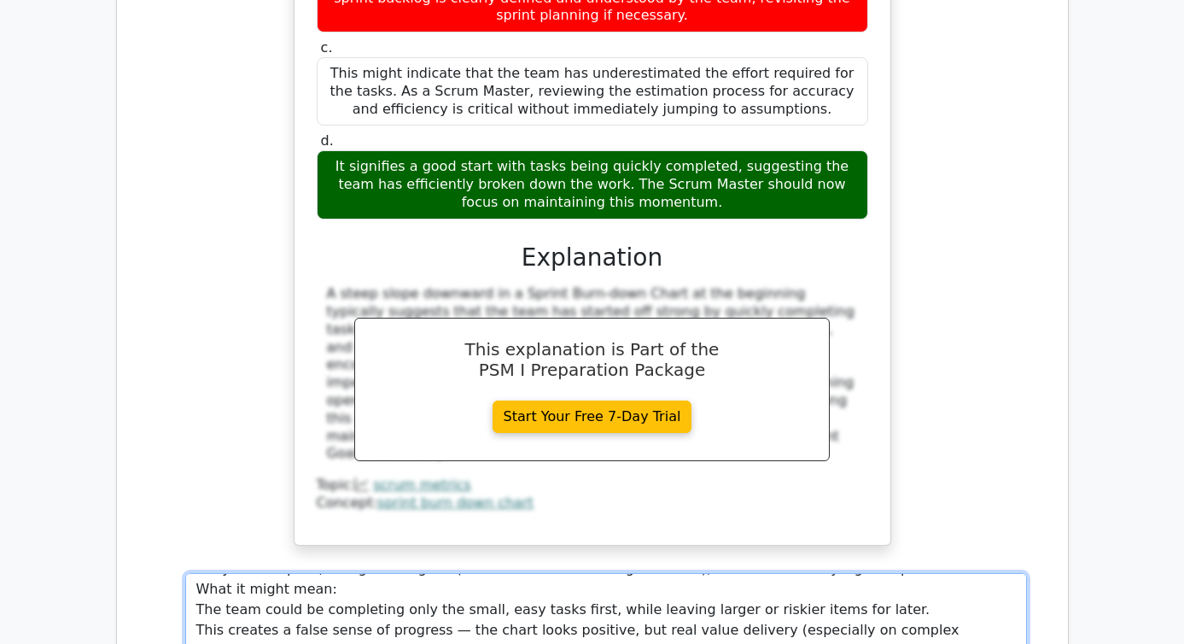
scroll to position [61, 0]
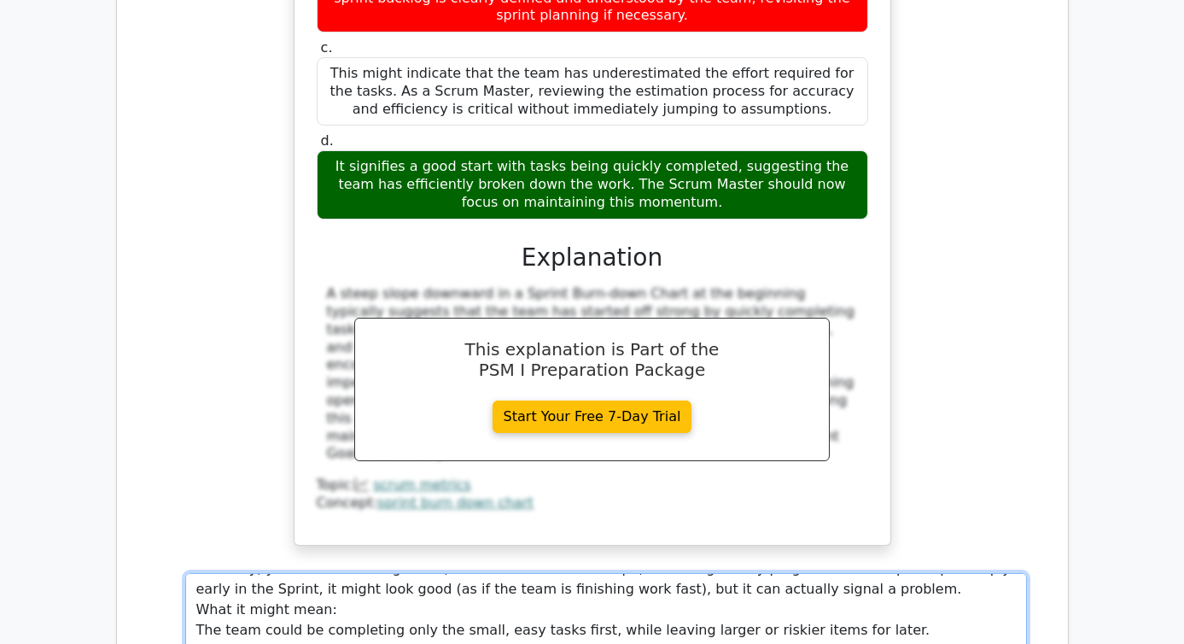
drag, startPoint x: 325, startPoint y: 494, endPoint x: 121, endPoint y: 492, distance: 204.1
click at [121, 492] on div "Question Analysis Question # Topic Difficulty Result Time Spent Action 1 Produc…" at bounding box center [592, 56] width 951 height 3768
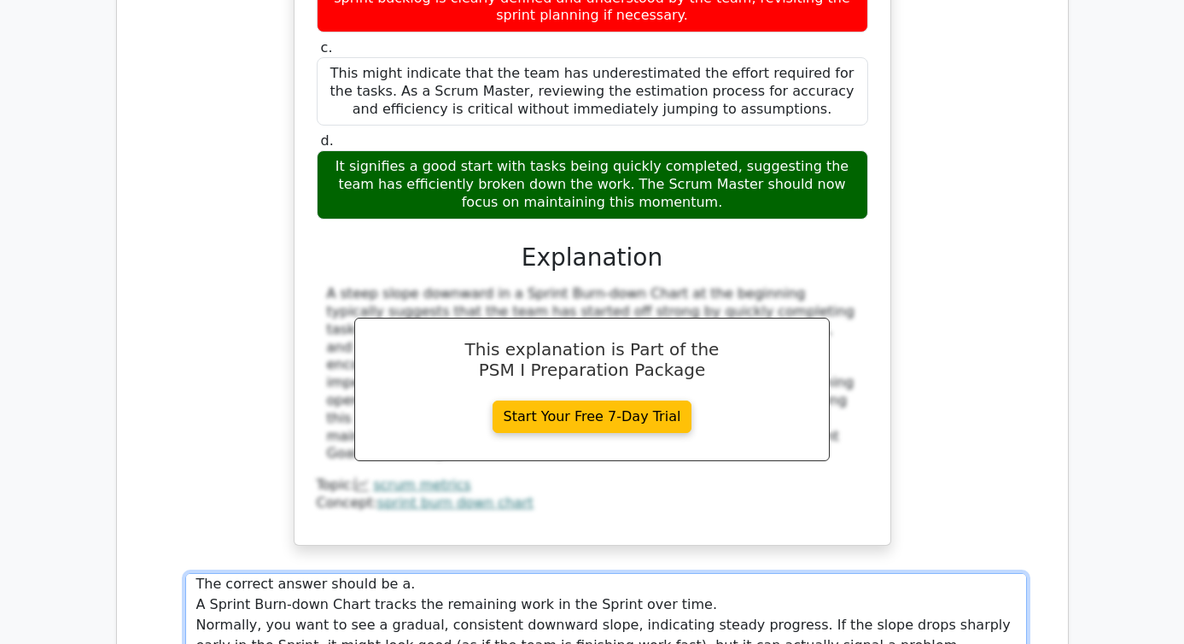
scroll to position [0, 0]
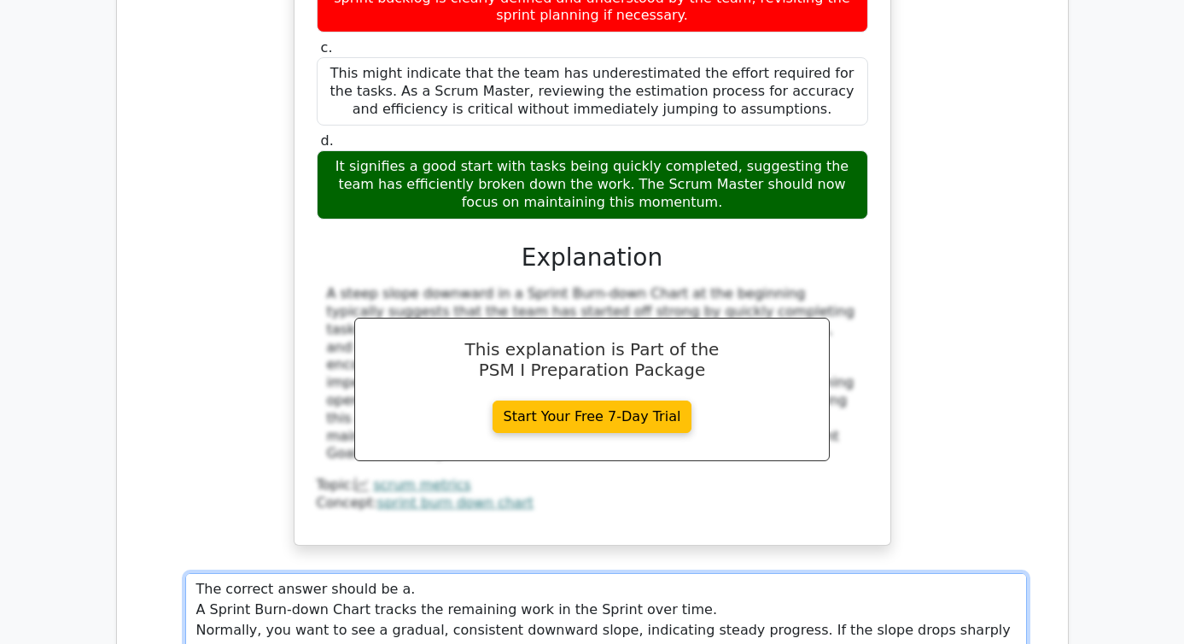
click at [376, 573] on textarea "The correct answer should be a. A Sprint Burn-down Chart tracks the remaining w…" at bounding box center [606, 630] width 842 height 114
type textarea "The correct answer should be a. A Sprint Burn-down Chart tracks the remaining w…"
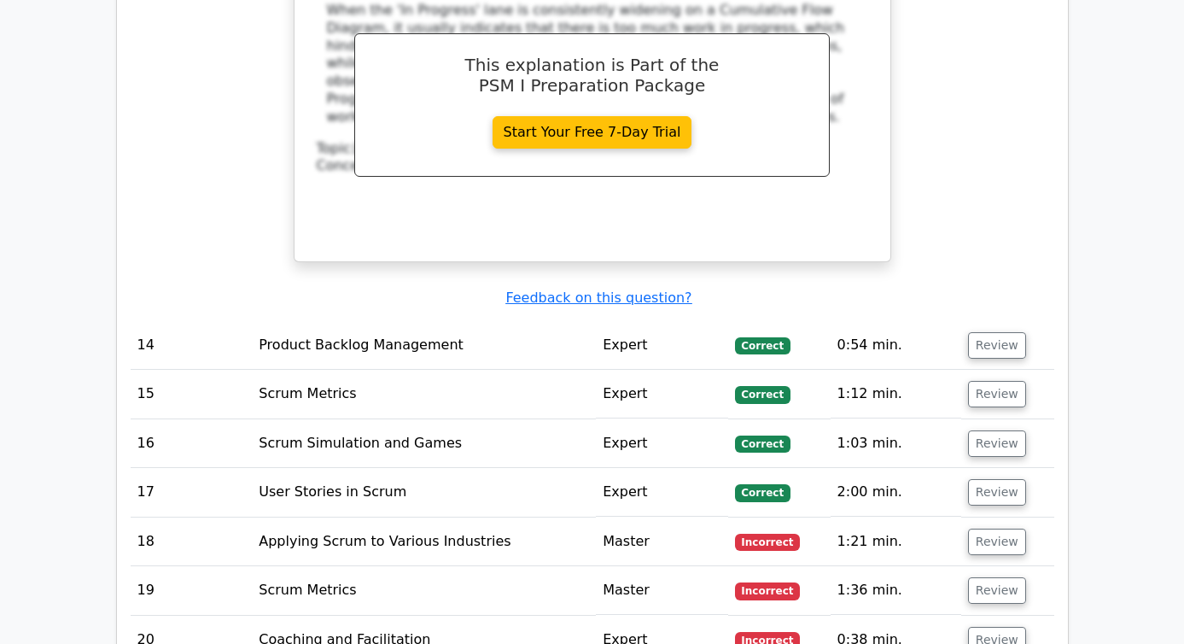
scroll to position [4648, 0]
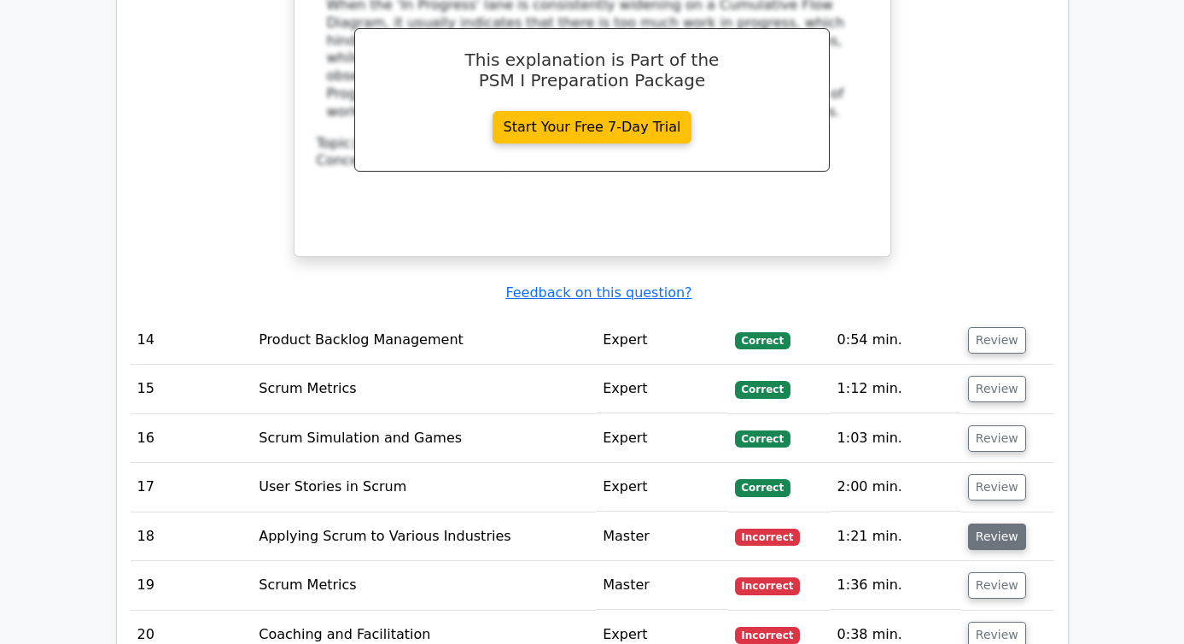
click at [996, 523] on button "Review" at bounding box center [997, 536] width 58 height 26
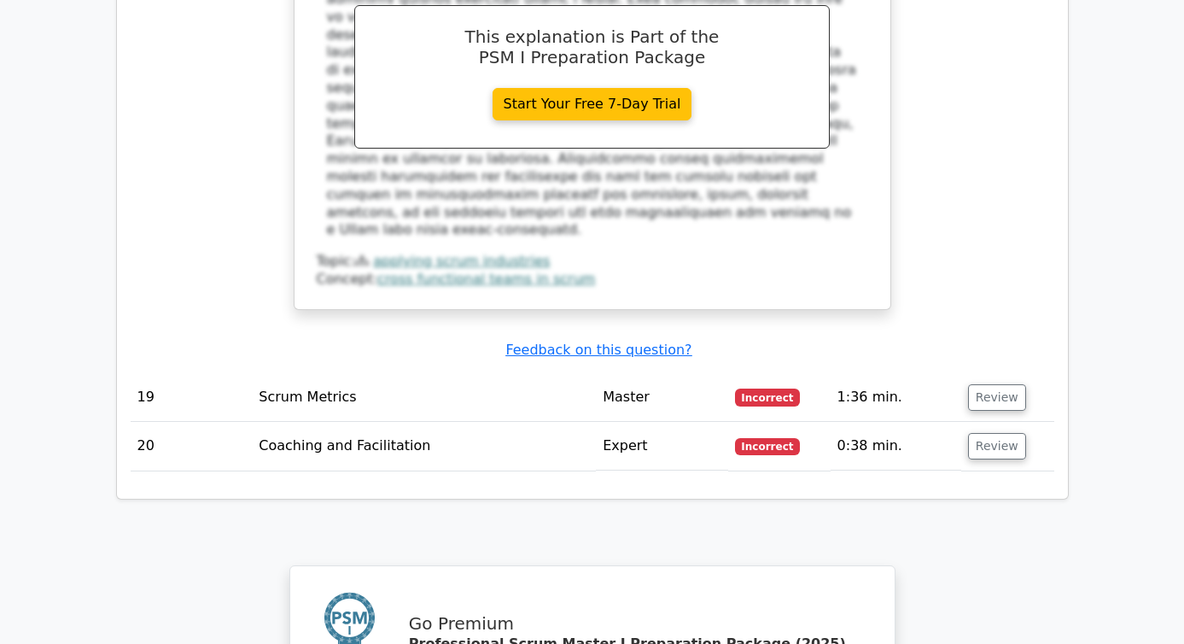
scroll to position [5590, 0]
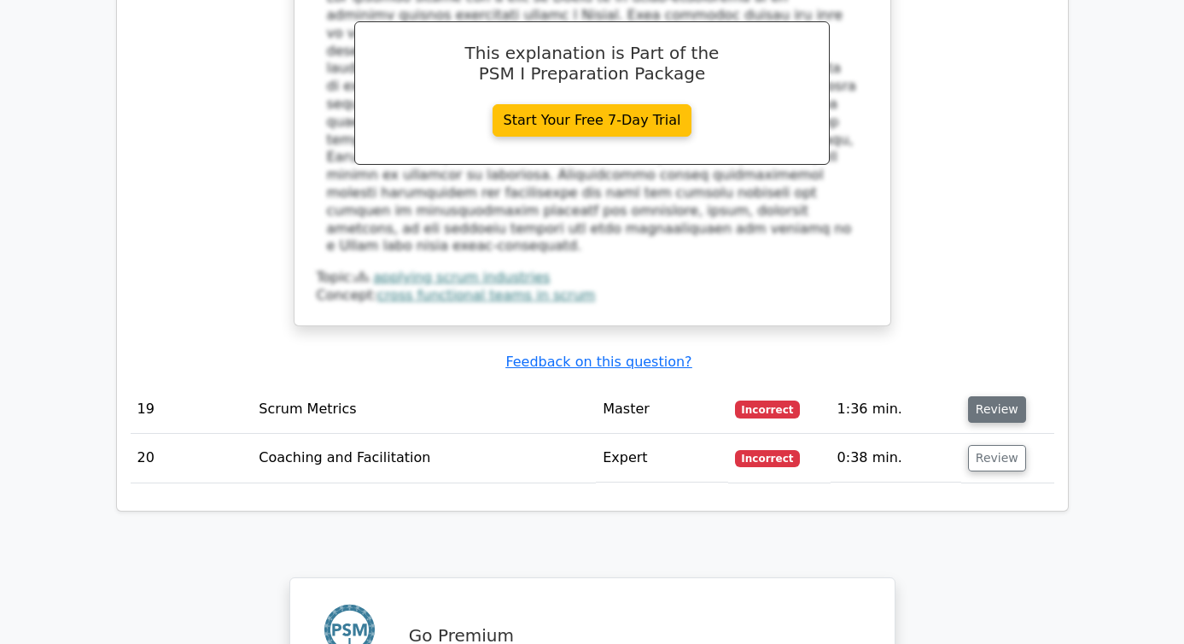
click at [997, 396] on button "Review" at bounding box center [997, 409] width 58 height 26
click at [986, 396] on button "Review" at bounding box center [997, 409] width 58 height 26
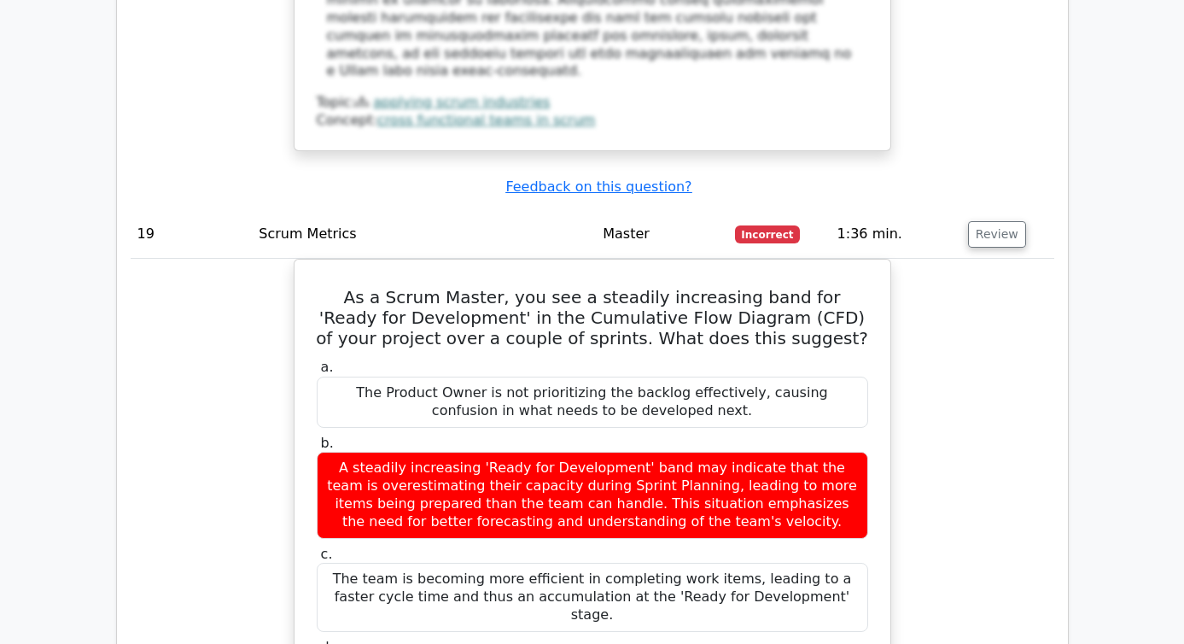
scroll to position [5770, 0]
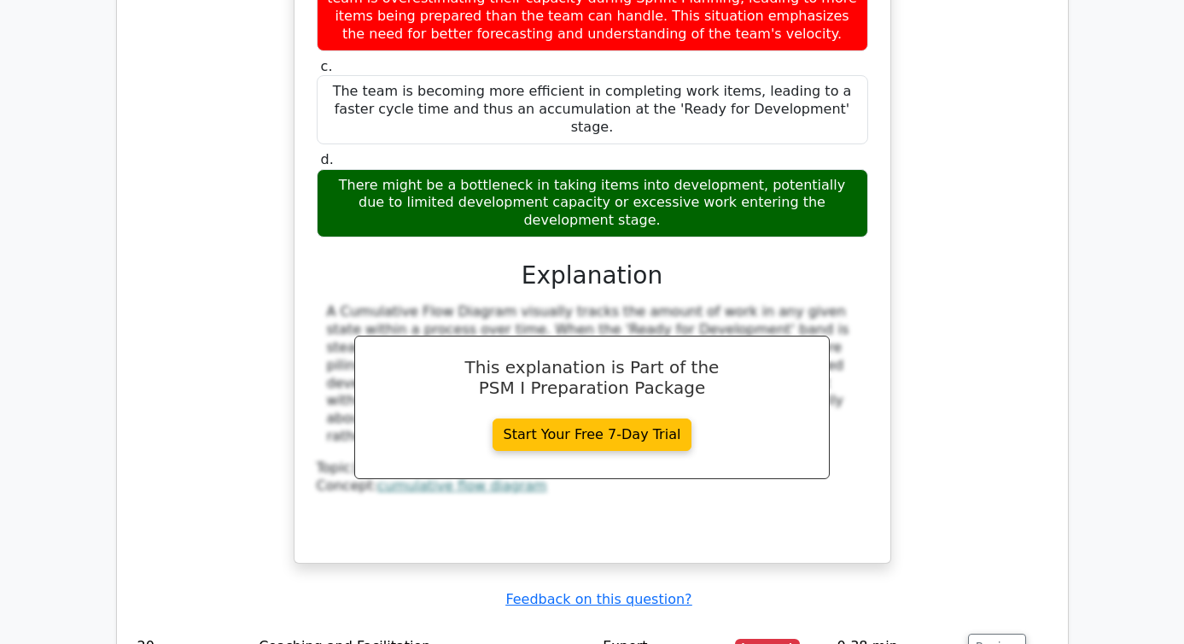
scroll to position [6294, 0]
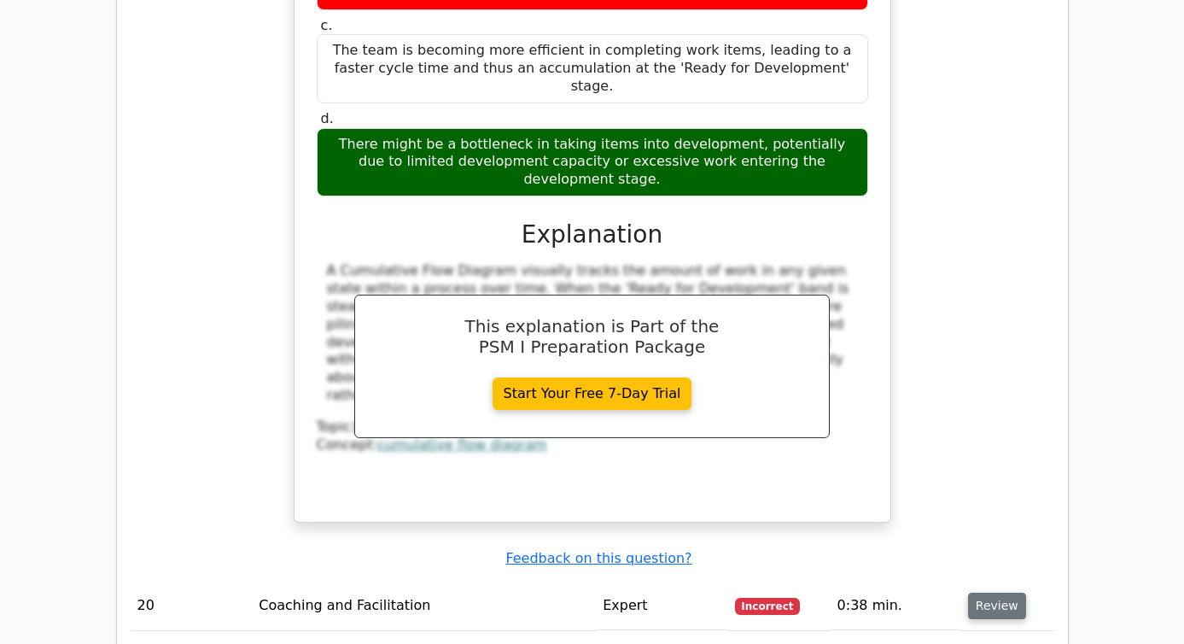
click at [994, 593] on button "Review" at bounding box center [997, 606] width 58 height 26
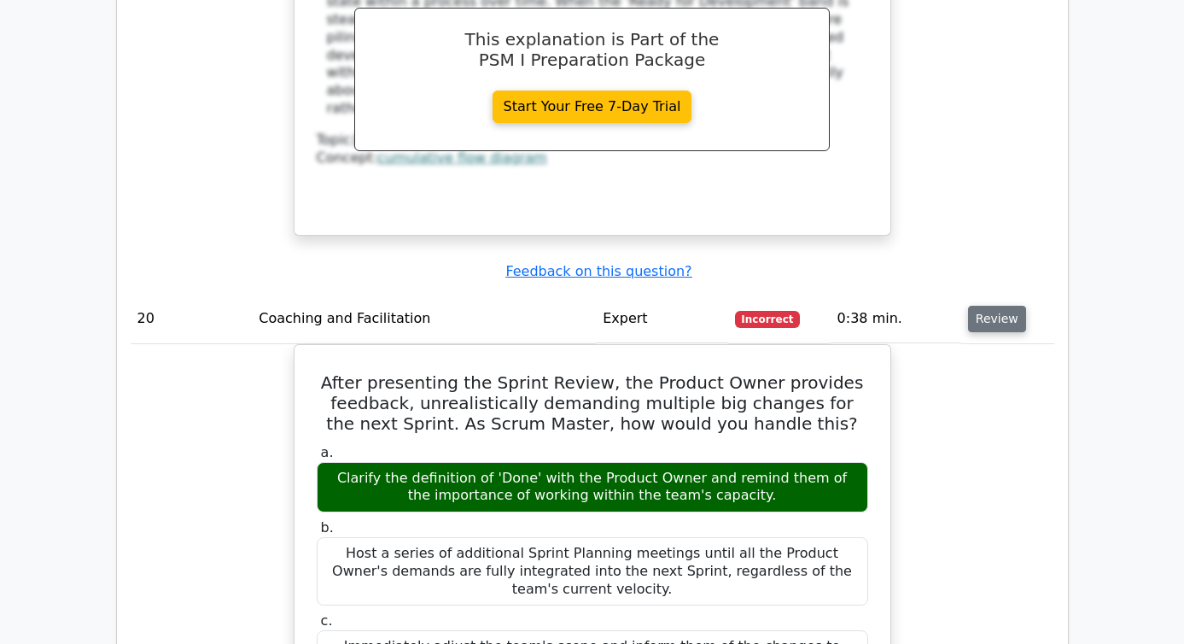
scroll to position [6536, 0]
